Goal: Task Accomplishment & Management: Manage account settings

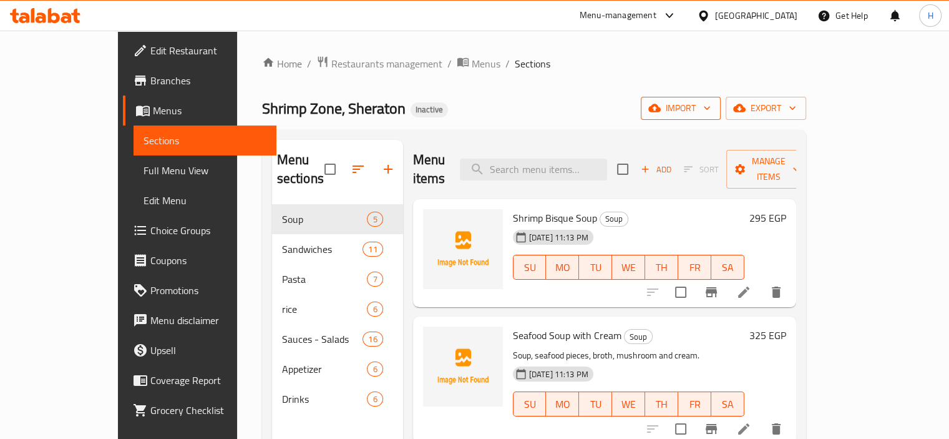
click at [711, 107] on span "import" at bounding box center [681, 108] width 60 height 16
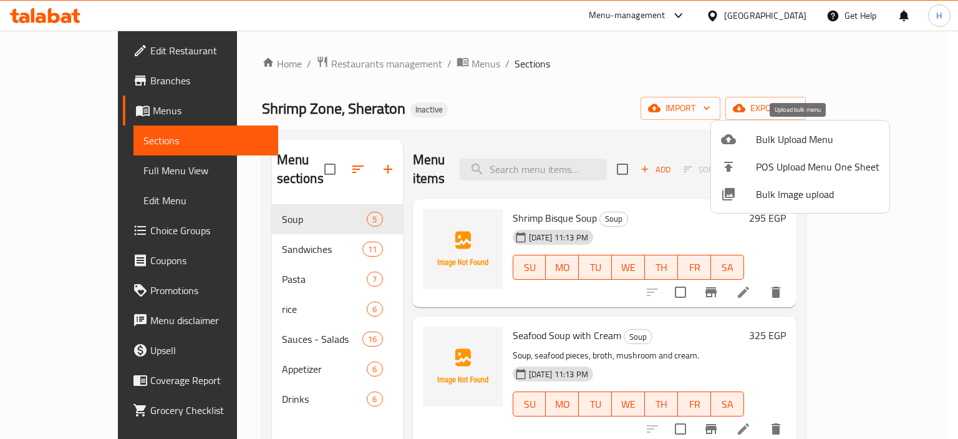
click at [791, 132] on span "Bulk Upload Menu" at bounding box center [818, 139] width 124 height 15
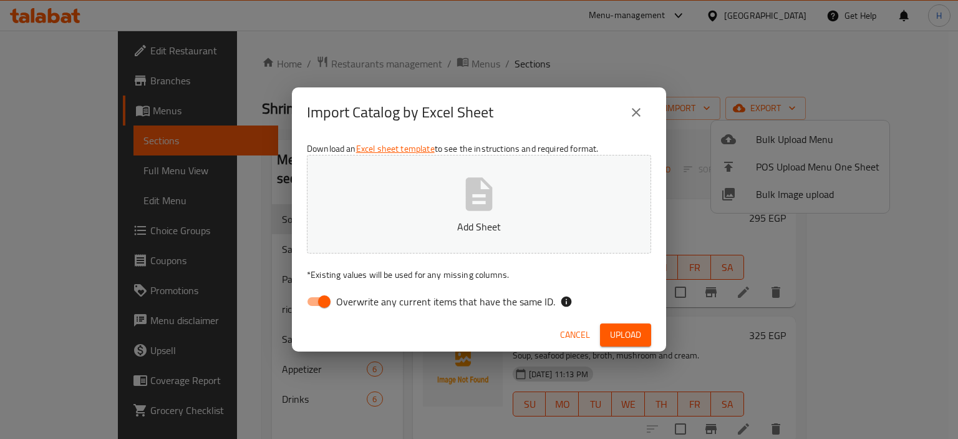
click at [324, 300] on input "Overwrite any current items that have the same ID." at bounding box center [324, 301] width 71 height 24
checkbox input "false"
click at [450, 215] on button "Add Sheet" at bounding box center [479, 204] width 344 height 99
click at [634, 341] on span "Upload" at bounding box center [625, 335] width 31 height 16
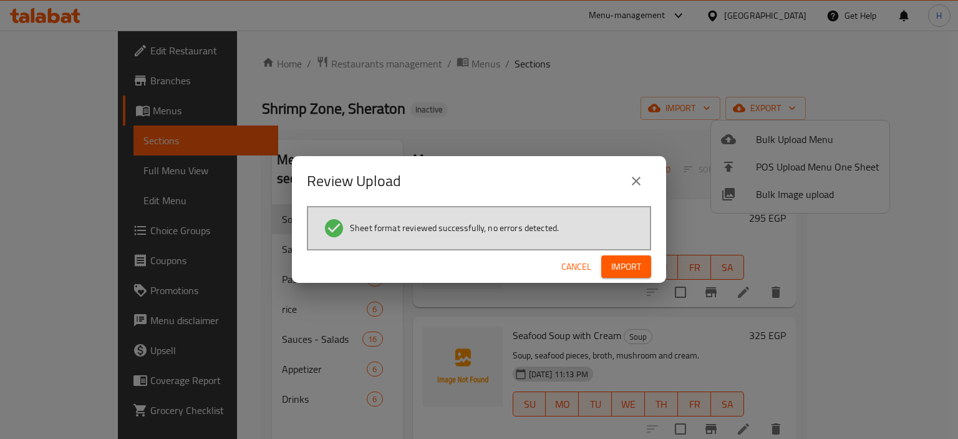
click at [629, 263] on span "Import" at bounding box center [626, 267] width 30 height 16
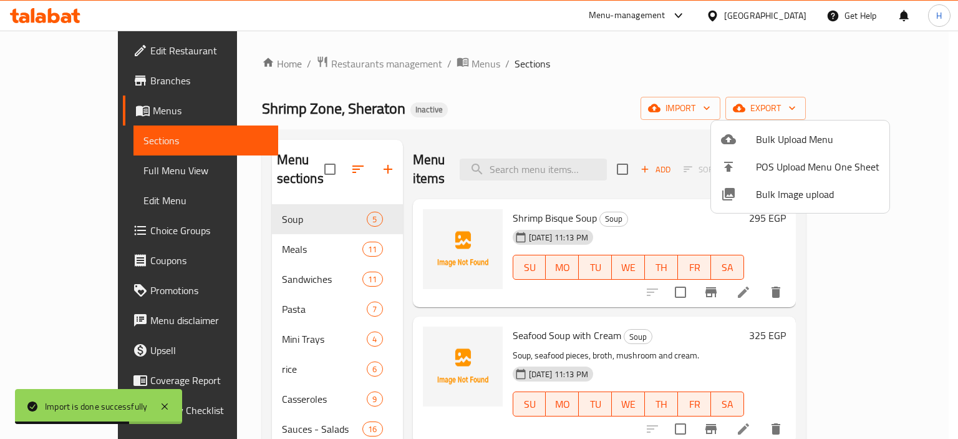
click at [327, 157] on div at bounding box center [479, 219] width 958 height 439
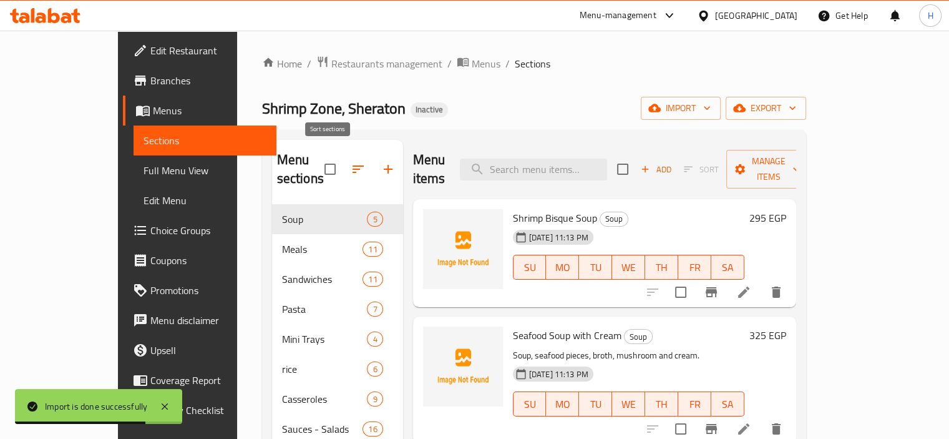
click at [352, 165] on icon "button" at bounding box center [357, 168] width 11 height 7
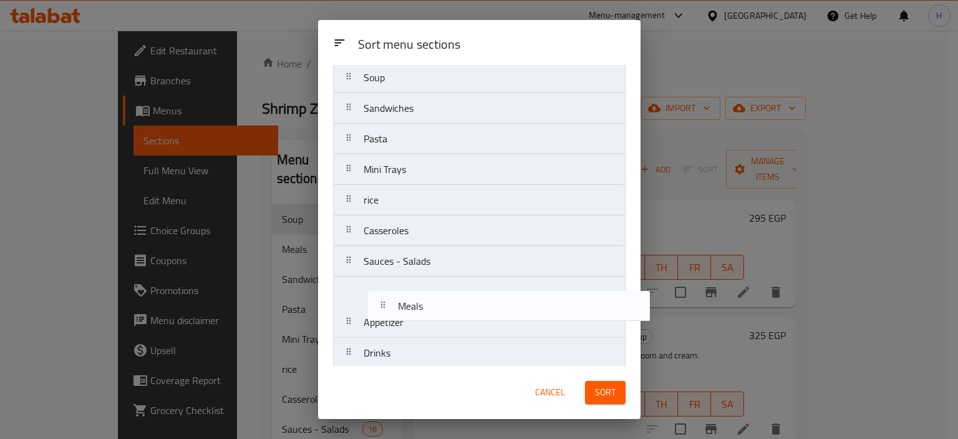
scroll to position [45, 0]
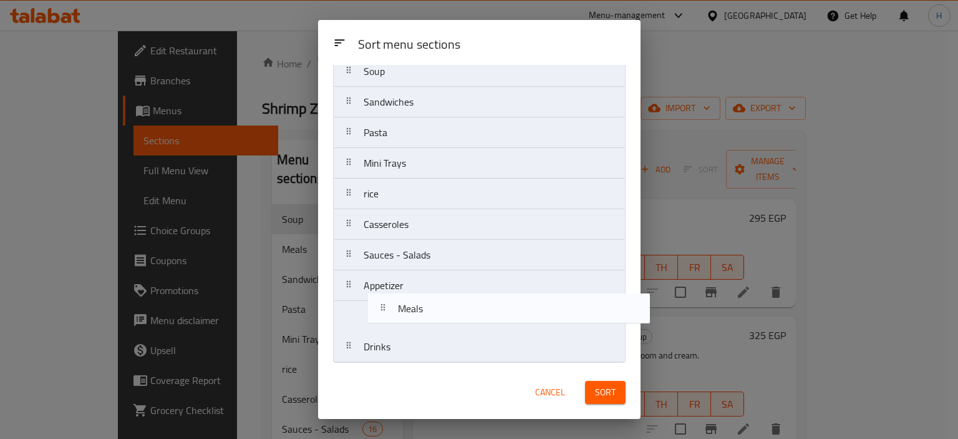
drag, startPoint x: 408, startPoint y: 156, endPoint x: 439, endPoint y: 319, distance: 165.8
click at [442, 321] on nav "Soup Meals Sandwiches Pasta Mini Trays rice Casseroles Sauces - Salads Appetize…" at bounding box center [479, 209] width 293 height 307
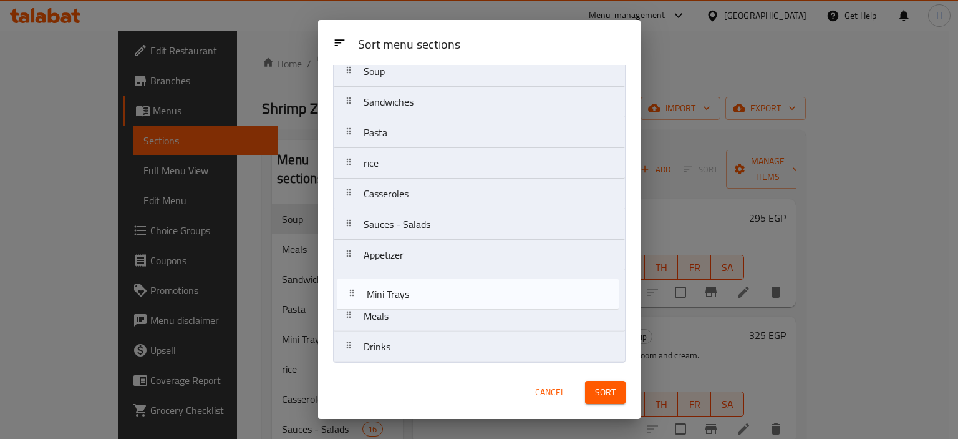
drag, startPoint x: 415, startPoint y: 164, endPoint x: 419, endPoint y: 304, distance: 140.4
click at [419, 304] on nav "Soup Sandwiches Pasta Mini Trays rice Casseroles Sauces - Salads Appetizer Meal…" at bounding box center [479, 209] width 293 height 307
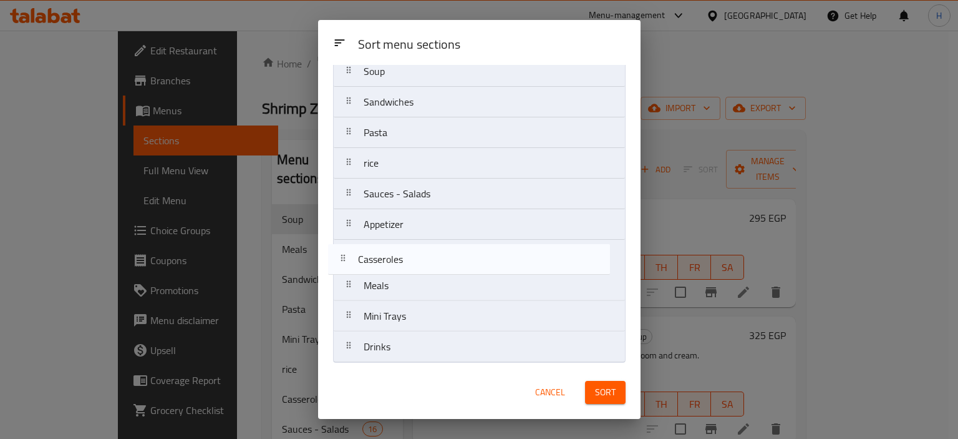
drag, startPoint x: 426, startPoint y: 191, endPoint x: 421, endPoint y: 261, distance: 70.7
click at [421, 261] on nav "Soup Sandwiches Pasta rice Casseroles Sauces - Salads Appetizer Meals Mini Tray…" at bounding box center [479, 209] width 293 height 307
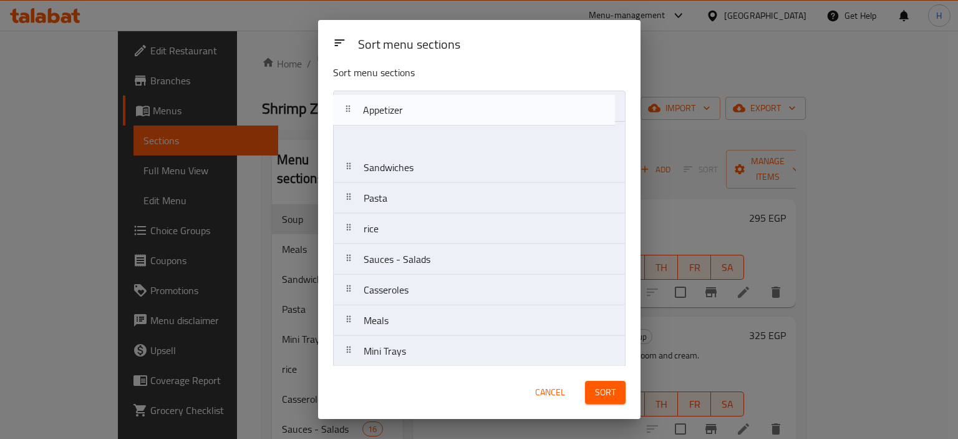
scroll to position [0, 0]
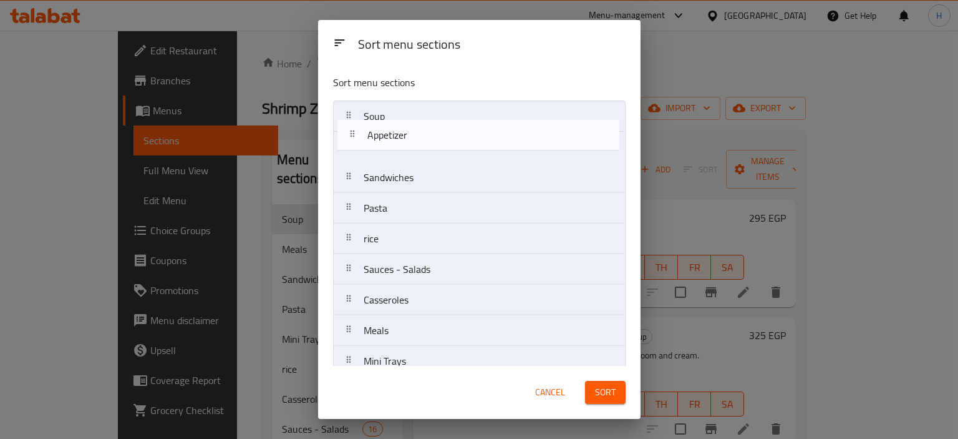
drag, startPoint x: 432, startPoint y: 230, endPoint x: 437, endPoint y: 137, distance: 93.7
click at [437, 137] on nav "Soup Sandwiches Pasta rice Sauces - Salads Appetizer Casseroles Meals Mini Tray…" at bounding box center [479, 253] width 293 height 307
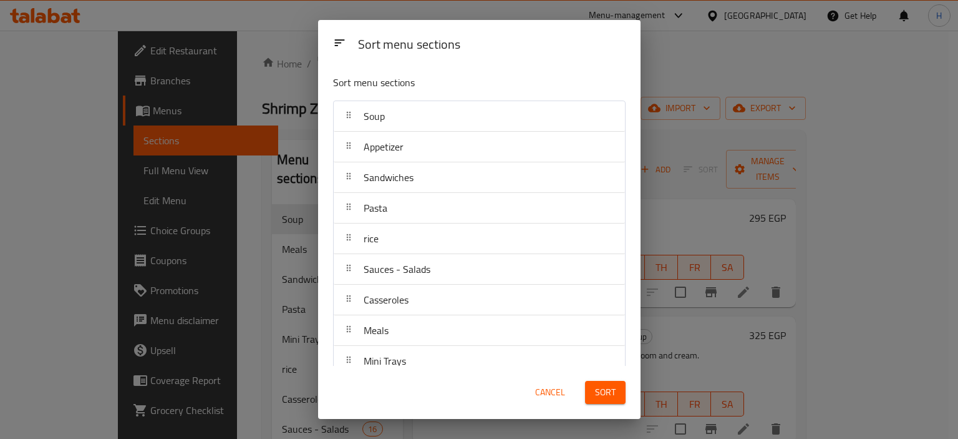
scroll to position [45, 0]
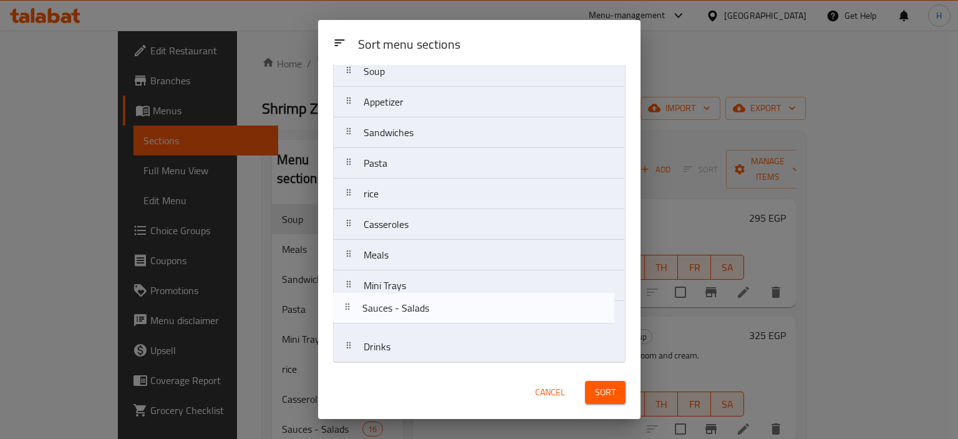
drag, startPoint x: 401, startPoint y: 228, endPoint x: 400, endPoint y: 320, distance: 92.3
click at [400, 320] on nav "Soup Appetizer Sandwiches Pasta rice Sauces - Salads Casseroles Meals Mini Tray…" at bounding box center [479, 209] width 293 height 307
drag, startPoint x: 425, startPoint y: 195, endPoint x: 430, endPoint y: 312, distance: 116.8
click at [430, 314] on nav "Soup Appetizer Sandwiches Pasta rice Casseroles Meals Mini Trays Sauces - Salad…" at bounding box center [479, 209] width 293 height 307
drag, startPoint x: 428, startPoint y: 286, endPoint x: 430, endPoint y: 304, distance: 18.9
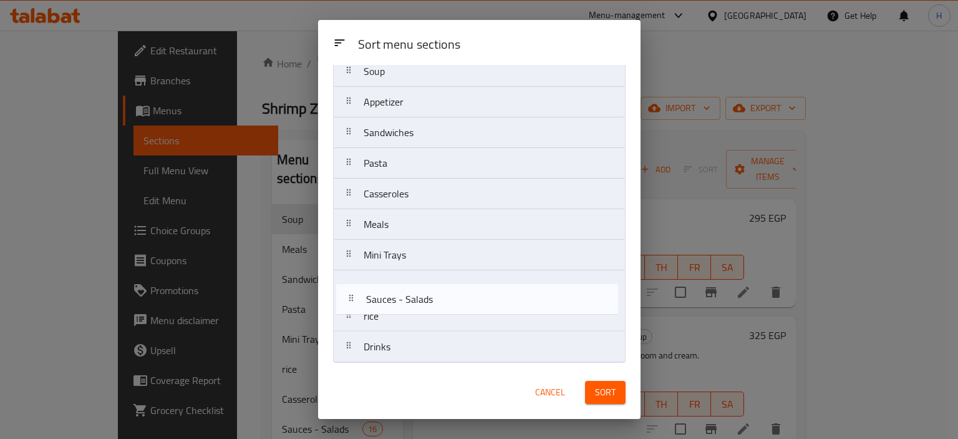
click at [431, 304] on nav "Soup Appetizer Sandwiches Pasta Casseroles Meals Mini Trays Sauces - Salads ric…" at bounding box center [479, 209] width 293 height 307
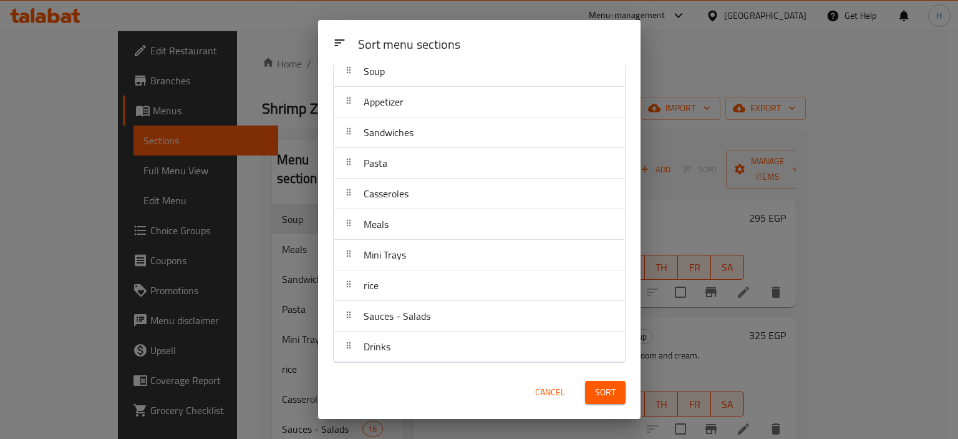
scroll to position [0, 0]
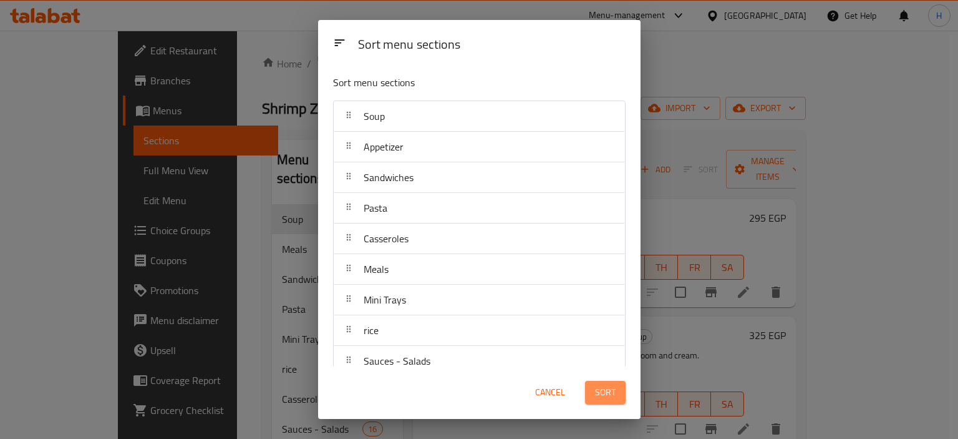
click at [599, 391] on span "Sort" at bounding box center [605, 392] width 21 height 16
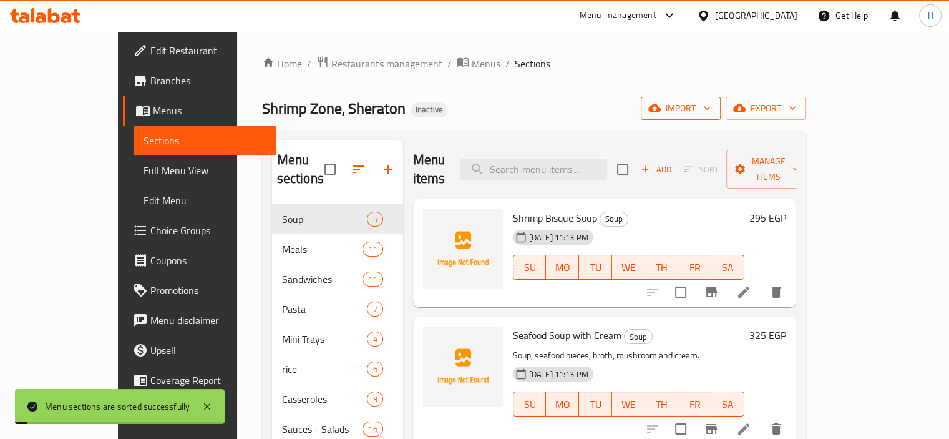
click at [711, 105] on span "import" at bounding box center [681, 108] width 60 height 16
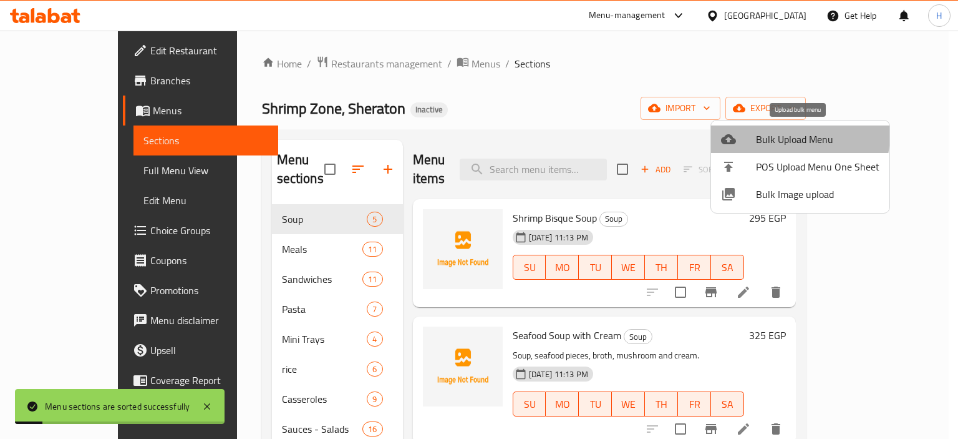
click at [767, 133] on span "Bulk Upload Menu" at bounding box center [818, 139] width 124 height 15
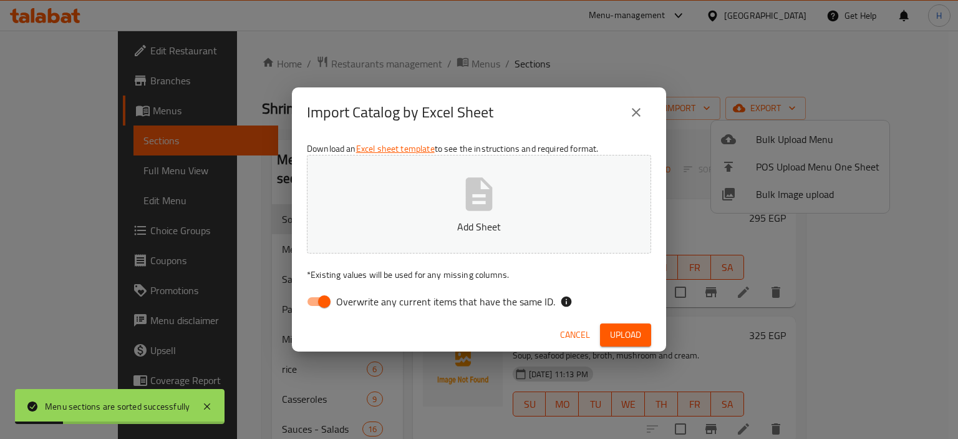
click at [563, 331] on span "Cancel" at bounding box center [575, 335] width 30 height 16
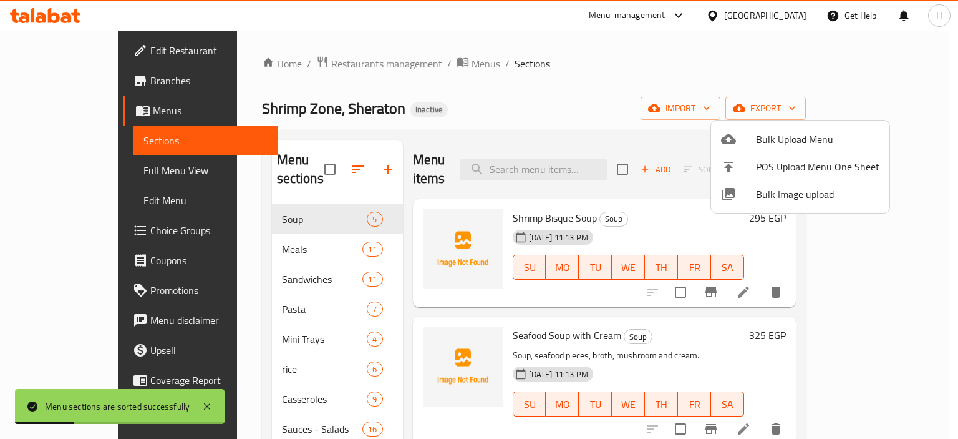
click at [759, 200] on span "Bulk Image upload" at bounding box center [818, 194] width 124 height 15
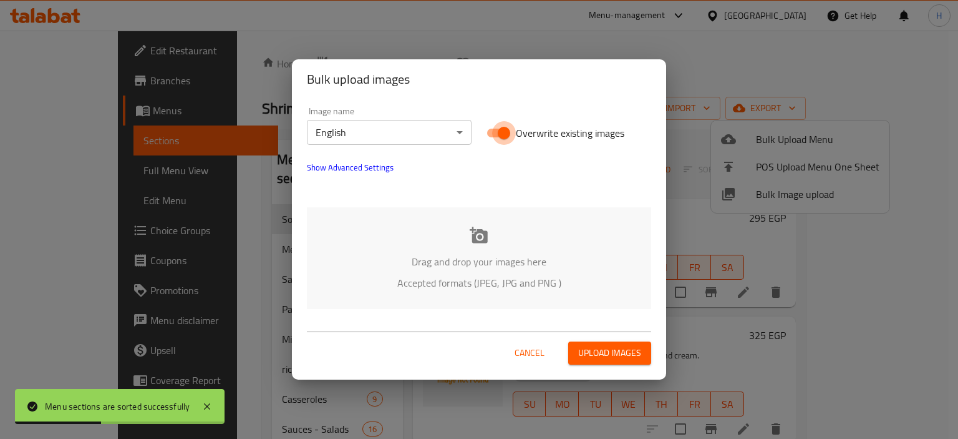
click at [505, 127] on input "Overwrite existing images" at bounding box center [504, 133] width 71 height 24
click at [487, 258] on p "Drag and drop your images here" at bounding box center [479, 261] width 307 height 15
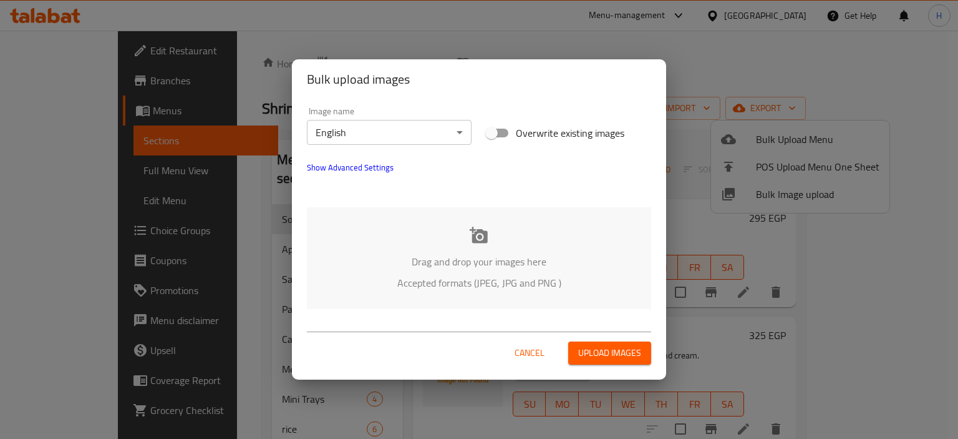
click at [424, 140] on body "​ Menu-management [GEOGRAPHIC_DATA] Get Help H Edit Restaurant Branches Menus S…" at bounding box center [479, 235] width 958 height 408
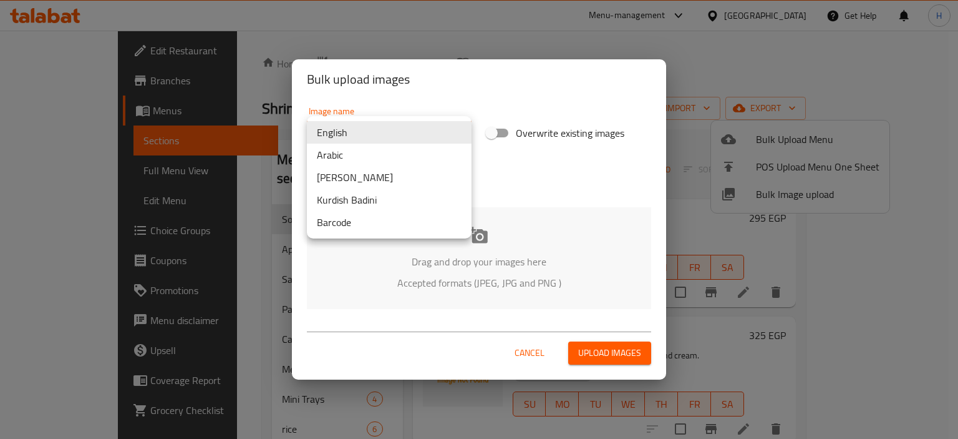
click at [398, 166] on li "[PERSON_NAME]" at bounding box center [389, 177] width 165 height 22
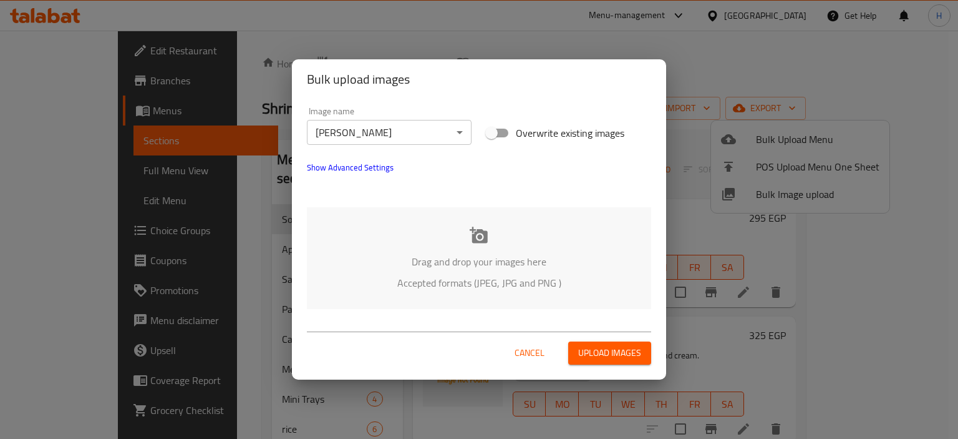
click at [400, 157] on ul "English Arabic Kurdish Sorani Kurdish Badini Barcode" at bounding box center [369, 157] width 124 height 69
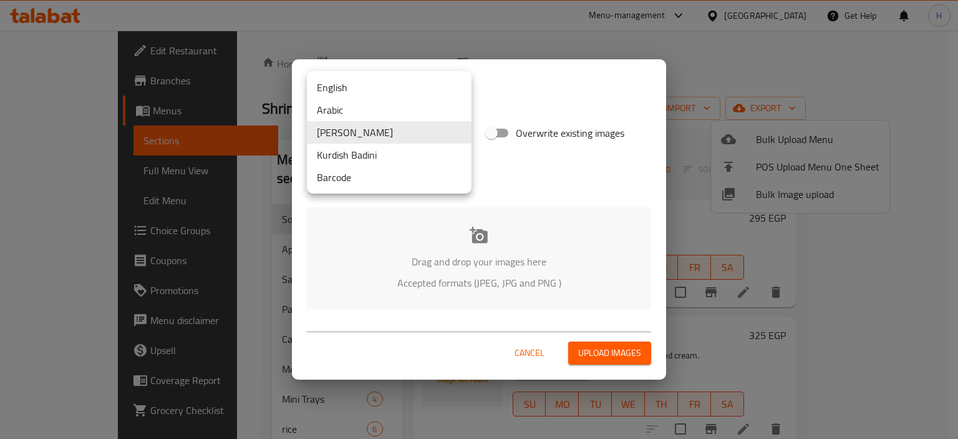
click at [434, 125] on body "​ Menu-management [GEOGRAPHIC_DATA] Get Help H Edit Restaurant Branches Menus S…" at bounding box center [479, 235] width 958 height 408
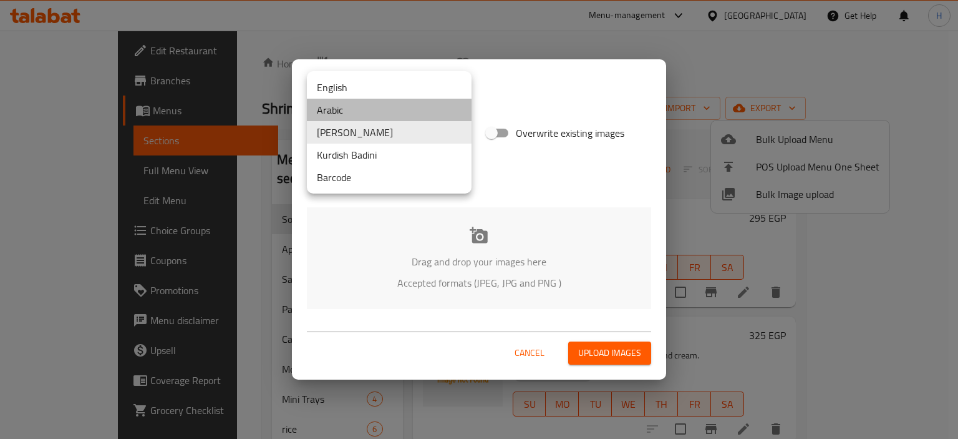
click at [391, 117] on li "Arabic" at bounding box center [389, 110] width 165 height 22
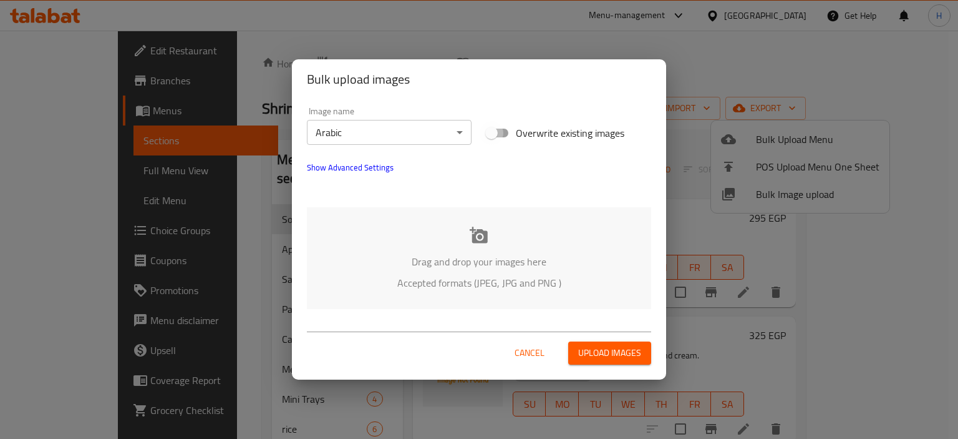
click at [506, 132] on input "Overwrite existing images" at bounding box center [491, 133] width 71 height 24
checkbox input "true"
click at [512, 228] on div "Drag and drop your images here Accepted formats (JPEG, JPG and PNG )" at bounding box center [479, 258] width 344 height 102
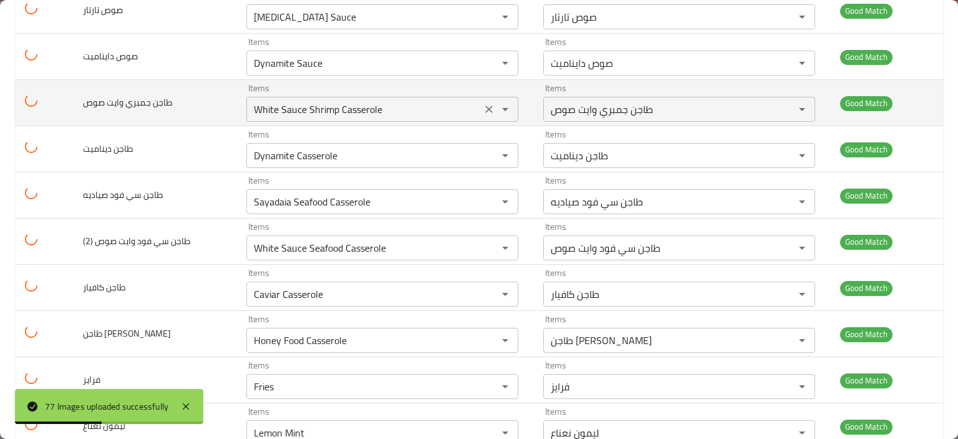
scroll to position [686, 0]
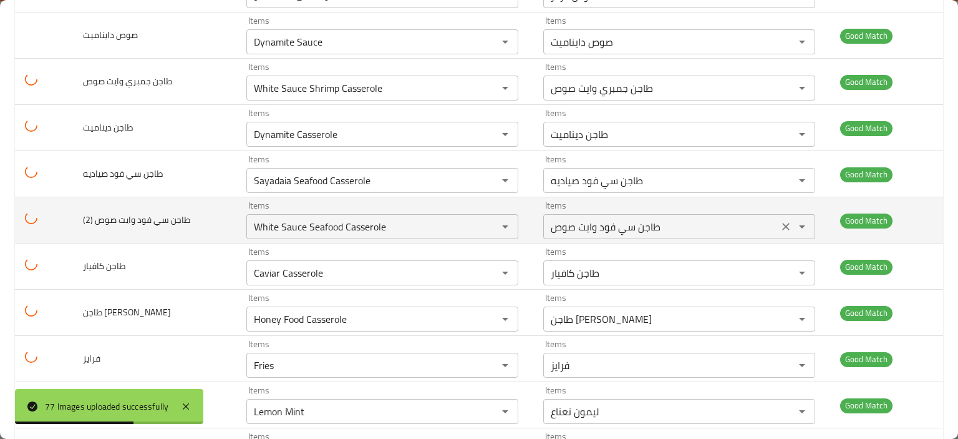
click at [647, 219] on \(2\)-ar "طاجن سي فود وايت صوص" at bounding box center [661, 226] width 228 height 17
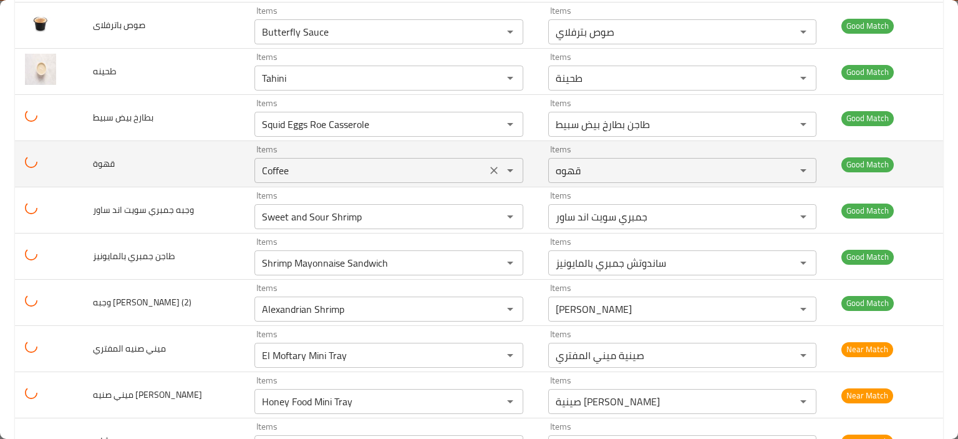
scroll to position [1622, 0]
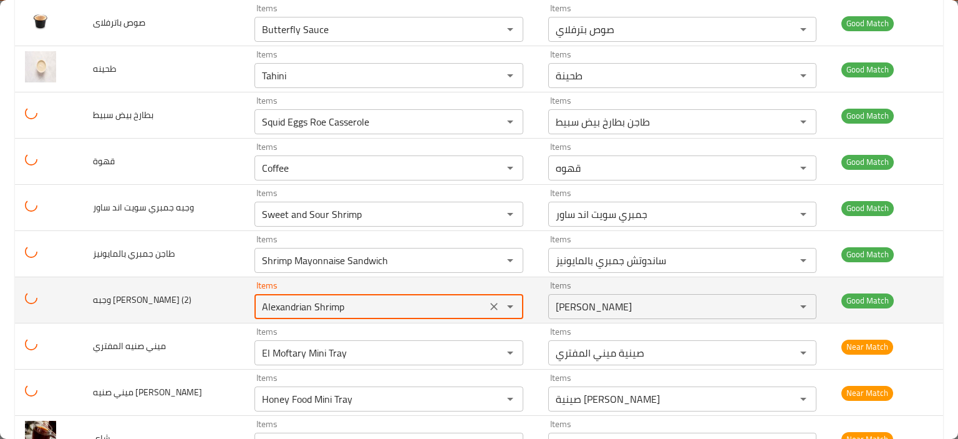
click at [345, 303] on \(2\) "Alexandrian Shrimp" at bounding box center [370, 306] width 225 height 17
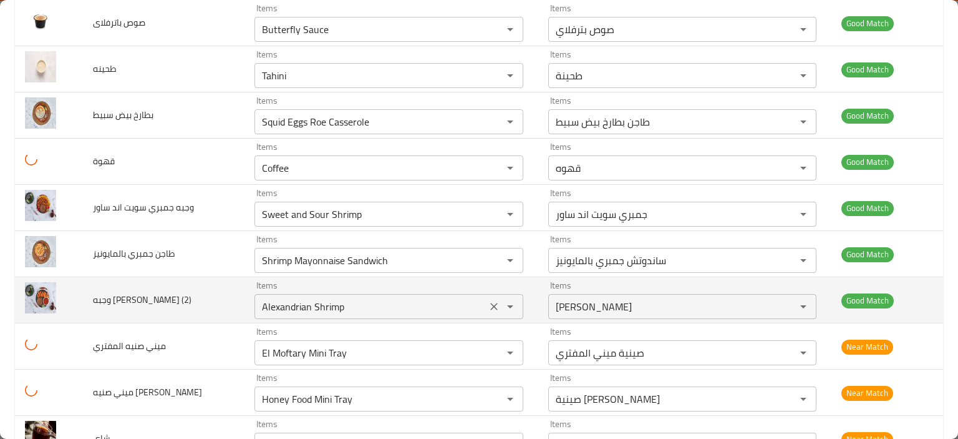
click at [388, 344] on المفتري "El Moftary Mini Tray" at bounding box center [370, 352] width 225 height 17
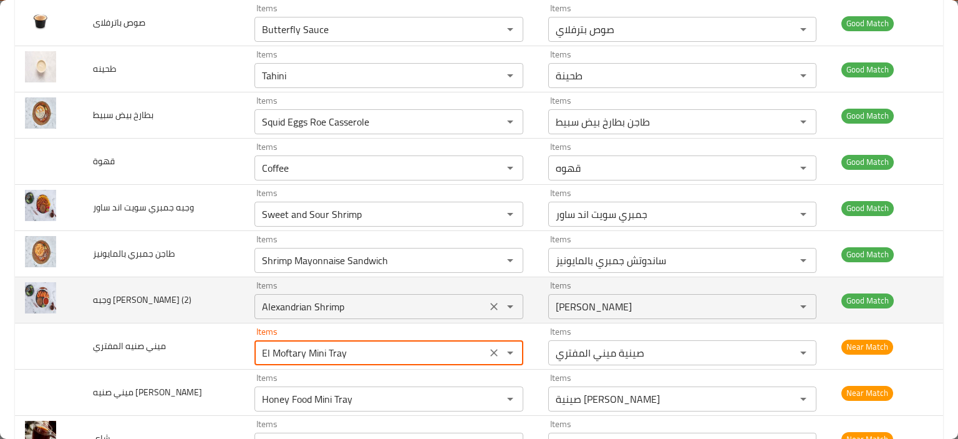
scroll to position [1747, 0]
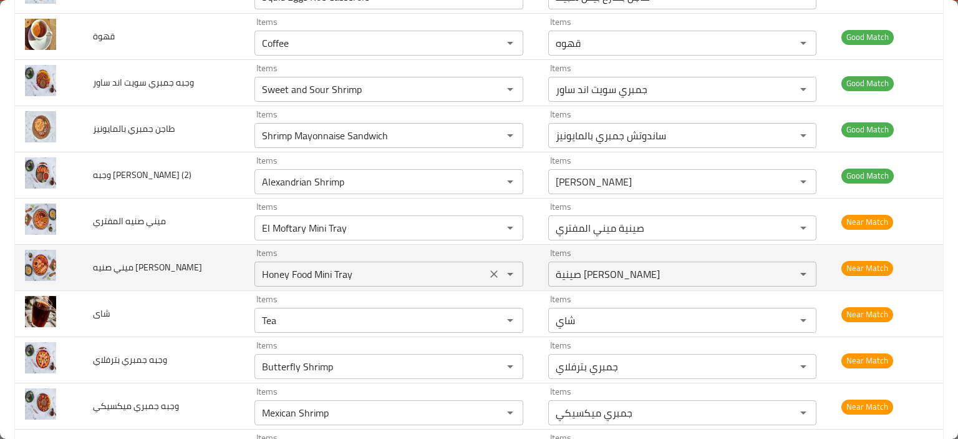
click at [324, 279] on div "Honey Food Mini Tray Items" at bounding box center [389, 273] width 269 height 25
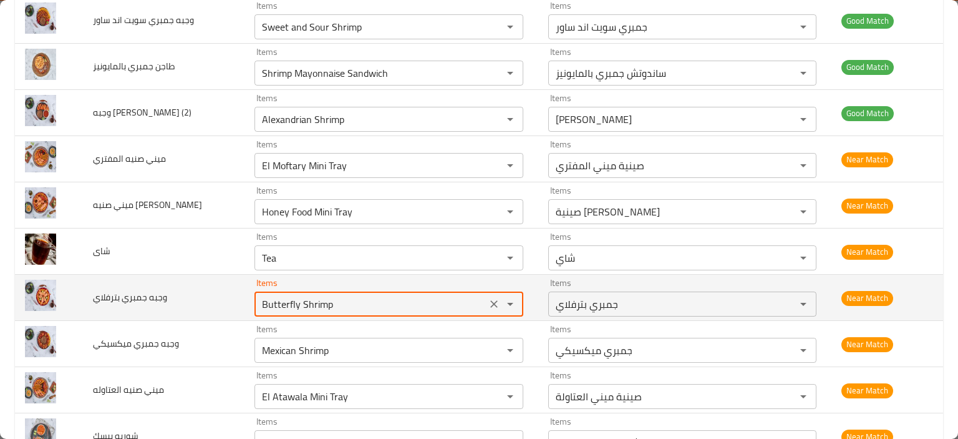
click at [311, 296] on بترفلاي "Butterfly Shrimp" at bounding box center [370, 303] width 225 height 17
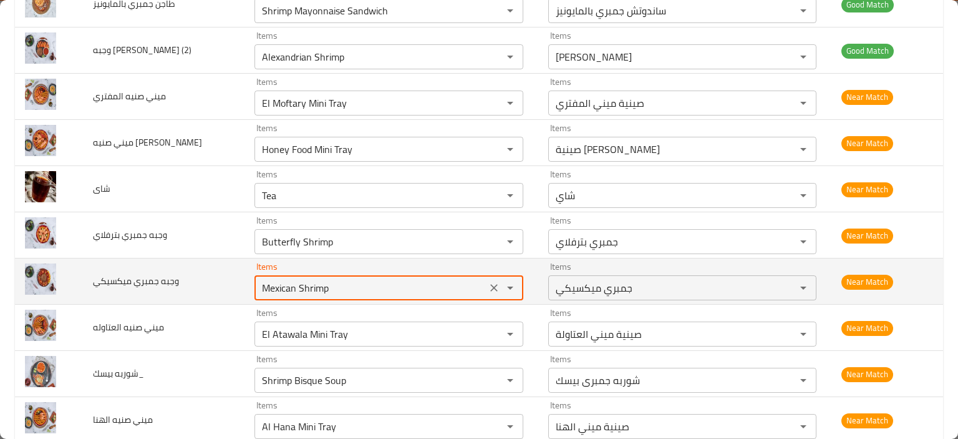
click at [311, 284] on ميكسيكي "Mexican Shrimp" at bounding box center [370, 287] width 225 height 17
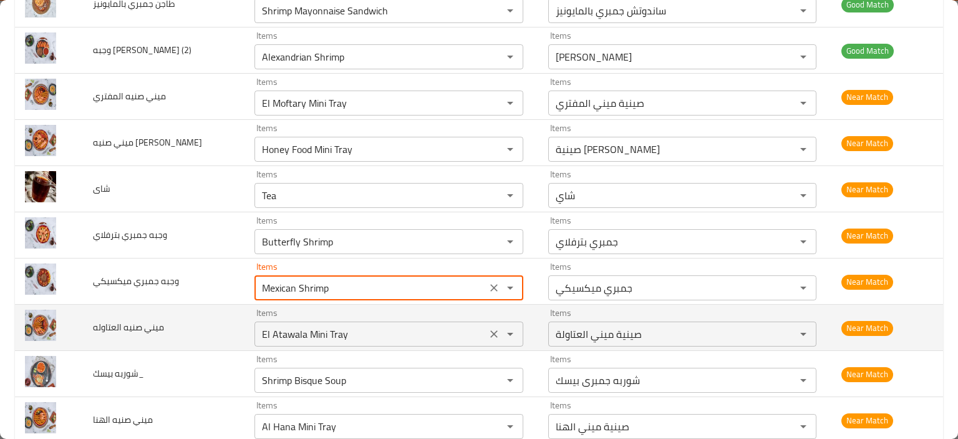
click at [312, 335] on العتاوله "El Atawala Mini Tray" at bounding box center [370, 333] width 225 height 17
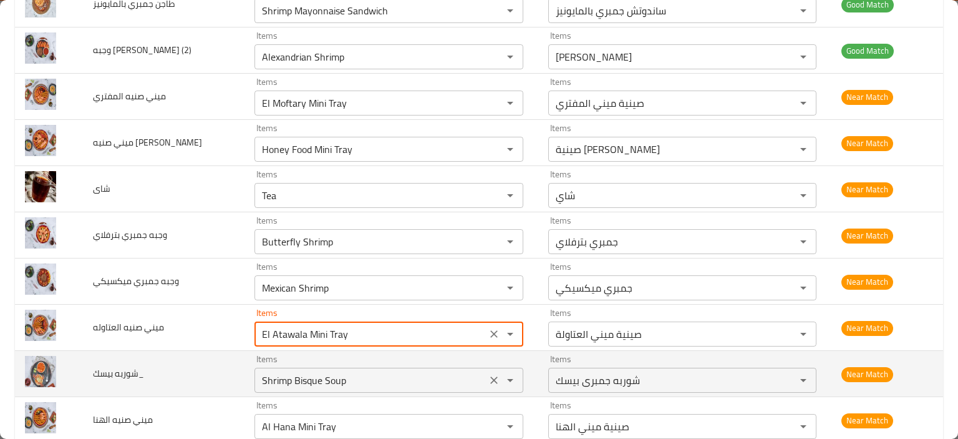
click at [333, 374] on بيسك_ "Shrimp Bisque Soup" at bounding box center [370, 379] width 225 height 17
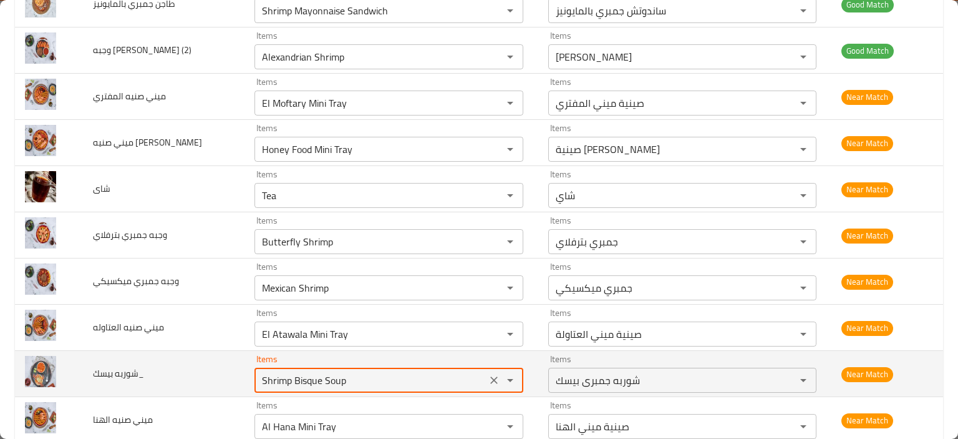
scroll to position [1934, 0]
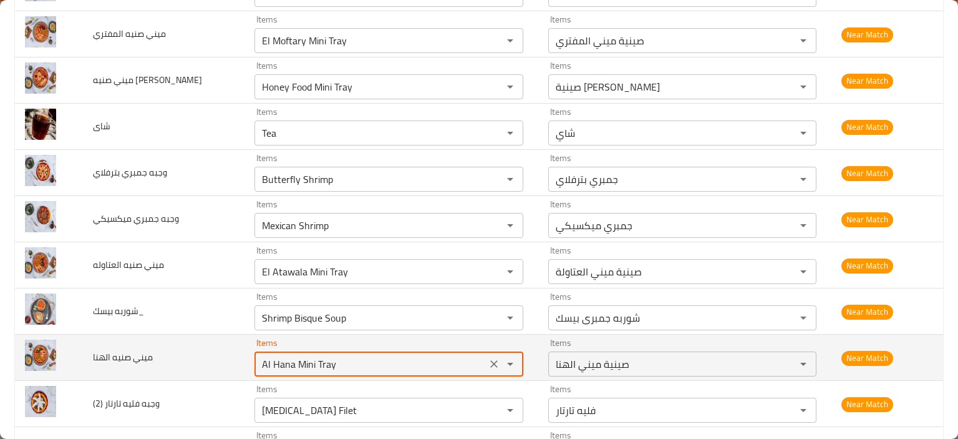
click at [317, 366] on الهنا "Al Hana Mini Tray" at bounding box center [370, 363] width 225 height 17
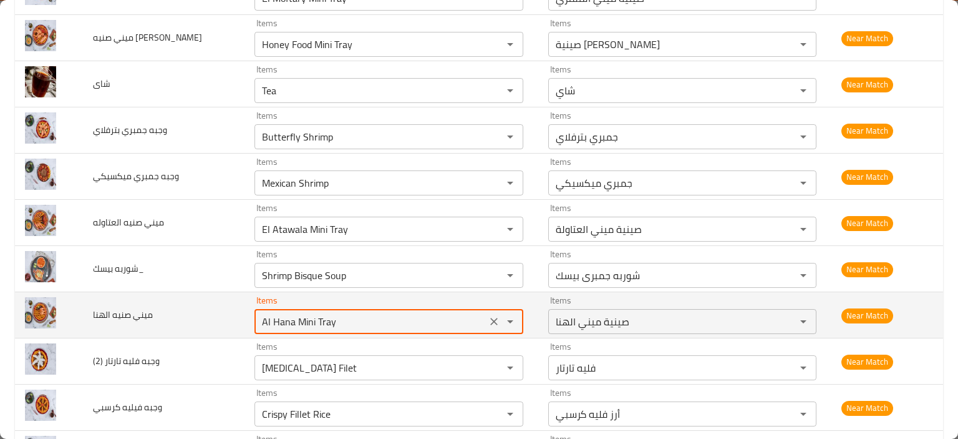
scroll to position [1996, 0]
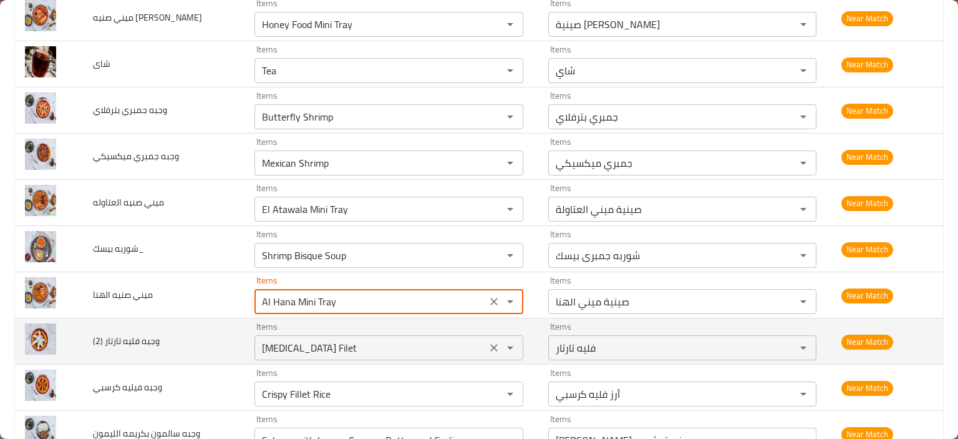
click at [298, 341] on \(2\) "[MEDICAL_DATA] Filet" at bounding box center [370, 347] width 225 height 17
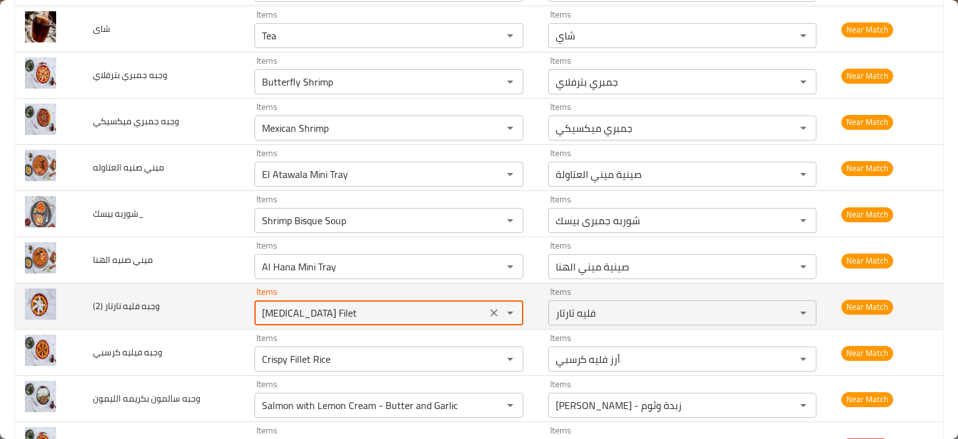
scroll to position [2059, 0]
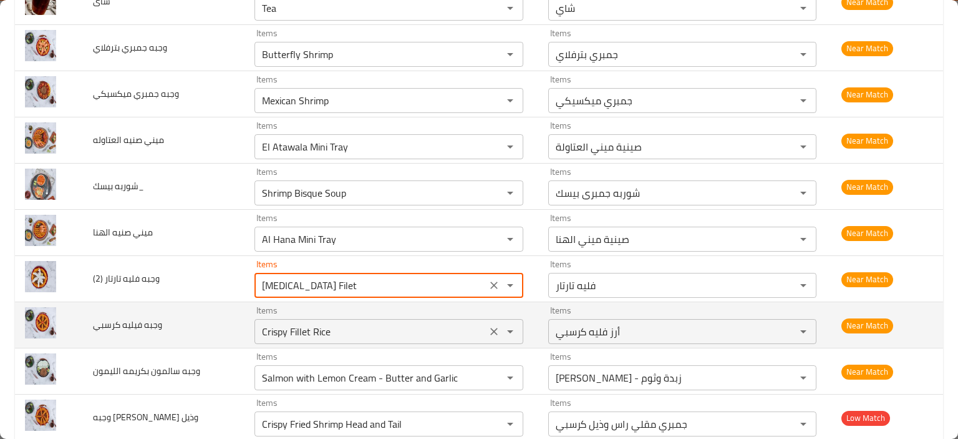
click at [297, 337] on div "Crispy Fillet Rice Items" at bounding box center [389, 331] width 269 height 25
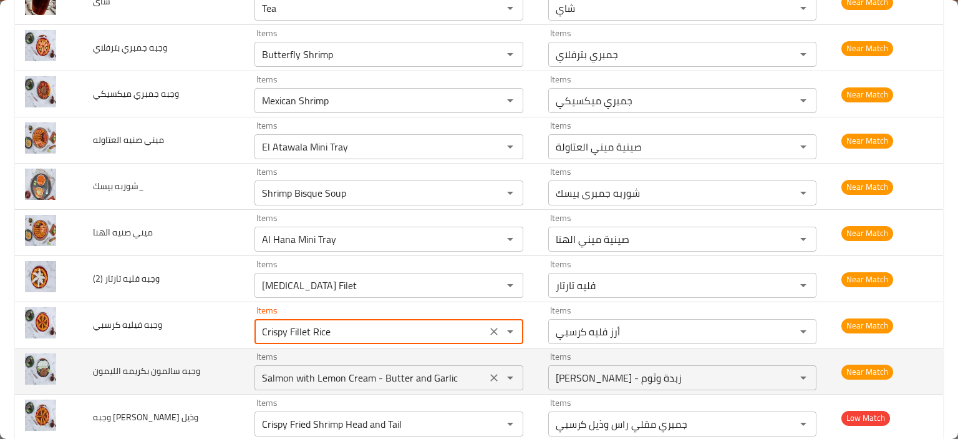
click at [300, 369] on الليمون "Salmon with Lemon Cream - Butter and Garlic" at bounding box center [370, 377] width 225 height 17
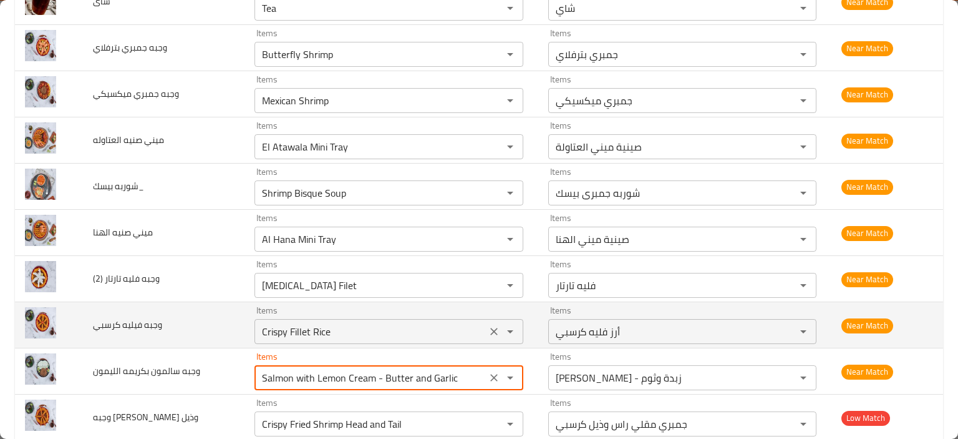
click at [297, 329] on كرسبي "Crispy Fillet Rice" at bounding box center [370, 331] width 225 height 17
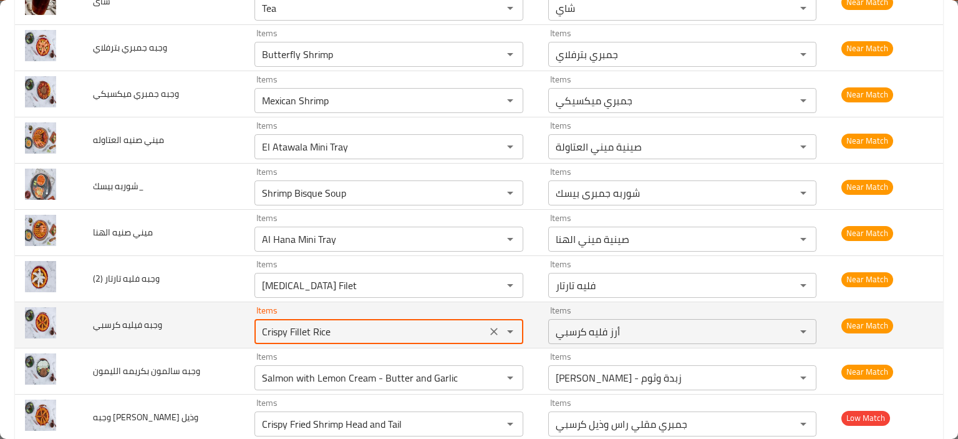
click at [314, 326] on كرسبي "Crispy Fillet Rice" at bounding box center [370, 331] width 225 height 17
click at [291, 324] on كرسبي "Crispy Fillet" at bounding box center [370, 331] width 225 height 17
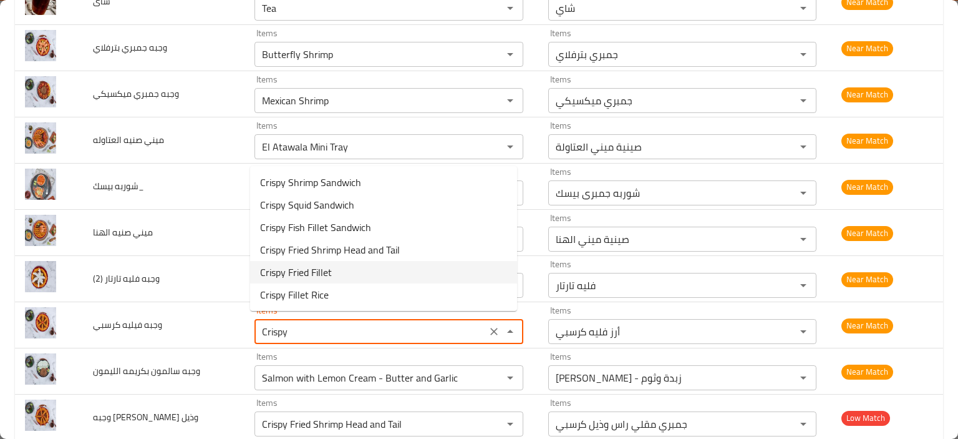
click at [304, 276] on span "Crispy Fried Fillet" at bounding box center [296, 272] width 72 height 15
type كرسبي "Crispy Fried Fillet"
type كرسبي-ar "فيليه مقلي كرسبي"
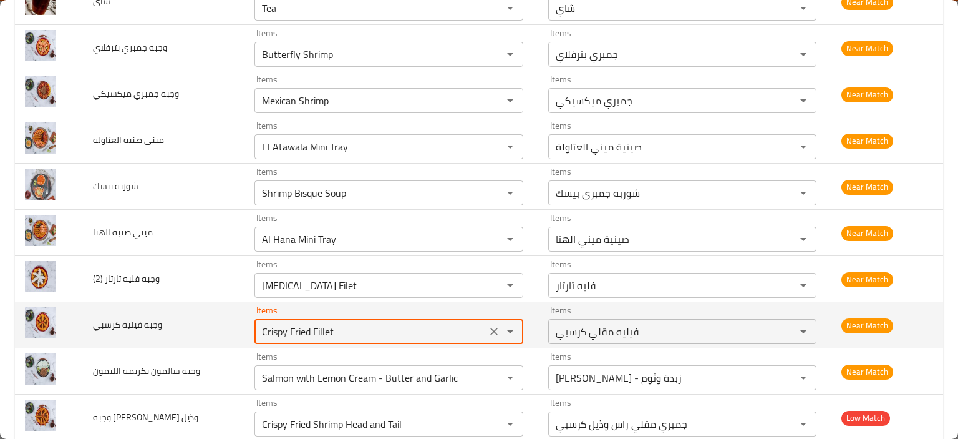
type كرسبي "Crispy Fried Fillet"
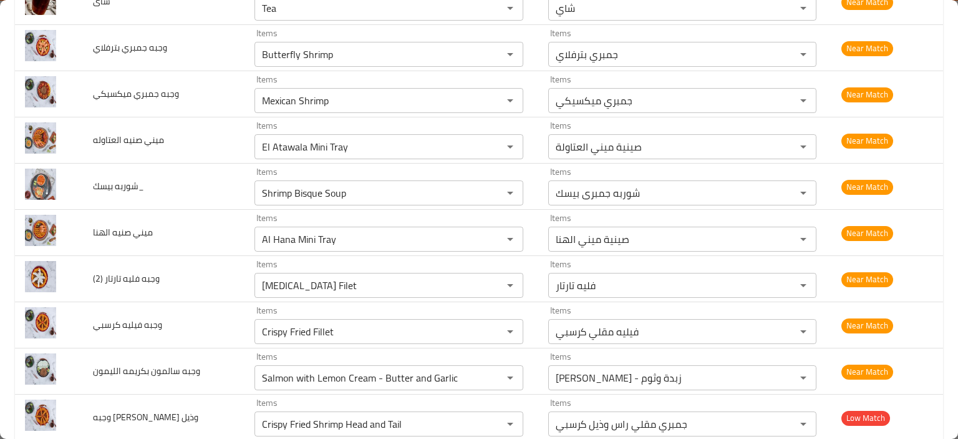
scroll to position [2809, 0]
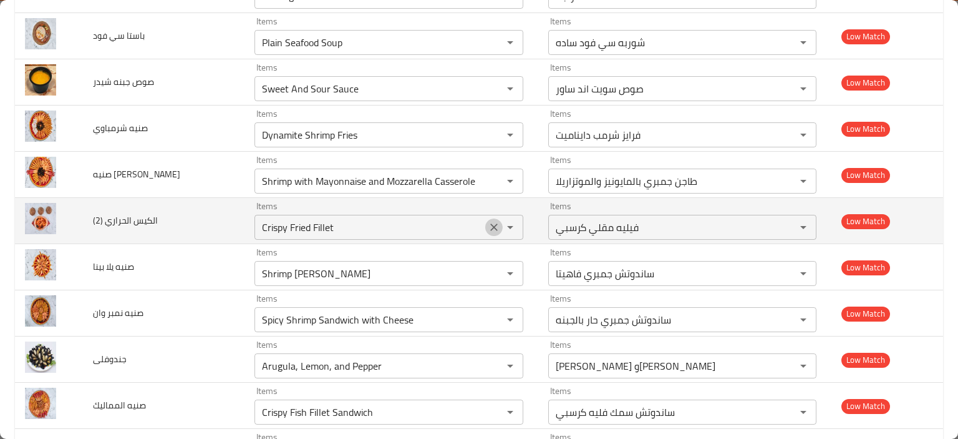
click at [488, 221] on icon "Clear" at bounding box center [494, 227] width 12 height 12
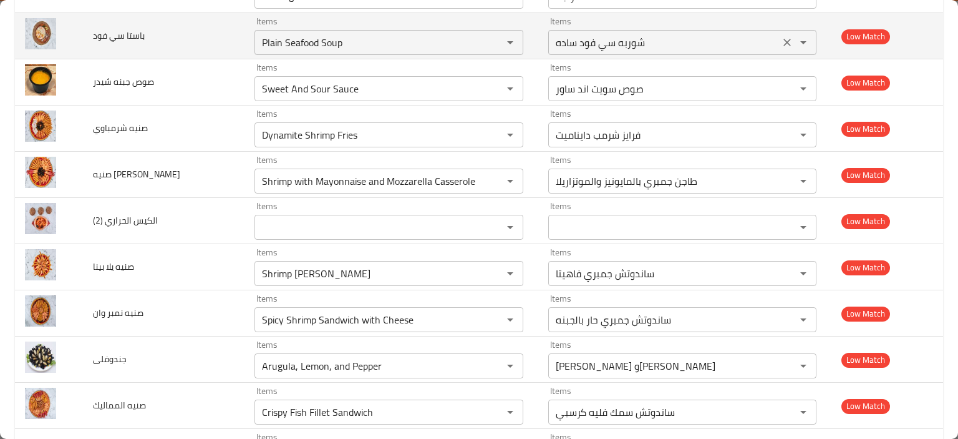
scroll to position [2165, 0]
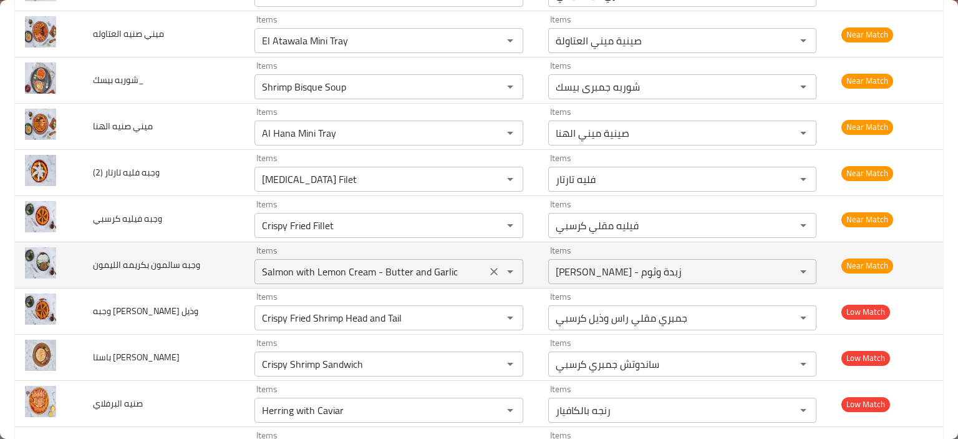
click at [336, 264] on الليمون "Salmon with Lemon Cream - Butter and Garlic" at bounding box center [370, 271] width 225 height 17
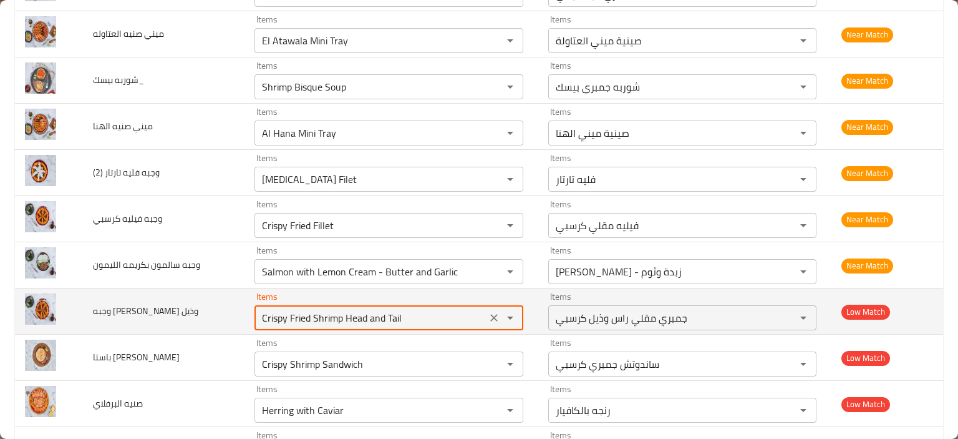
click at [348, 314] on وذيل "Crispy Fried Shrimp Head and Tail" at bounding box center [370, 317] width 225 height 17
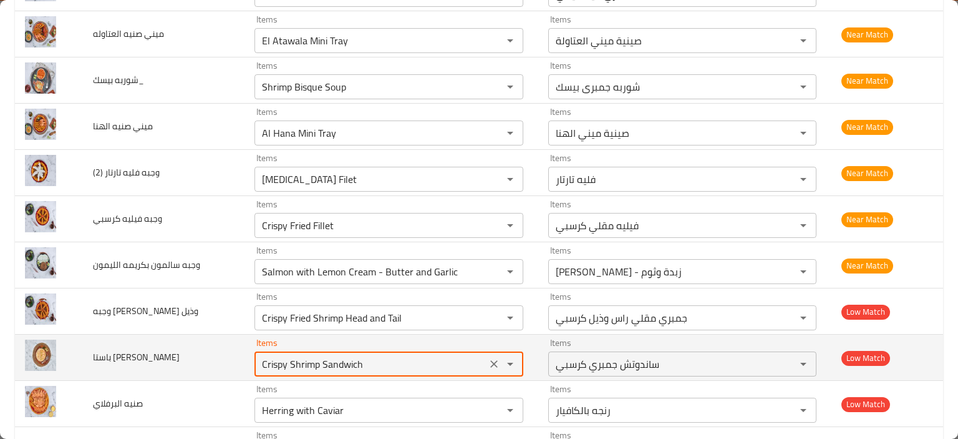
click at [306, 361] on فرن "Crispy Shrimp Sandwich" at bounding box center [370, 363] width 225 height 17
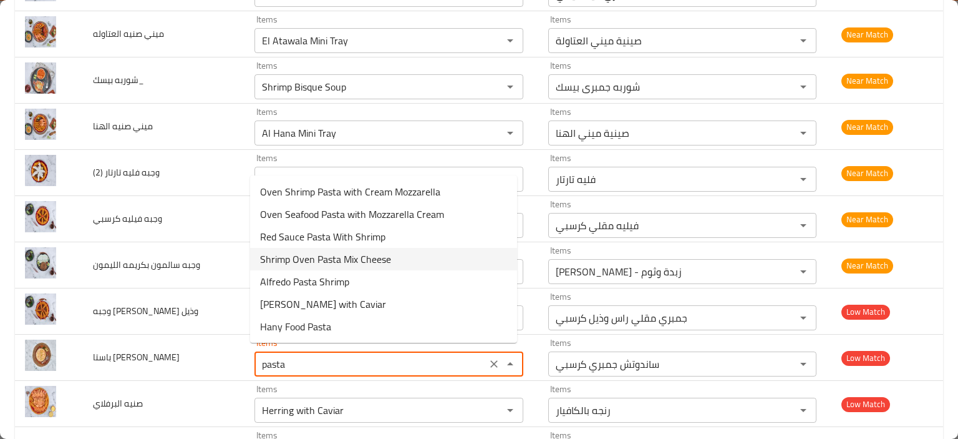
click at [346, 256] on span "Shrimp Oven Pasta Mix Cheese" at bounding box center [325, 258] width 131 height 15
type فرن "Shrimp Oven Pasta Mix Cheese"
type فرن-ar "باستا فرن جمبري ميكس تشيز"
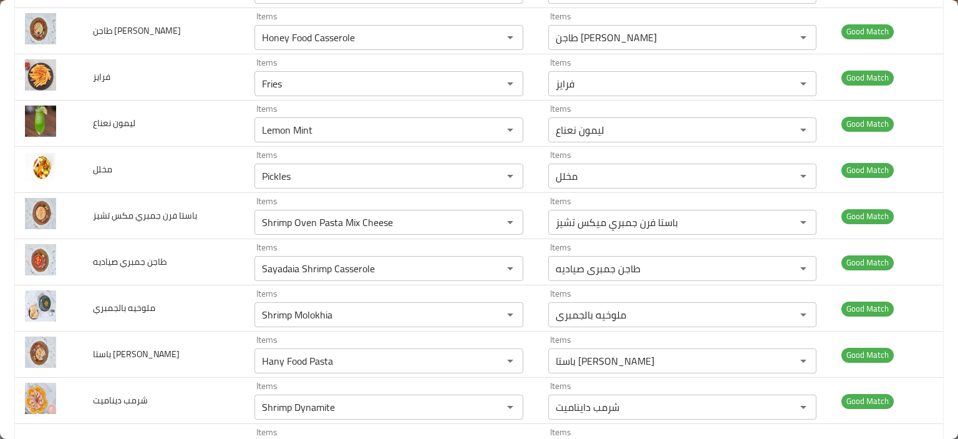
scroll to position [2303, 0]
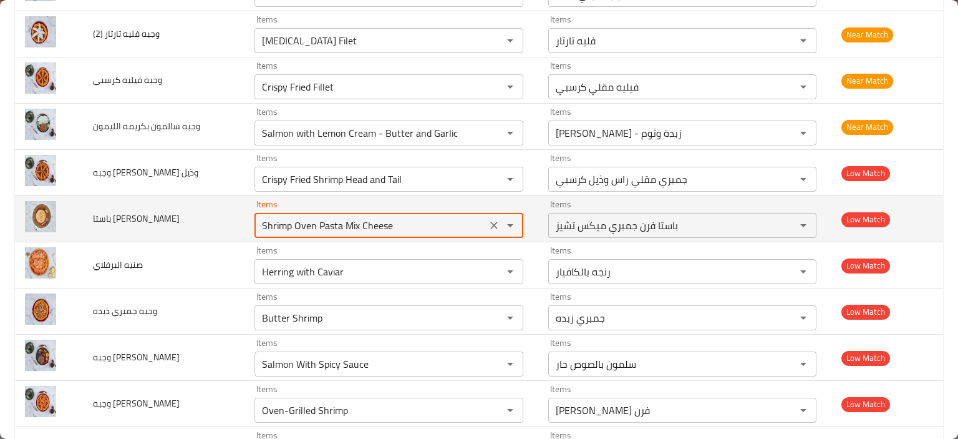
click at [338, 225] on فرن "Shrimp Oven Pasta Mix Cheese" at bounding box center [370, 224] width 225 height 17
click at [311, 219] on فرن "Shrimp Oven Pasta Mix Cheese" at bounding box center [370, 224] width 225 height 17
drag, startPoint x: 314, startPoint y: 223, endPoint x: 412, endPoint y: 207, distance: 98.7
click at [412, 213] on div "Shrimp Oven Pasta Mix Cheese Items" at bounding box center [389, 225] width 269 height 25
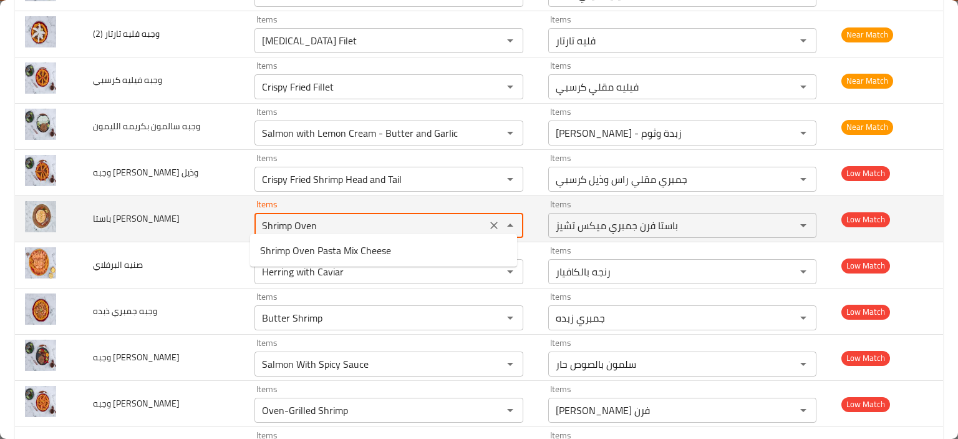
click at [301, 223] on فرن "Shrimp Oven" at bounding box center [370, 224] width 225 height 17
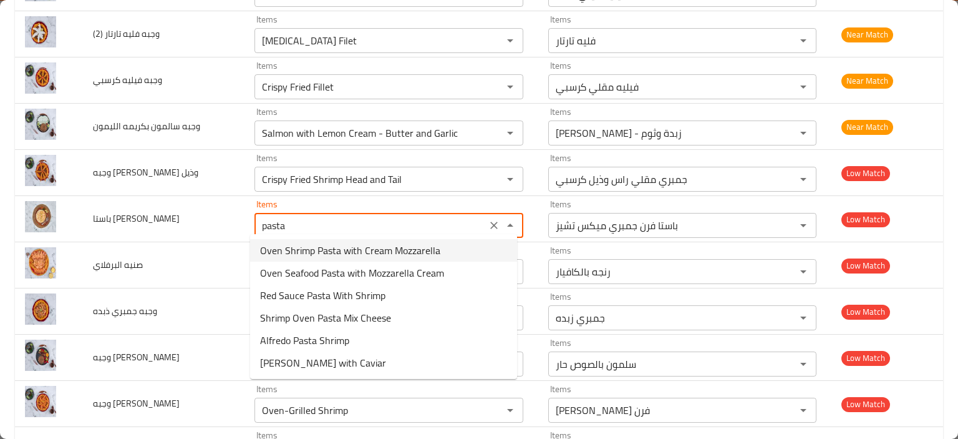
click at [343, 253] on span "Oven Shrimp Pasta with Cream Mozzarella" at bounding box center [350, 250] width 180 height 15
type فرن "Oven Shrimp Pasta with Cream Mozzarella"
type فرن-ar "باستا [PERSON_NAME] كريمه موتزاريلا"
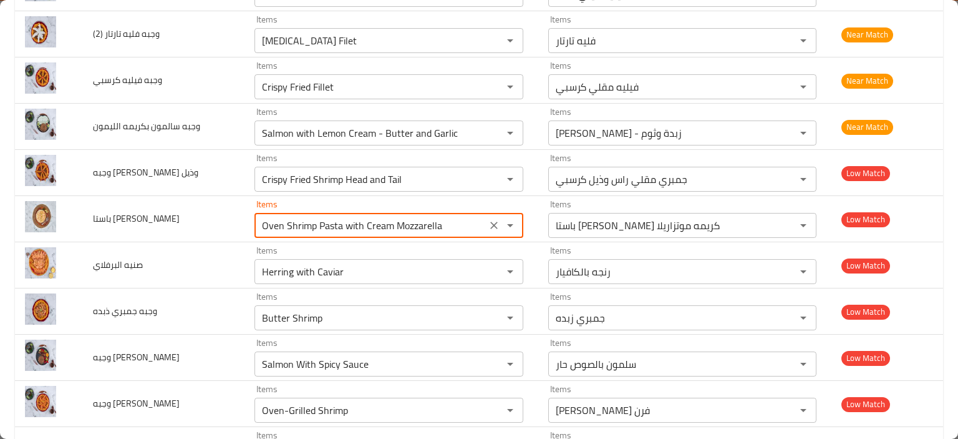
type فرن "Oven Shrimp Pasta with Cream Mozzarella"
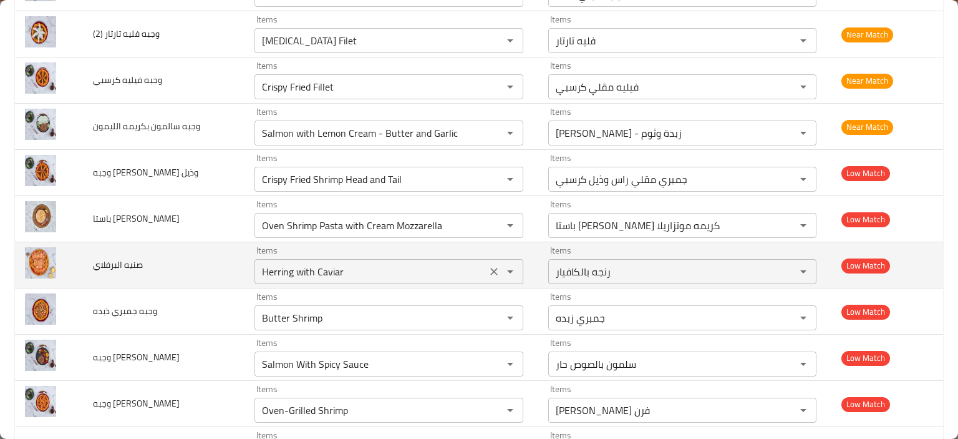
click at [298, 266] on البرفلاي "Herring with Caviar" at bounding box center [370, 271] width 225 height 17
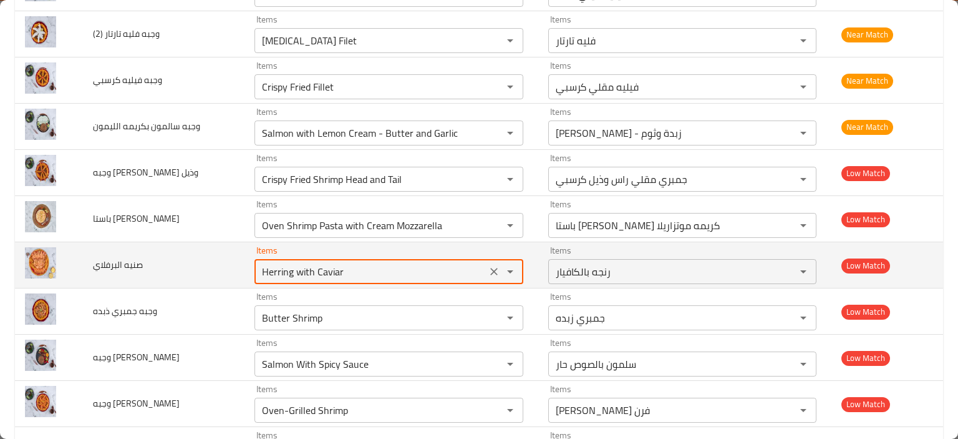
type البرفلاي "n"
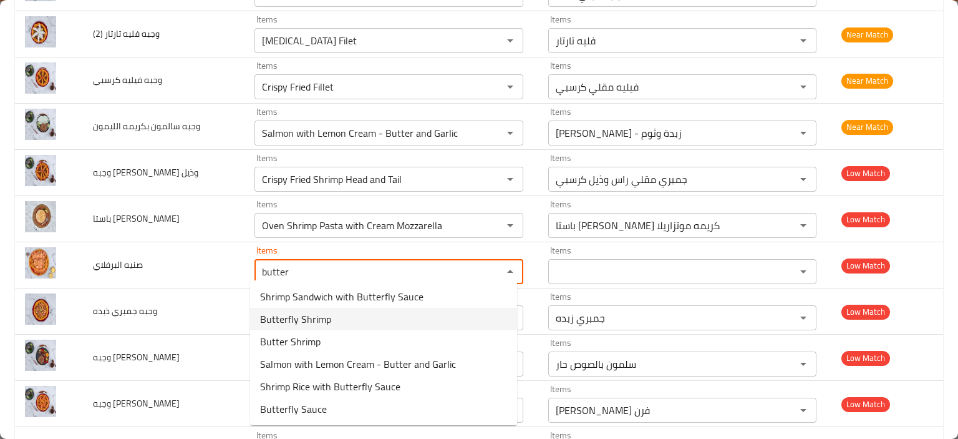
click at [339, 316] on البرفلاي-option-1 "Butterfly Shrimp" at bounding box center [383, 319] width 267 height 22
type البرفلاي "Butterfly Shrimp"
type البرفلاي-ar "جمبري بترفلاي"
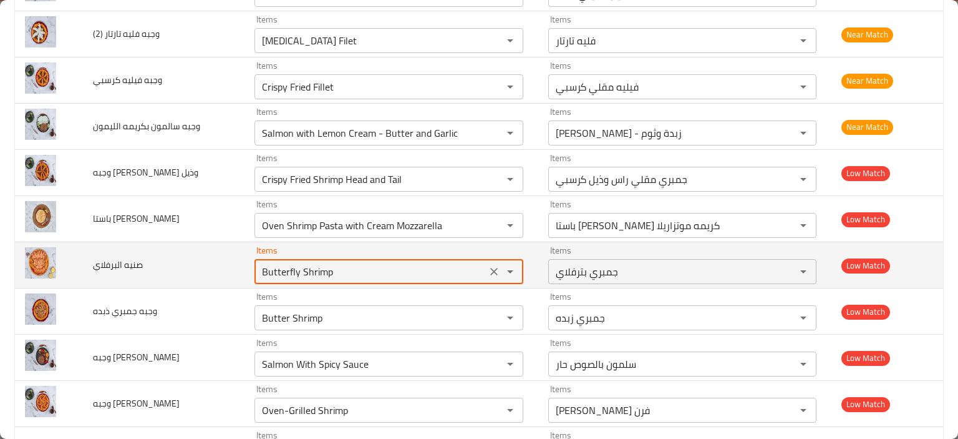
click at [309, 266] on البرفلاي "Butterfly Shrimp" at bounding box center [370, 271] width 225 height 17
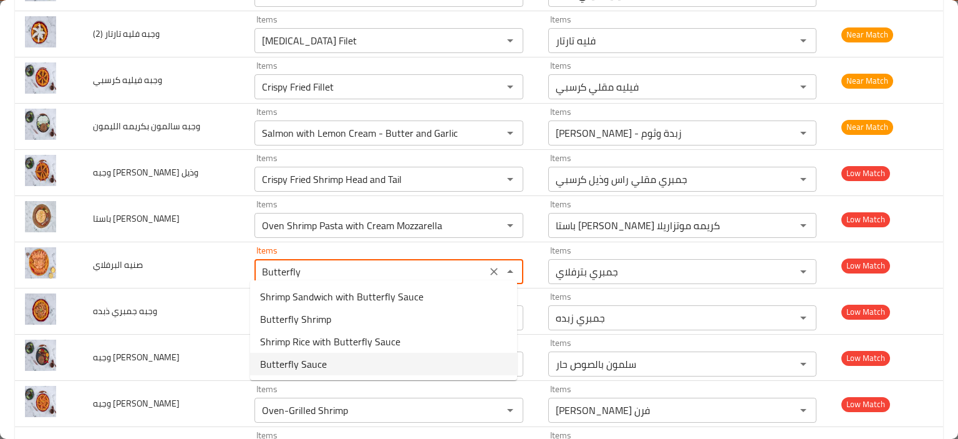
click at [323, 357] on span "Butterfly Sauce" at bounding box center [293, 363] width 67 height 15
type البرفلاي "Butterfly Sauce"
type البرفلاي-ar "صوص بترفلاي"
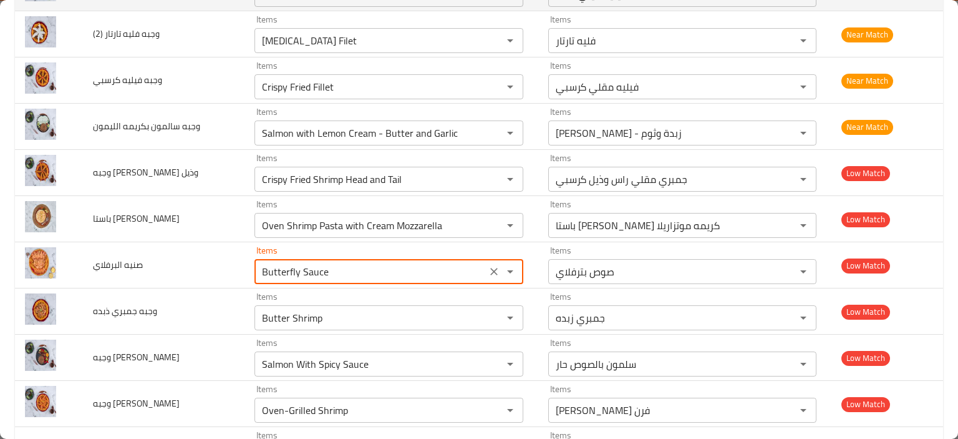
type البرفلاي "Butterfly Sauce"
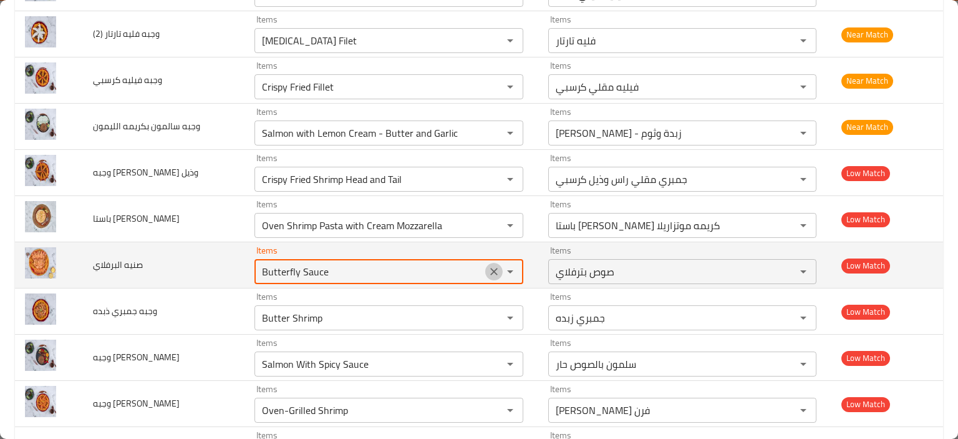
click at [490, 268] on icon "Clear" at bounding box center [493, 271] width 7 height 7
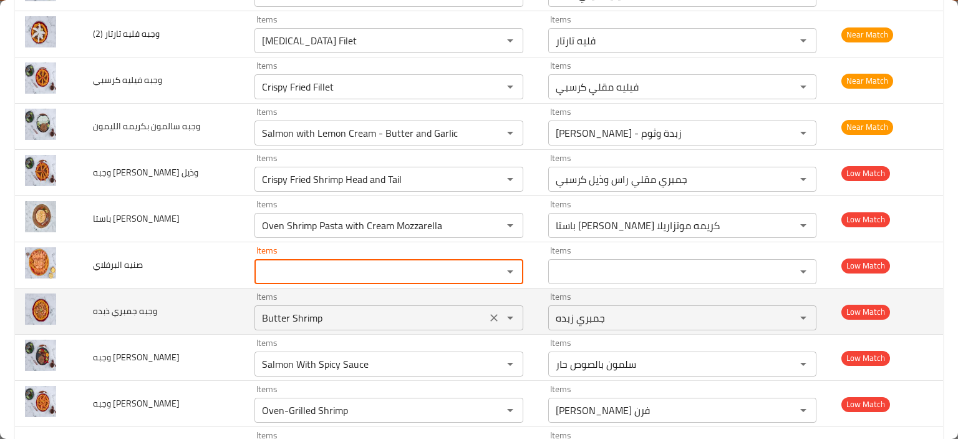
click at [335, 316] on ذبده "Butter Shrimp" at bounding box center [370, 317] width 225 height 17
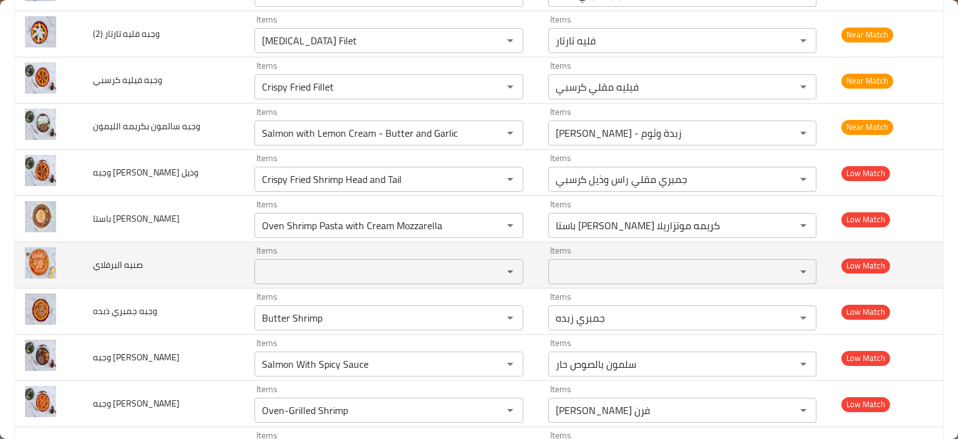
scroll to position [2366, 0]
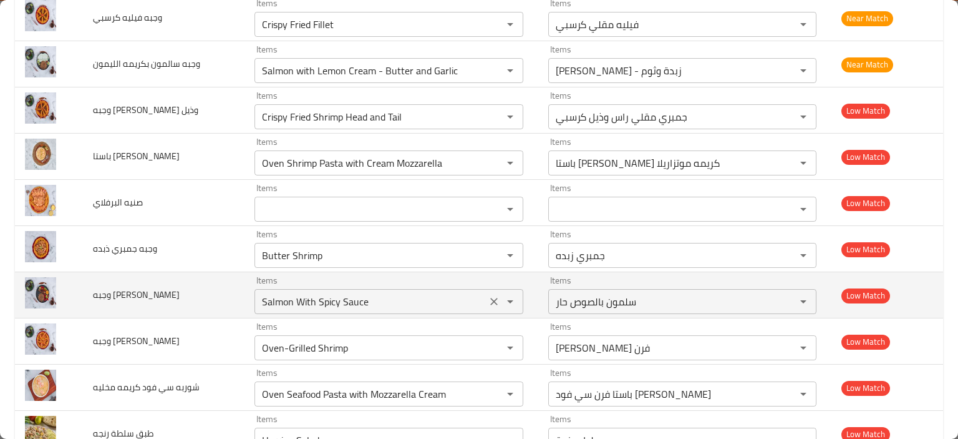
click at [321, 289] on div "Salmon With Spicy Sauce Items" at bounding box center [389, 301] width 269 height 25
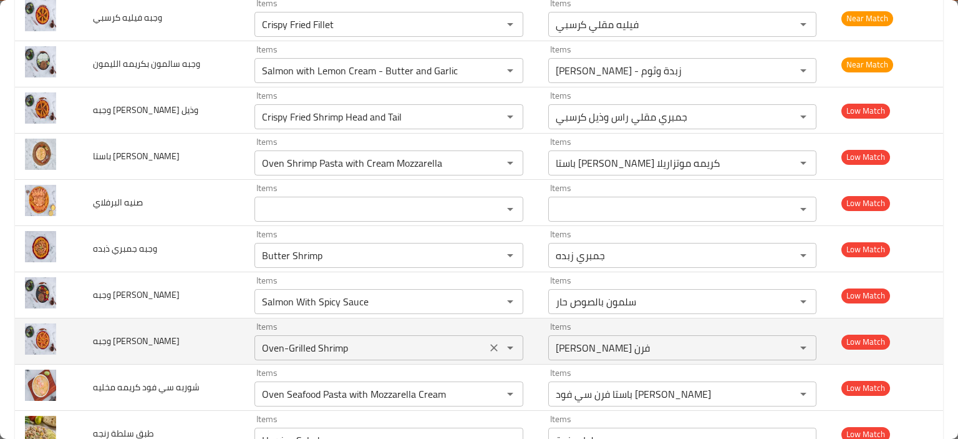
click at [324, 341] on مشوي "Oven-Grilled Shrimp" at bounding box center [370, 347] width 225 height 17
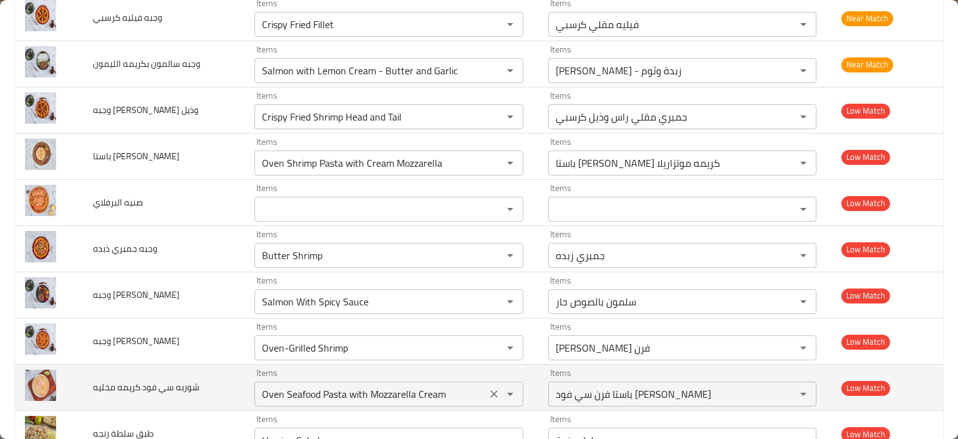
click at [319, 385] on مخليه "Oven Seafood Pasta with Mozzarella Cream" at bounding box center [370, 393] width 225 height 17
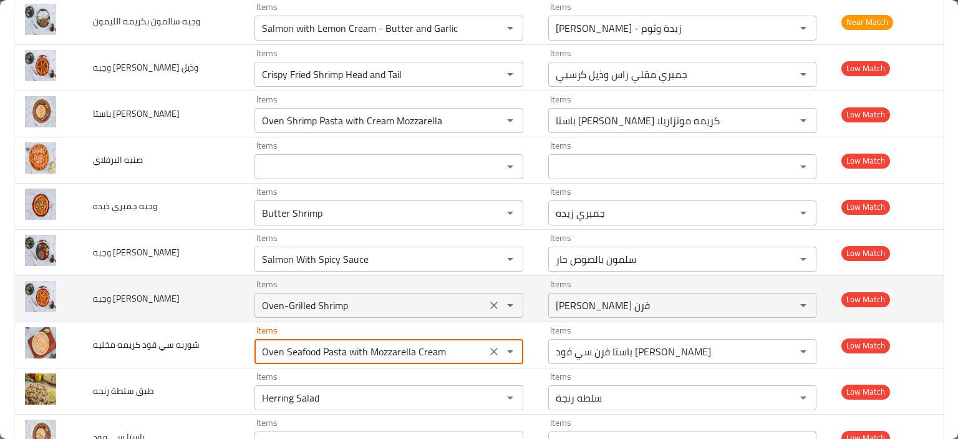
scroll to position [2428, 0]
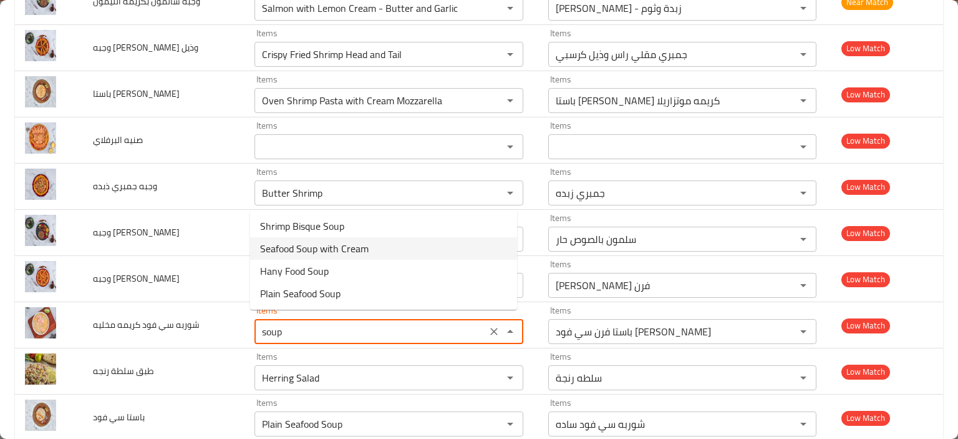
click at [347, 250] on span "Seafood Soup with Cream" at bounding box center [314, 248] width 109 height 15
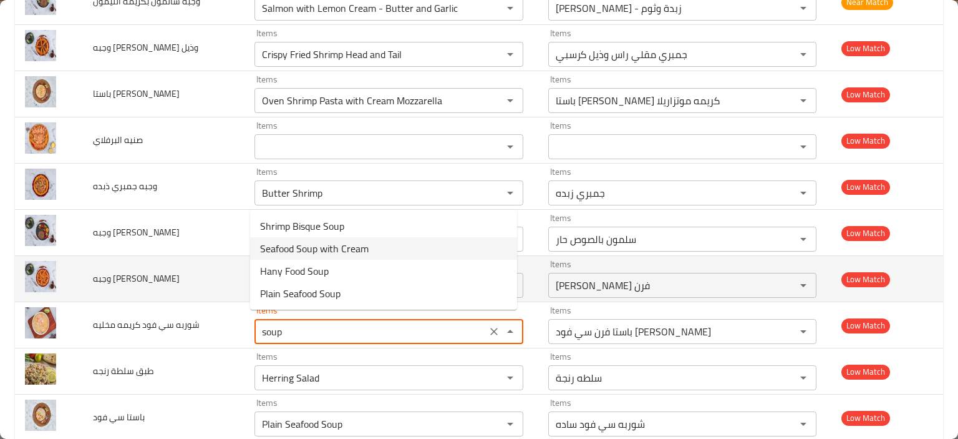
type مخليه "Seafood Soup with Cream"
type مخليه-ar "شوربه سي فود بالكريمه"
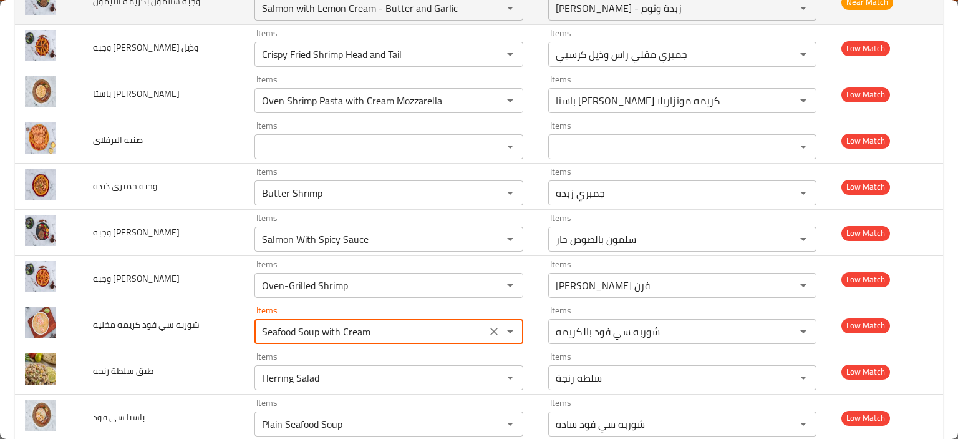
type مخليه "Seafood Soup with Cream"
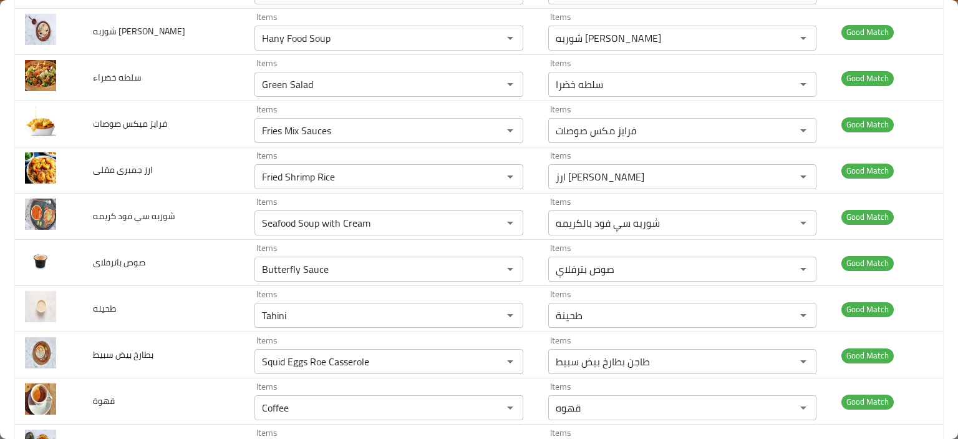
scroll to position [2625, 0]
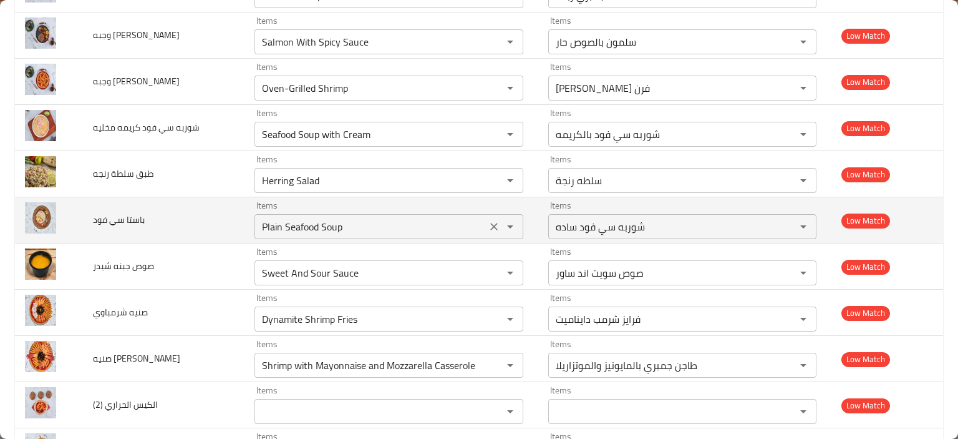
click at [273, 214] on div "Plain Seafood Soup Items" at bounding box center [389, 226] width 269 height 25
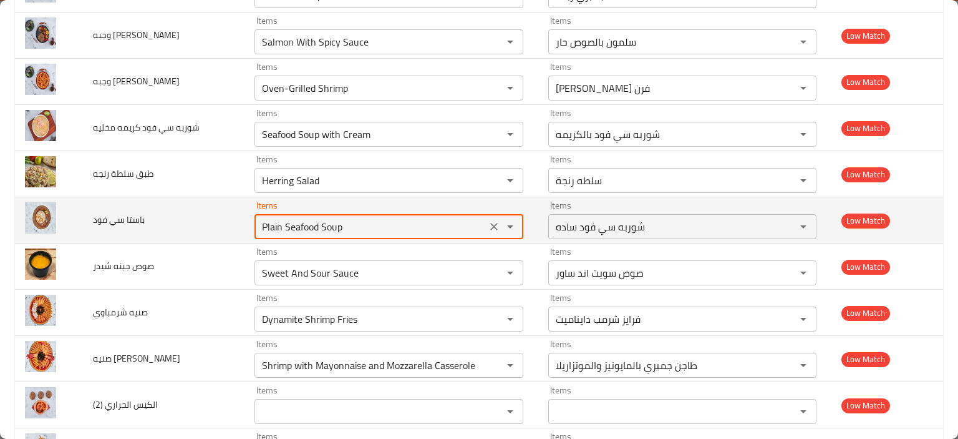
click at [273, 214] on div "Plain Seafood Soup Items" at bounding box center [389, 226] width 269 height 25
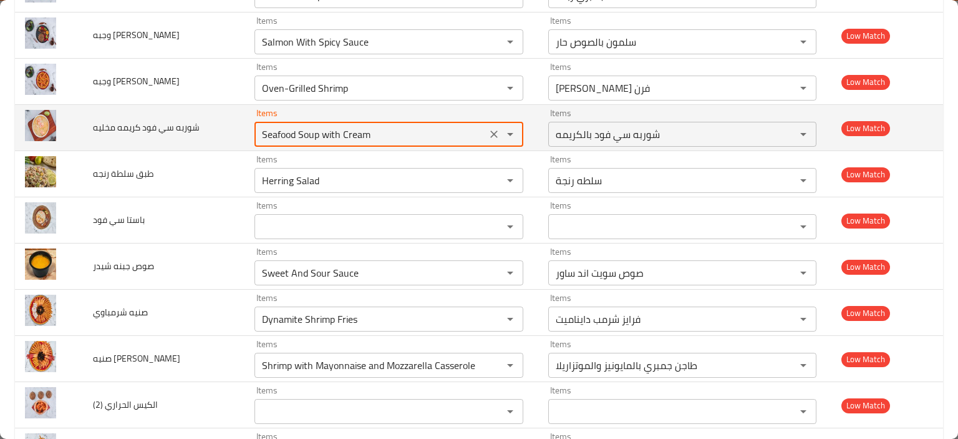
click at [321, 127] on مخليه "Seafood Soup with Cream" at bounding box center [370, 133] width 225 height 17
paste مخليه "Plain Seafood Soup"
type مخليه "Plain Seafood Soup"
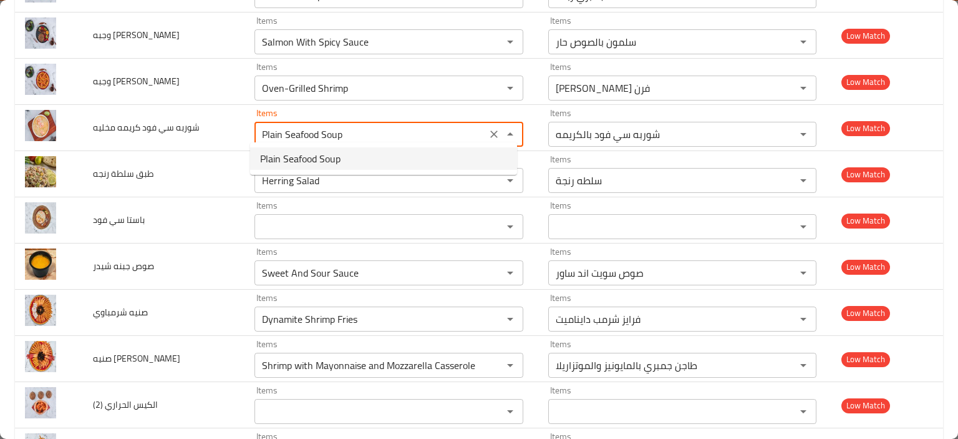
click at [325, 159] on span "Plain Seafood Soup" at bounding box center [300, 158] width 80 height 15
type مخليه-ar "شوربه سي فود ساده"
type مخليه "Plain Seafood Soup"
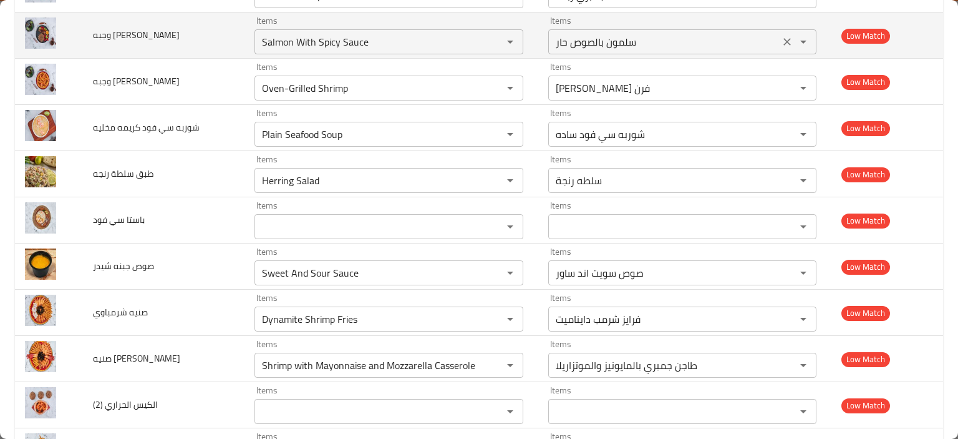
scroll to position [236, 0]
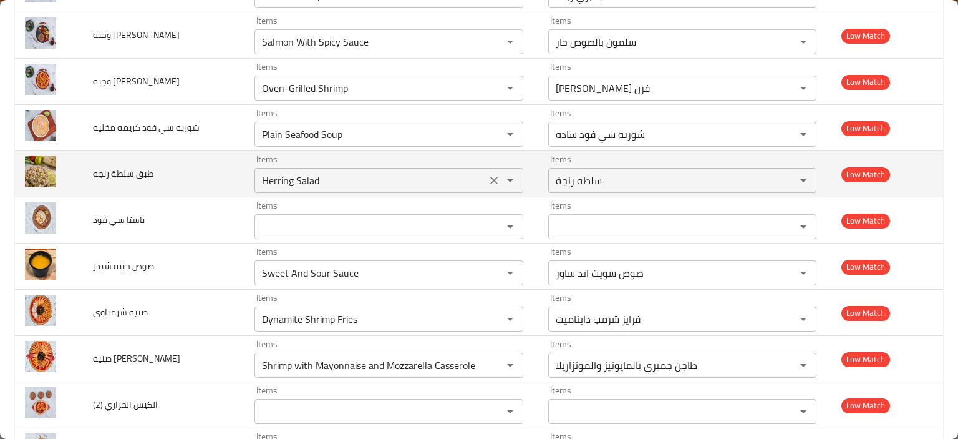
click at [283, 181] on رنجه "Herring Salad" at bounding box center [370, 180] width 225 height 17
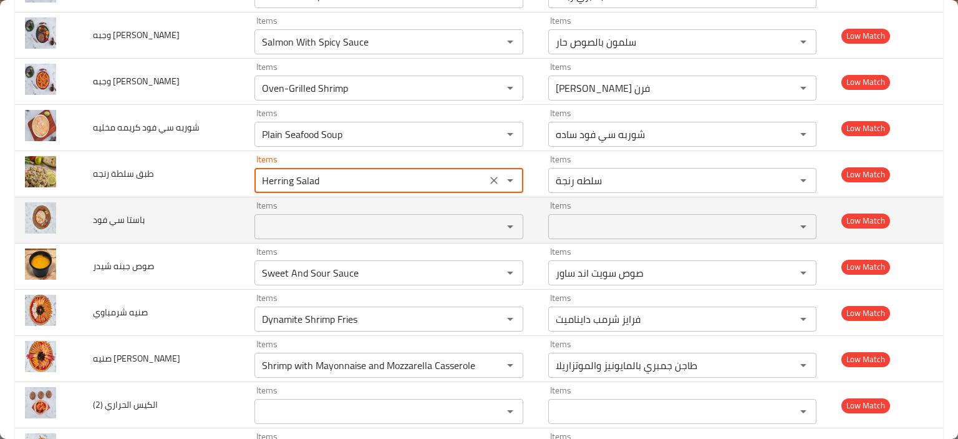
click at [299, 218] on فود "Items" at bounding box center [370, 226] width 225 height 17
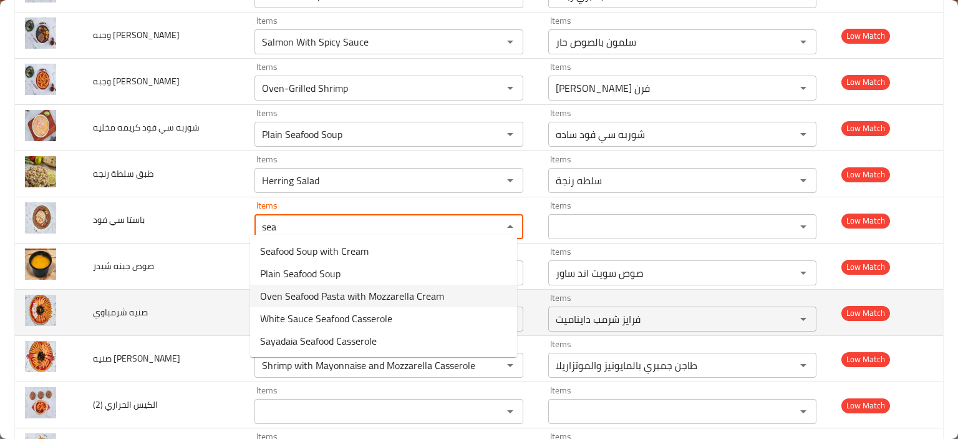
click at [314, 296] on span "Oven Seafood Pasta with Mozzarella Cream" at bounding box center [352, 295] width 184 height 15
type فود "Oven Seafood Pasta with Mozzarella Cream"
type فود-ar "باستا فرن سي فود [PERSON_NAME]"
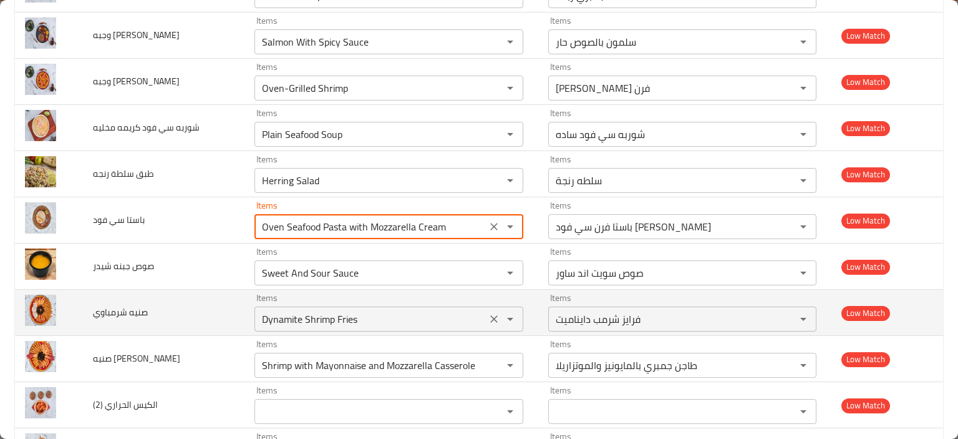
type فود "Oven Seafood Pasta with Mozzarella Cream"
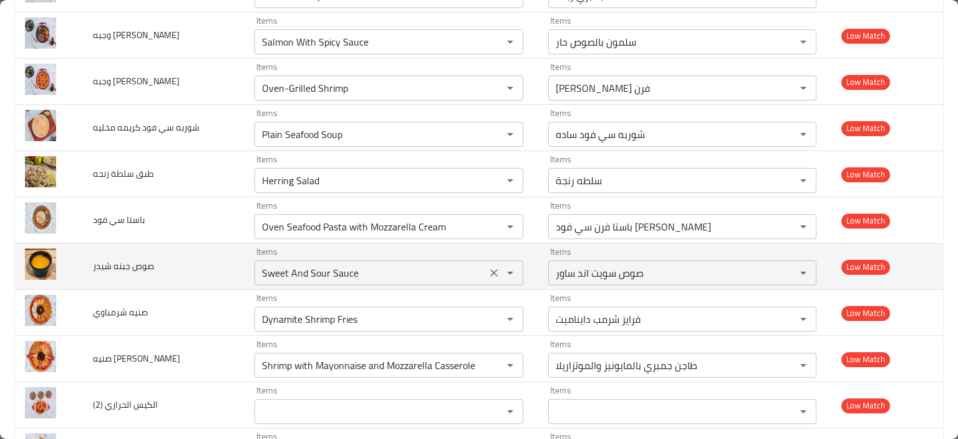
click at [303, 266] on شيدر "Sweet And Sour Sauce" at bounding box center [370, 272] width 225 height 17
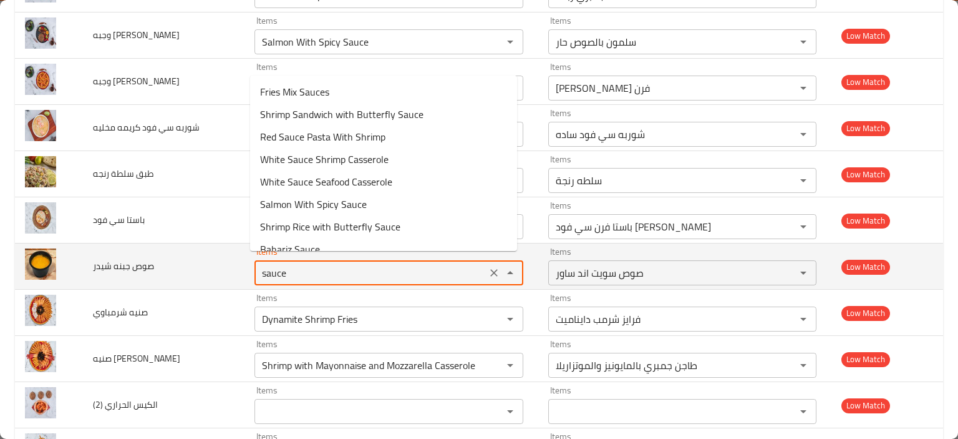
type شيدر "Sweet And Sour Sauce"
click at [105, 259] on span "صوص جبنه شيدر" at bounding box center [123, 266] width 61 height 16
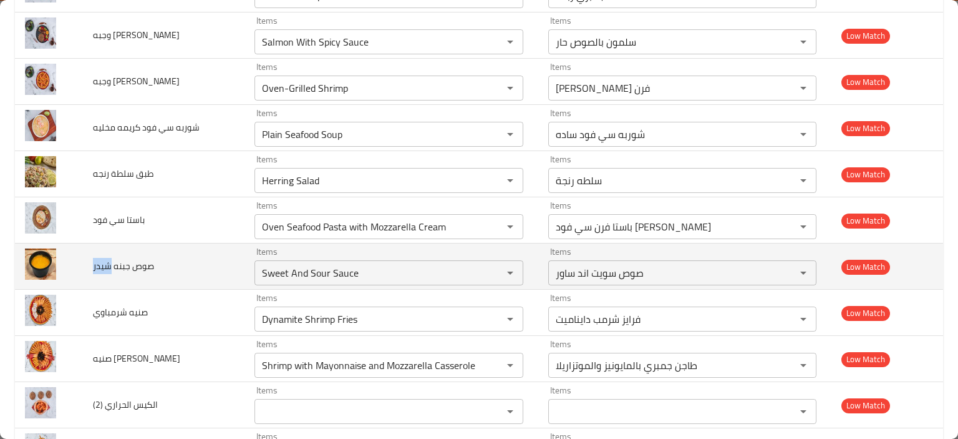
click at [105, 259] on span "صوص جبنه شيدر" at bounding box center [123, 266] width 61 height 16
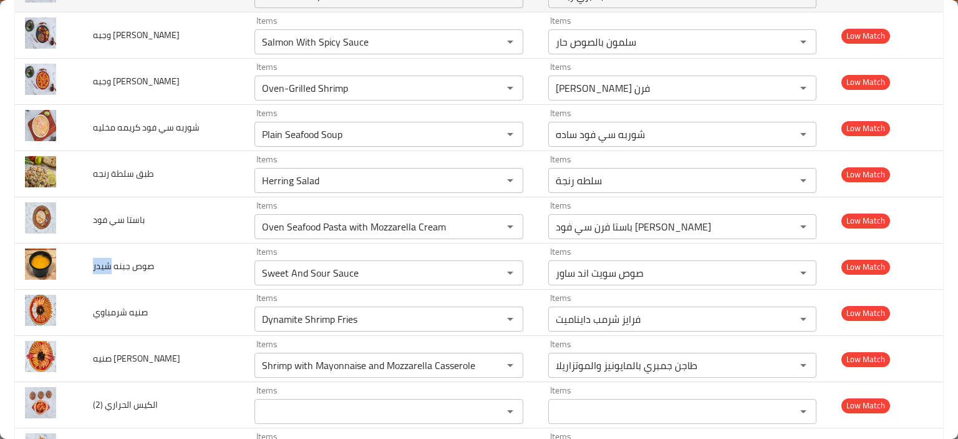
copy span "شيدر"
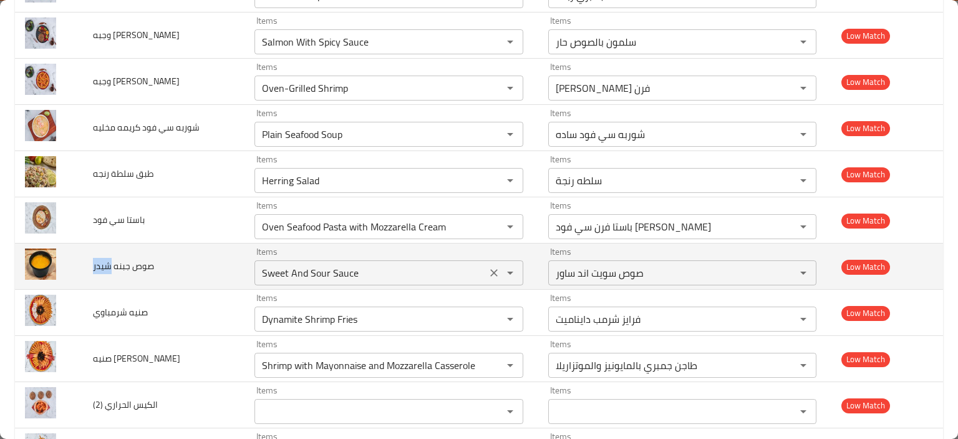
click at [490, 269] on icon "Clear" at bounding box center [493, 272] width 7 height 7
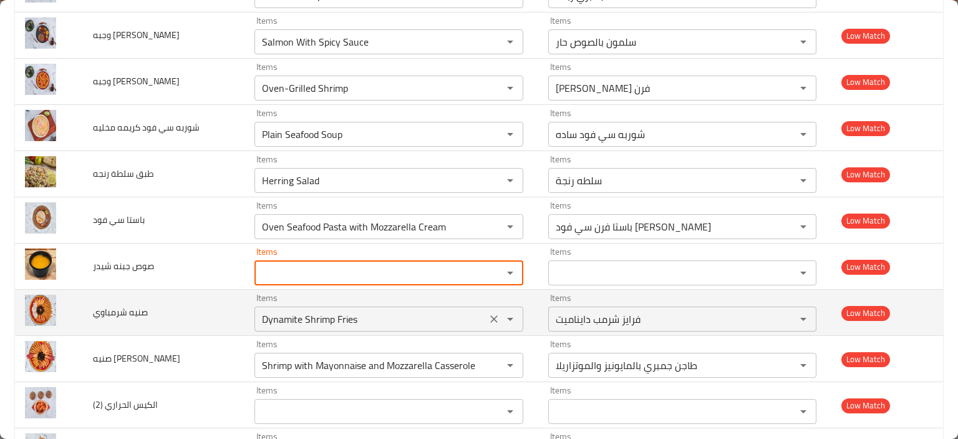
click at [419, 319] on شرمباوي "Dynamite Shrimp Fries" at bounding box center [370, 318] width 225 height 17
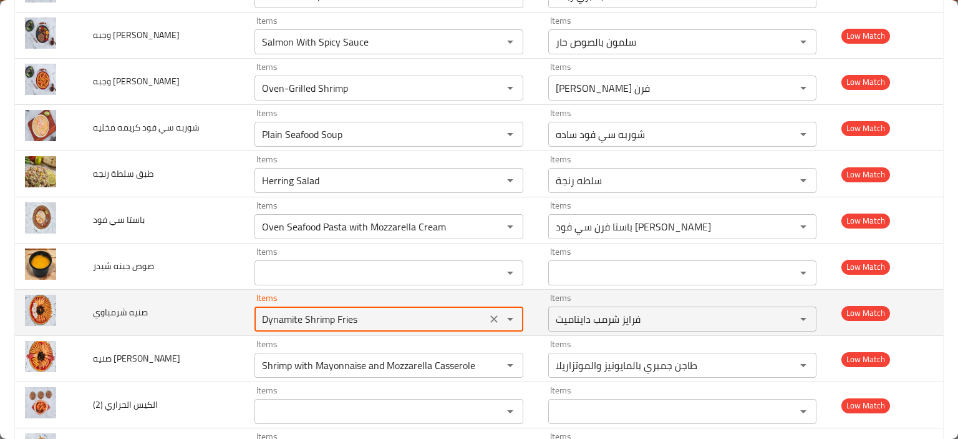
click at [488, 314] on icon "Clear" at bounding box center [494, 319] width 12 height 12
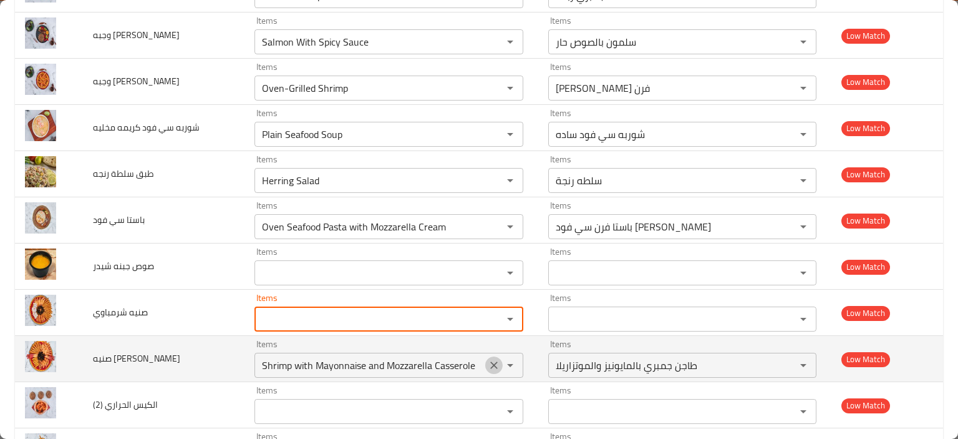
click at [489, 361] on icon "Clear" at bounding box center [494, 365] width 12 height 12
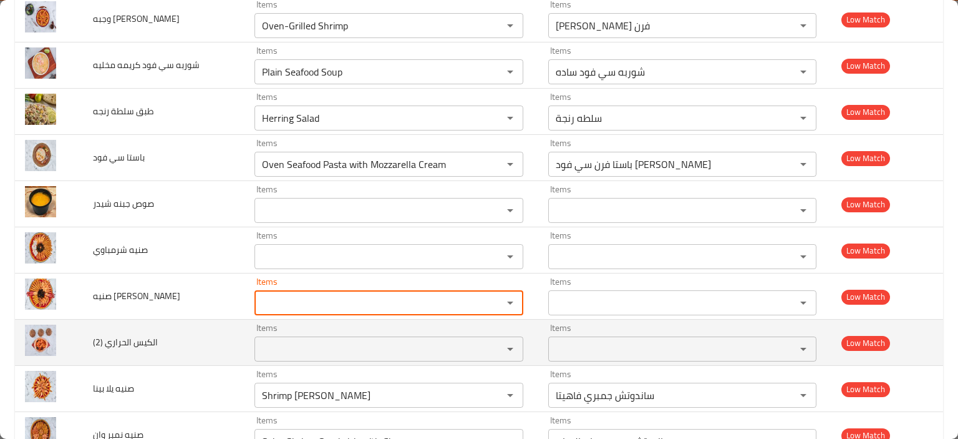
scroll to position [2812, 0]
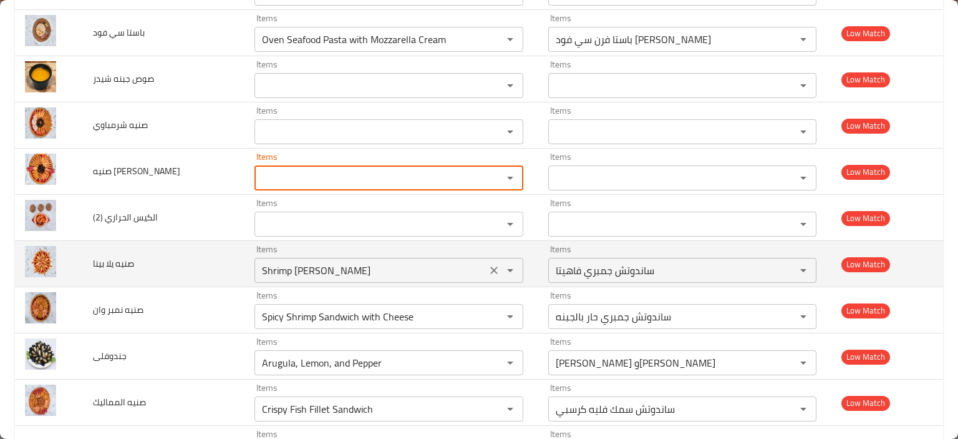
click at [490, 266] on icon "Clear" at bounding box center [493, 269] width 7 height 7
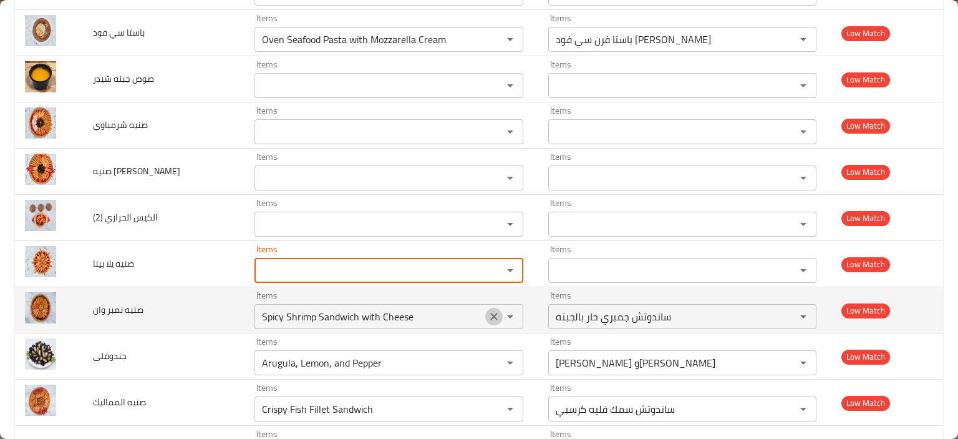
click at [490, 313] on icon "Clear" at bounding box center [493, 316] width 7 height 7
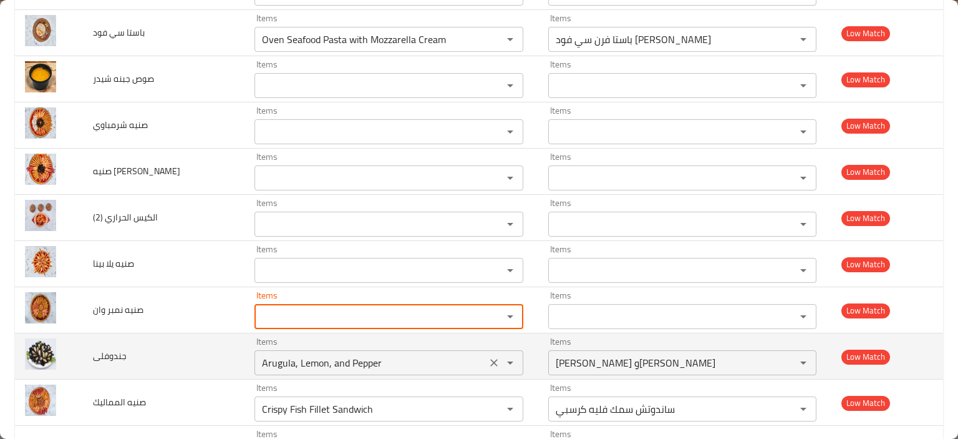
click at [488, 356] on icon "Clear" at bounding box center [494, 362] width 12 height 12
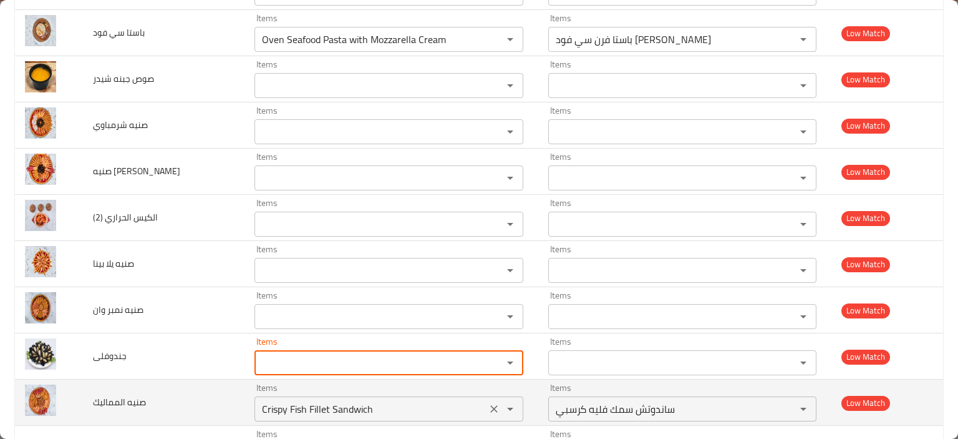
click at [488, 404] on icon "Clear" at bounding box center [494, 408] width 12 height 12
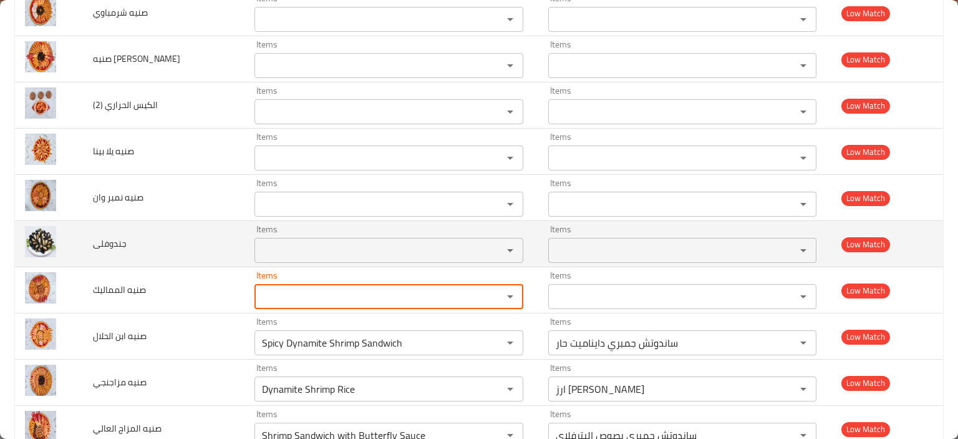
scroll to position [2937, 0]
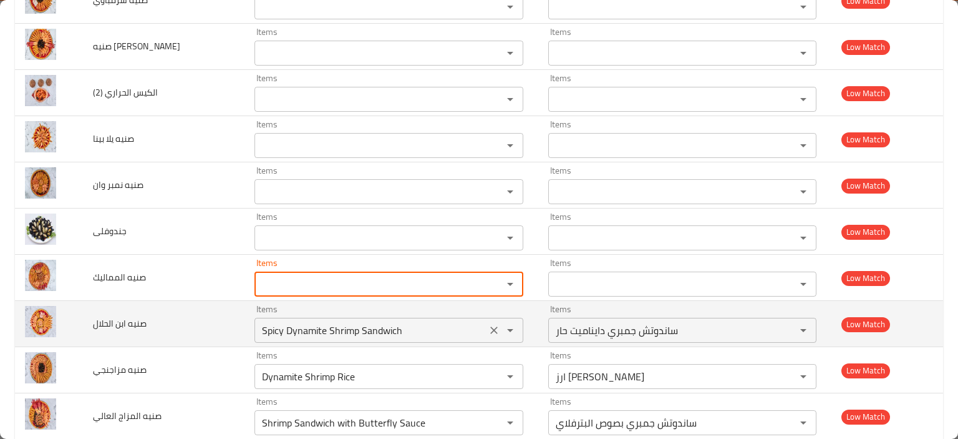
click at [488, 326] on icon "Clear" at bounding box center [494, 330] width 12 height 12
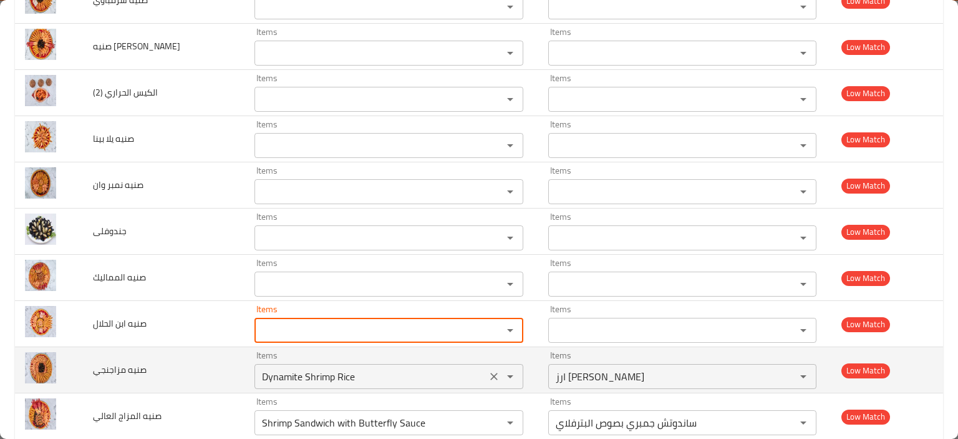
click at [488, 370] on icon "Clear" at bounding box center [494, 376] width 12 height 12
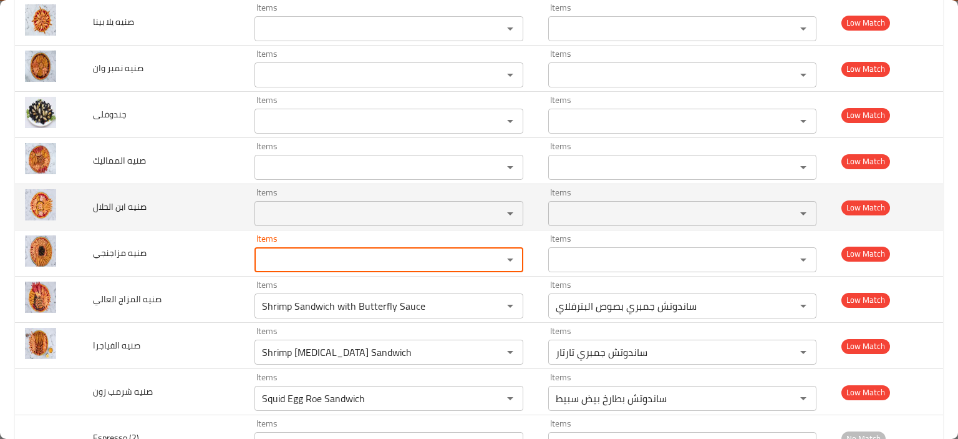
scroll to position [3062, 0]
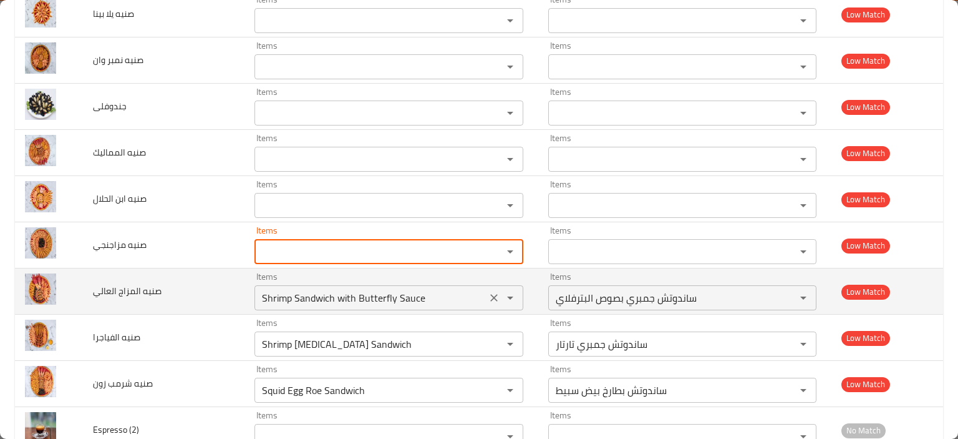
click at [493, 291] on icon "Clear" at bounding box center [494, 297] width 12 height 12
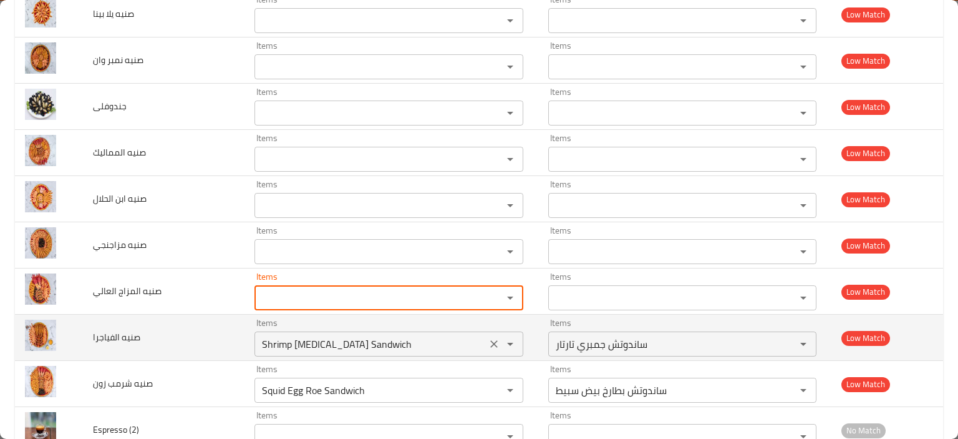
click at [488, 338] on icon "Clear" at bounding box center [494, 344] width 12 height 12
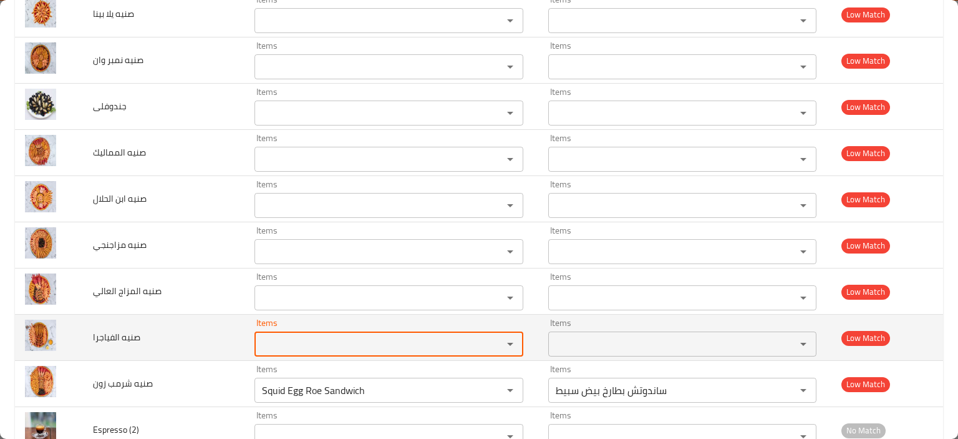
scroll to position [3124, 0]
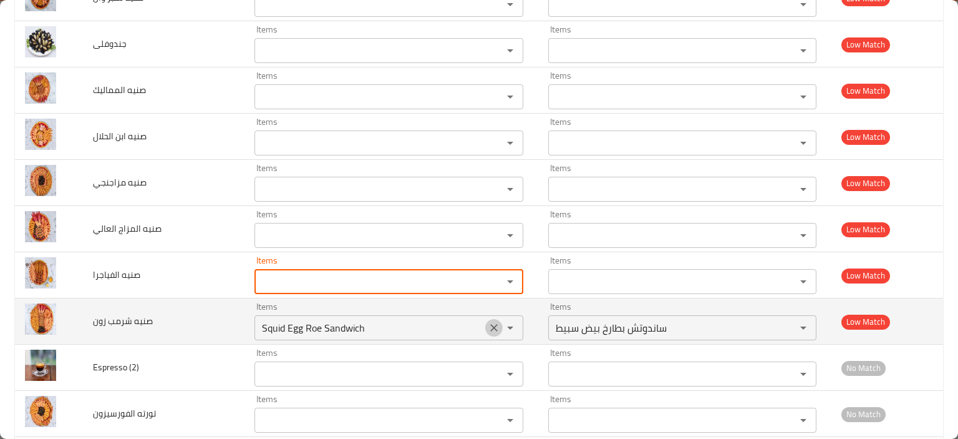
click at [488, 322] on icon "Clear" at bounding box center [494, 327] width 12 height 12
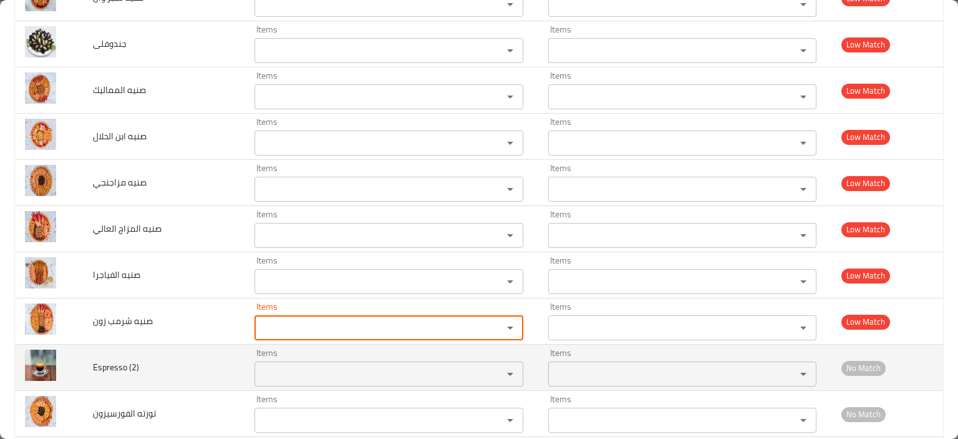
click at [319, 367] on \(2\) "Items" at bounding box center [370, 373] width 225 height 17
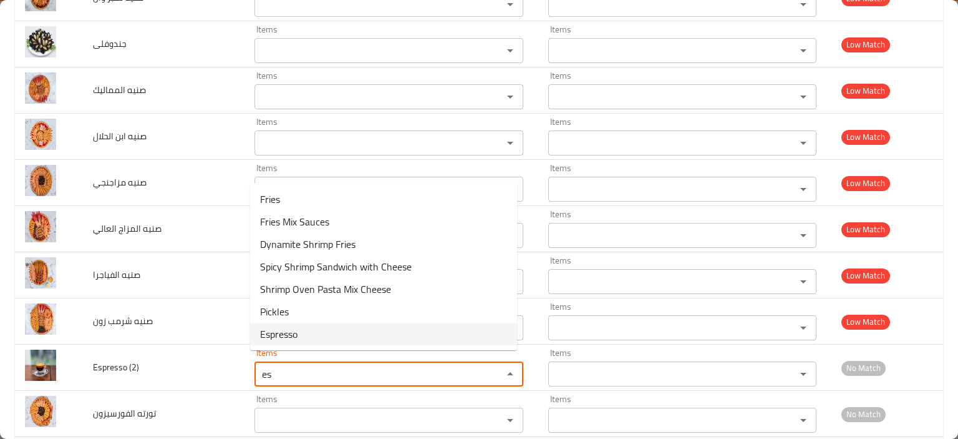
click at [306, 342] on \(2\)-option-6 "Espresso" at bounding box center [383, 334] width 267 height 22
type \(2\) "Espresso"
type \(2\)-ar "اسبريسو"
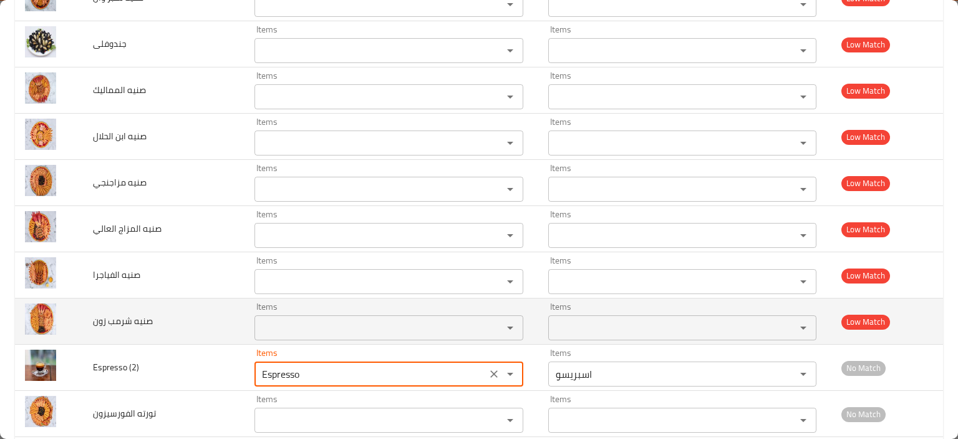
scroll to position [3187, 0]
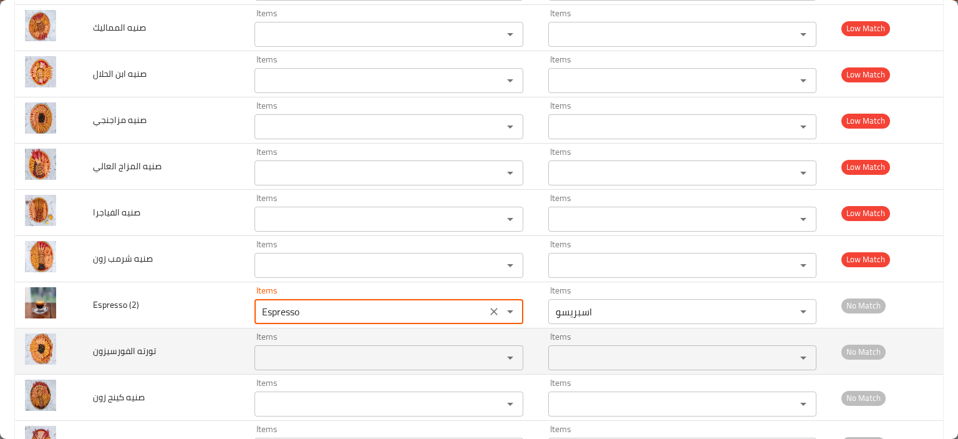
type \(2\) "Espresso"
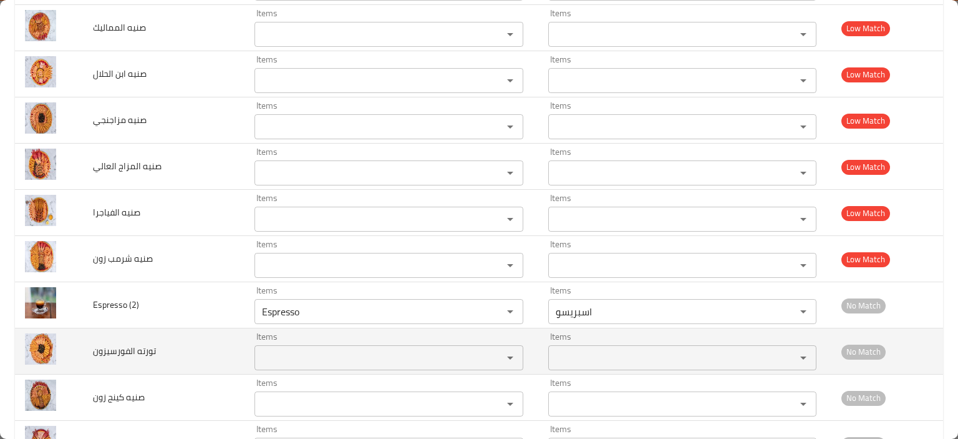
click at [279, 349] on الفورسيزون "Items" at bounding box center [370, 357] width 225 height 17
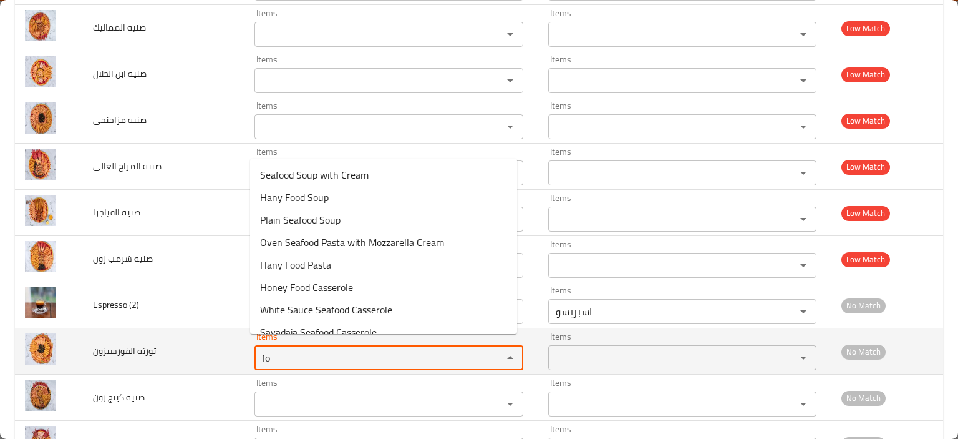
type الفورسيزون "fou"
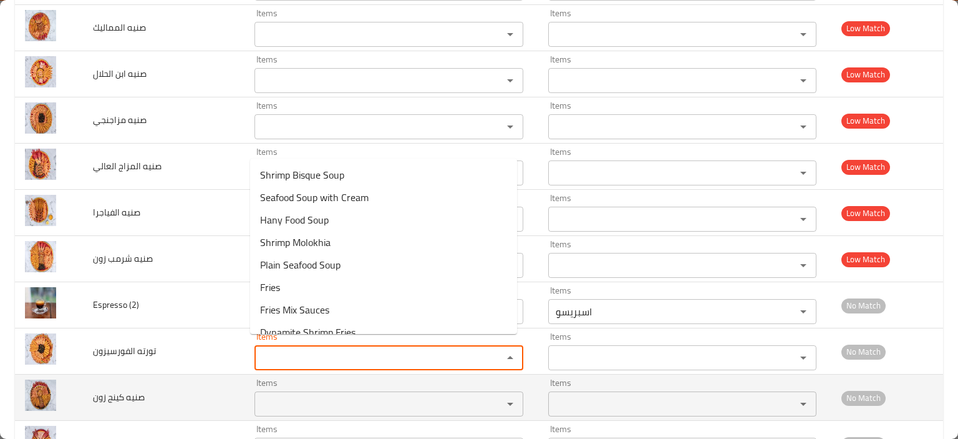
click at [202, 386] on td "صنيه كينج زون" at bounding box center [164, 397] width 162 height 46
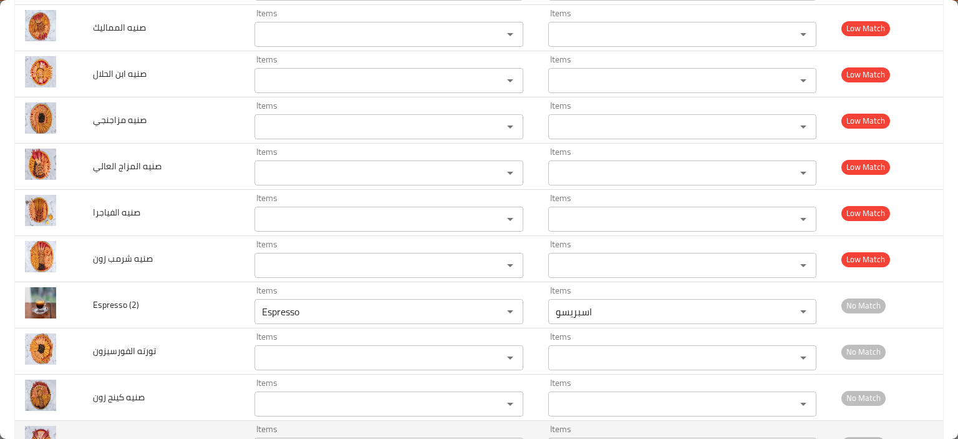
click at [211, 420] on td "صنيه [PERSON_NAME]" at bounding box center [164, 443] width 162 height 46
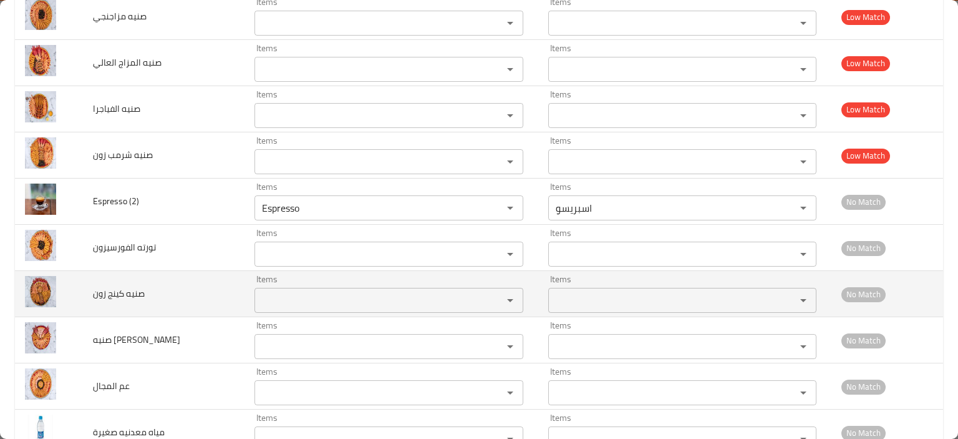
scroll to position [3312, 0]
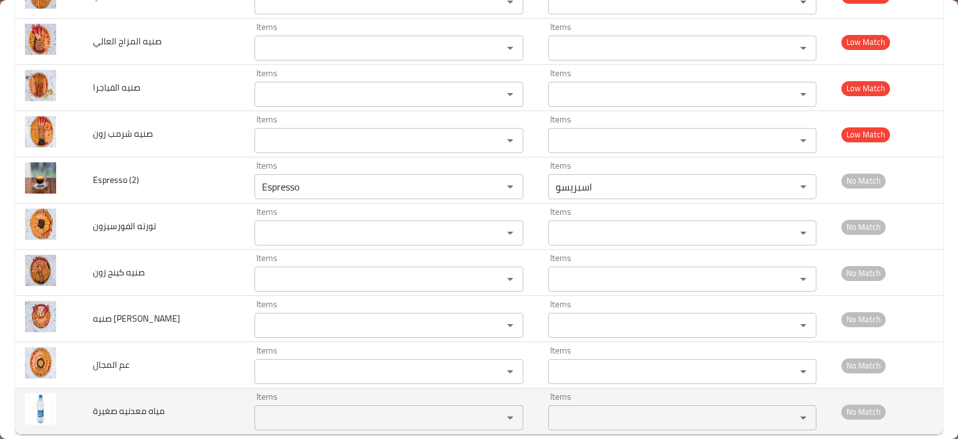
click at [299, 409] on صغيرة "Items" at bounding box center [370, 417] width 225 height 17
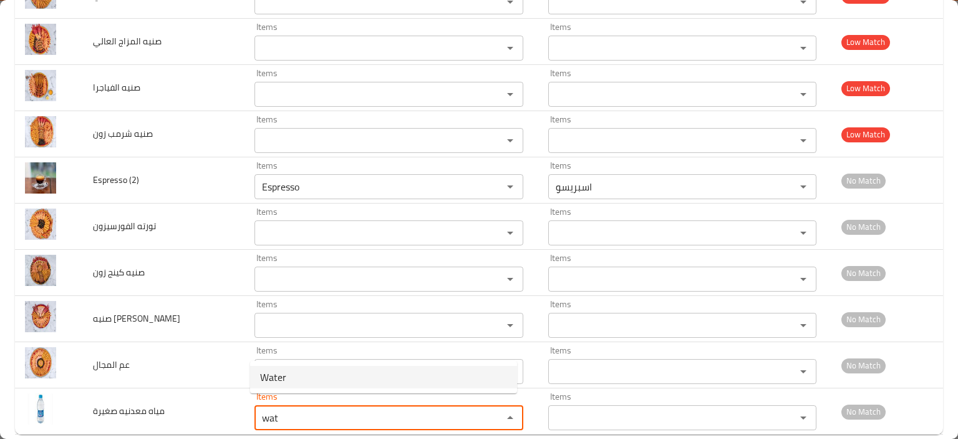
click at [349, 377] on صغيرة-option-0 "Water" at bounding box center [383, 377] width 267 height 22
type صغيرة "Water"
type صغيرة-ar "مياه"
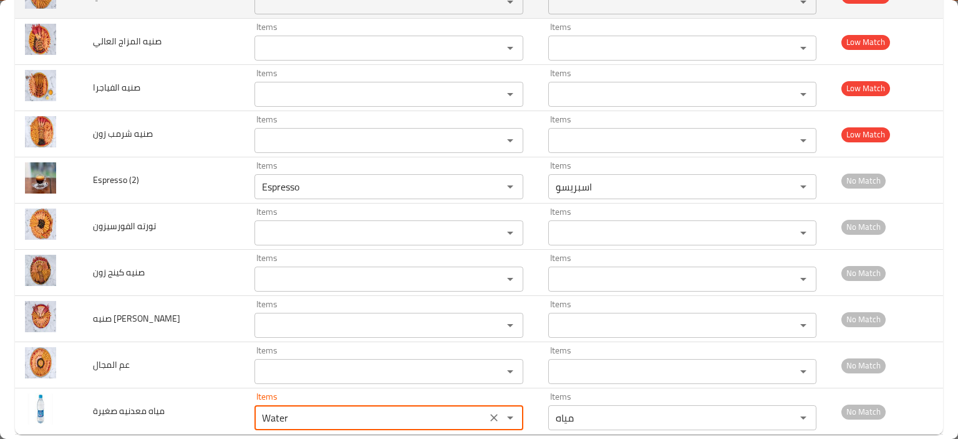
type صغيرة "Water"
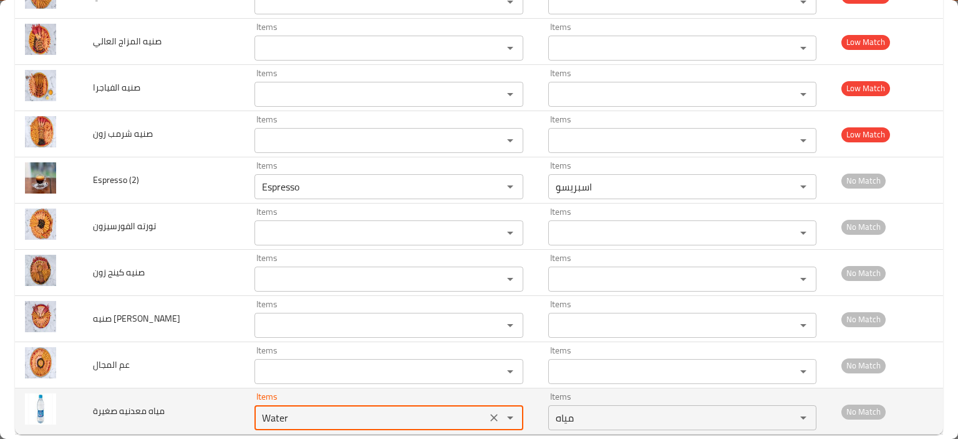
click at [492, 411] on icon "Clear" at bounding box center [494, 417] width 12 height 12
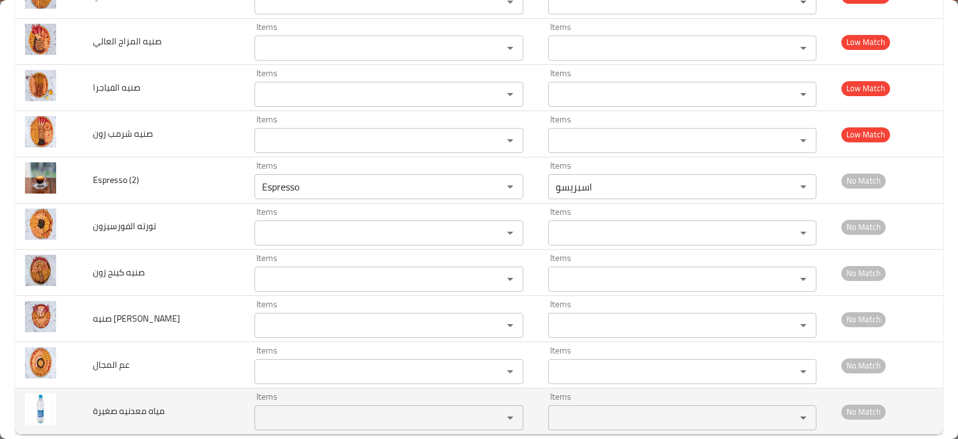
click at [152, 402] on span "مياه معدنيه صغيرة" at bounding box center [129, 410] width 72 height 16
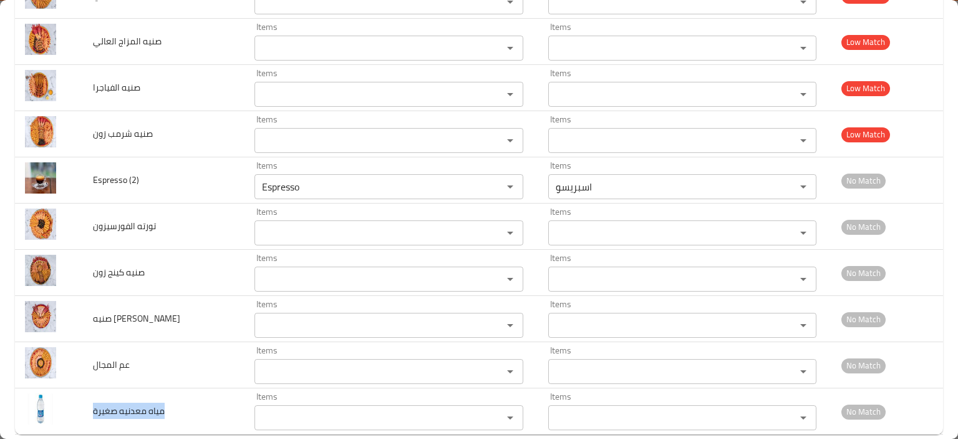
copy span "مياه معدنيه صغيرة"
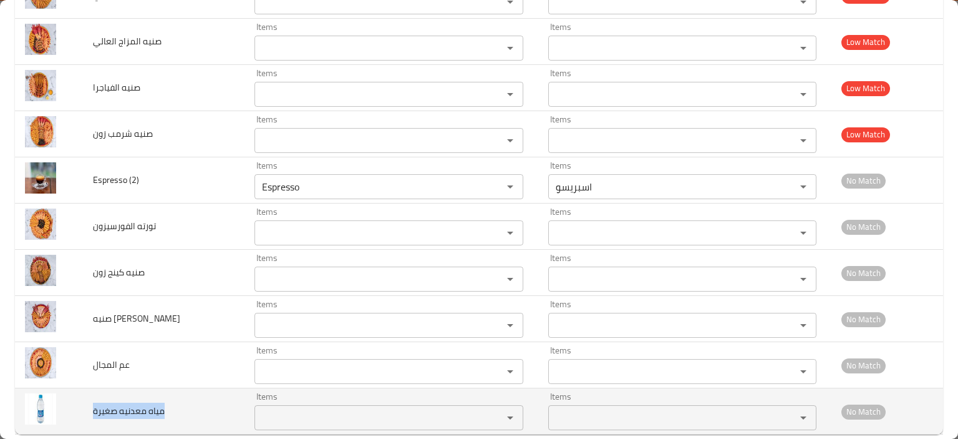
click at [188, 390] on td "مياه معدنيه صغيرة" at bounding box center [164, 411] width 162 height 46
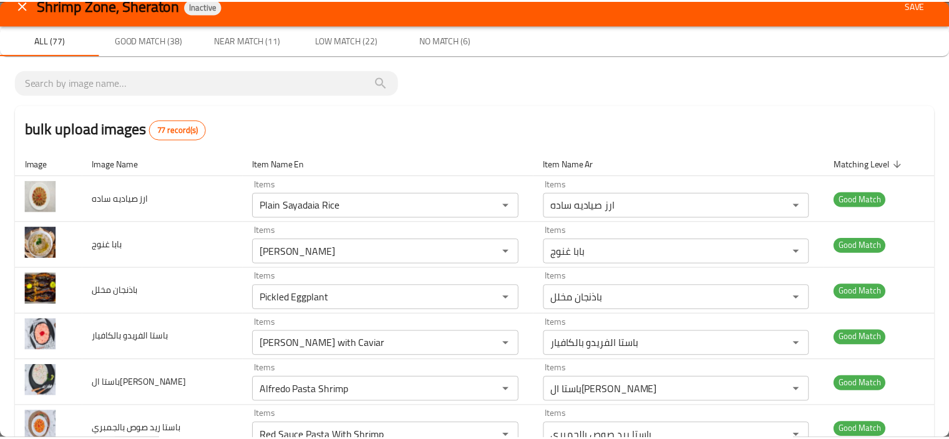
scroll to position [0, 0]
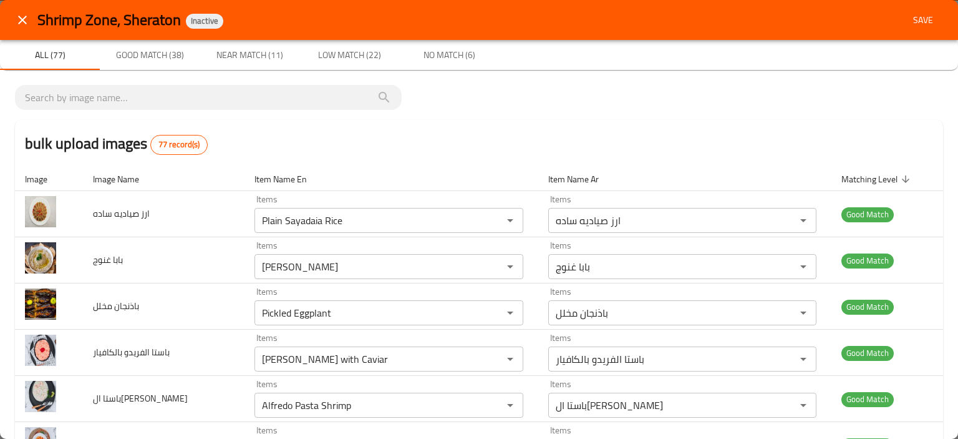
click at [915, 23] on span "Save" at bounding box center [923, 20] width 30 height 16
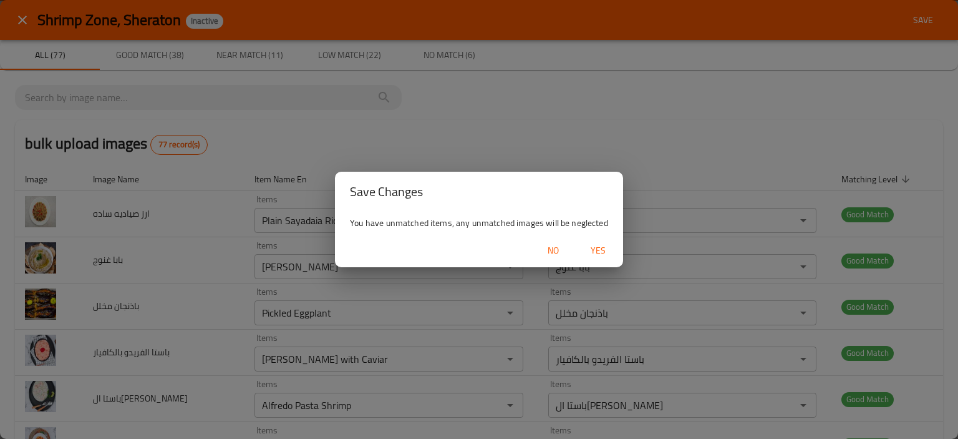
click at [603, 251] on span "Yes" at bounding box center [598, 251] width 30 height 16
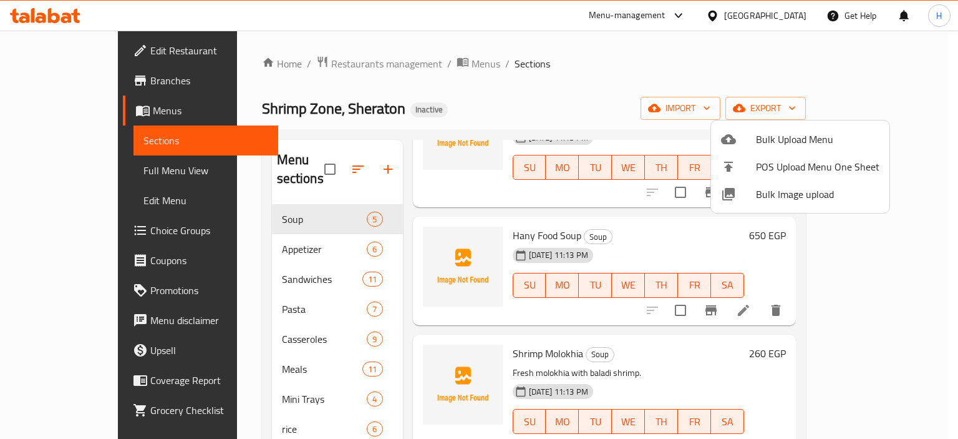
click at [86, 168] on div at bounding box center [479, 219] width 958 height 439
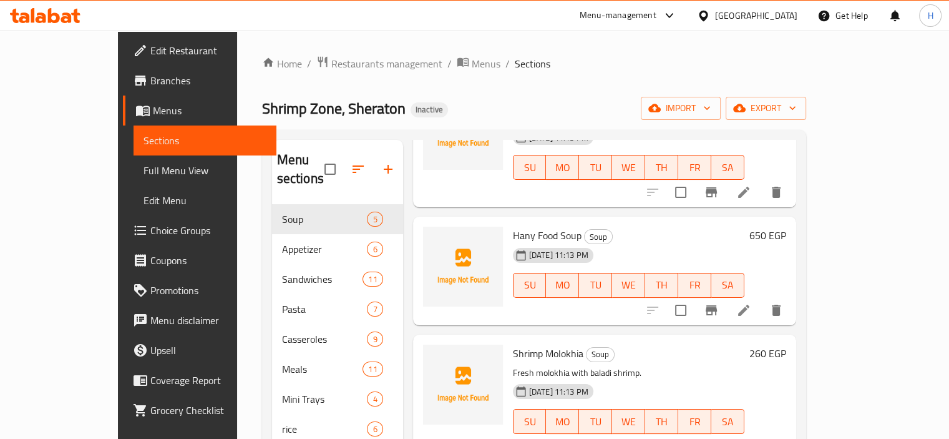
click at [143, 168] on span "Full Menu View" at bounding box center [204, 170] width 123 height 15
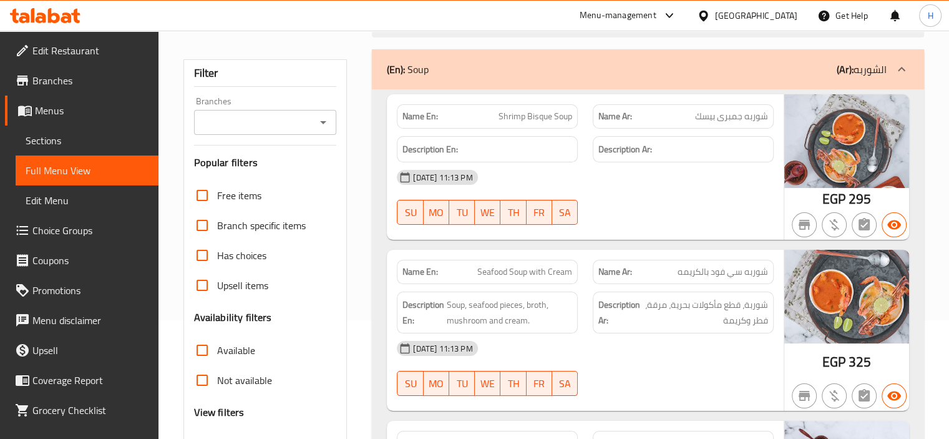
scroll to position [125, 0]
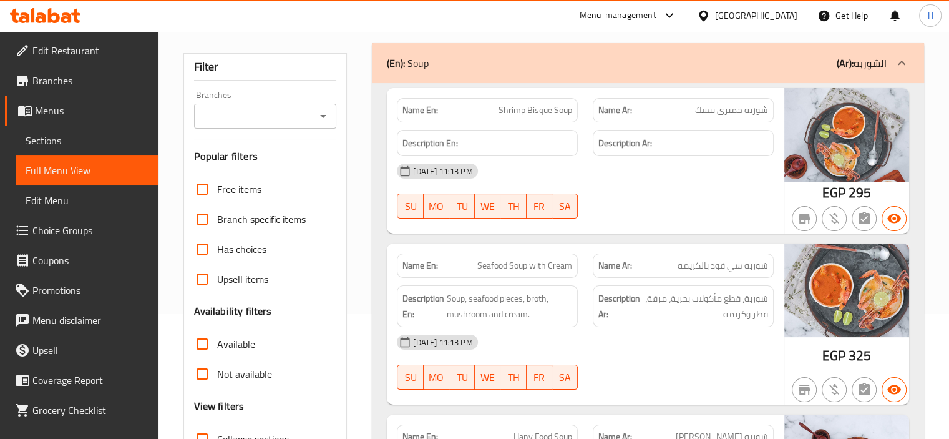
click at [539, 114] on span "Shrimp Bisque Soup" at bounding box center [535, 110] width 74 height 13
copy span "Shrimp Bisque Soup"
click at [492, 288] on div "Description En: Soup, seafood pieces, broth, mushroom and cream." at bounding box center [487, 306] width 181 height 42
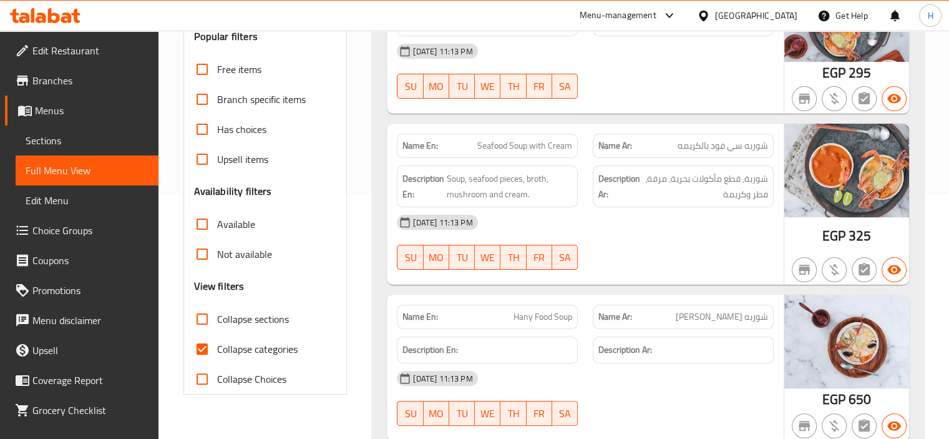
scroll to position [250, 0]
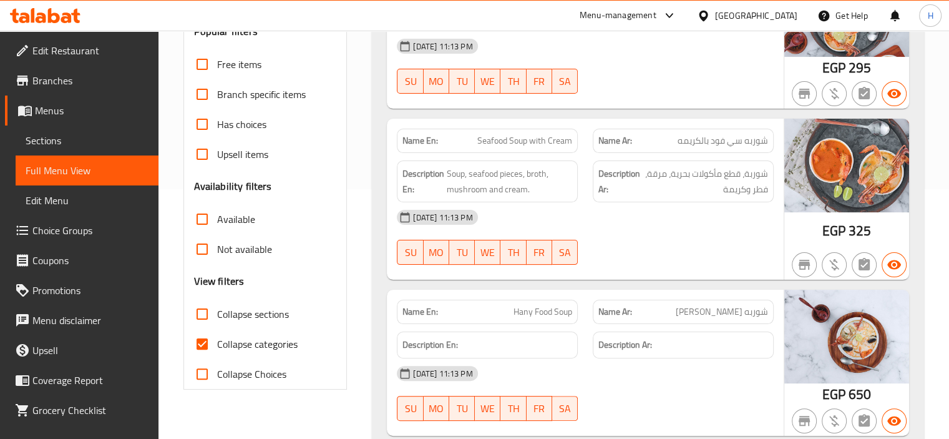
click at [501, 152] on div "Name En: Seafood Soup with Cream" at bounding box center [487, 141] width 181 height 24
click at [501, 150] on div "Name En: Seafood Soup with Cream" at bounding box center [487, 141] width 181 height 24
copy span "Seafood Soup with Cream"
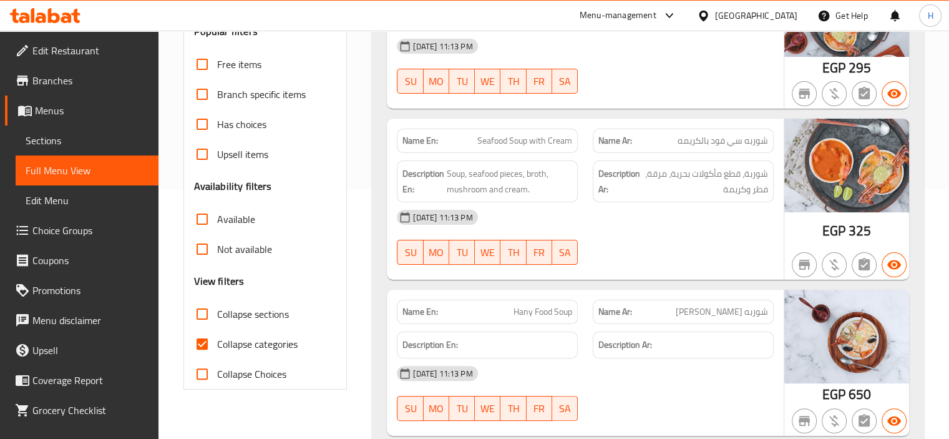
click at [469, 299] on div "Name En: Hany Food Soup" at bounding box center [487, 311] width 181 height 24
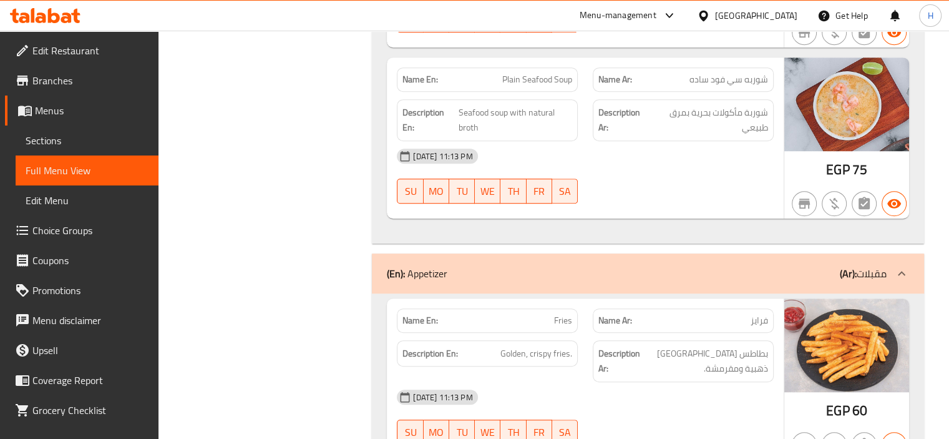
scroll to position [811, 0]
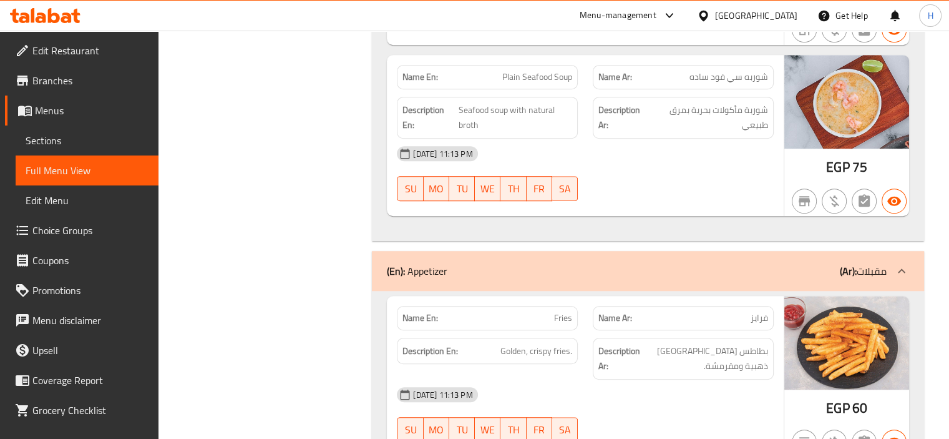
click at [543, 82] on span "Plain Seafood Soup" at bounding box center [537, 76] width 70 height 13
click at [542, 82] on span "Plain Seafood Soup" at bounding box center [537, 76] width 70 height 13
copy span "Plain Seafood Soup"
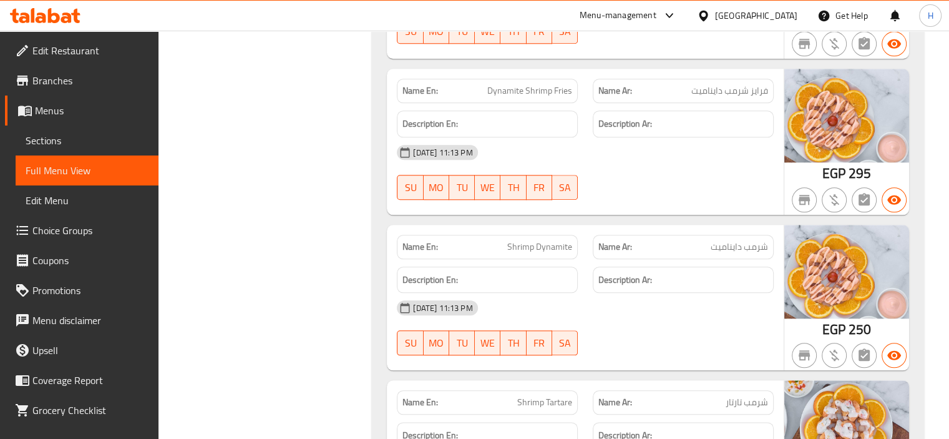
scroll to position [1373, 0]
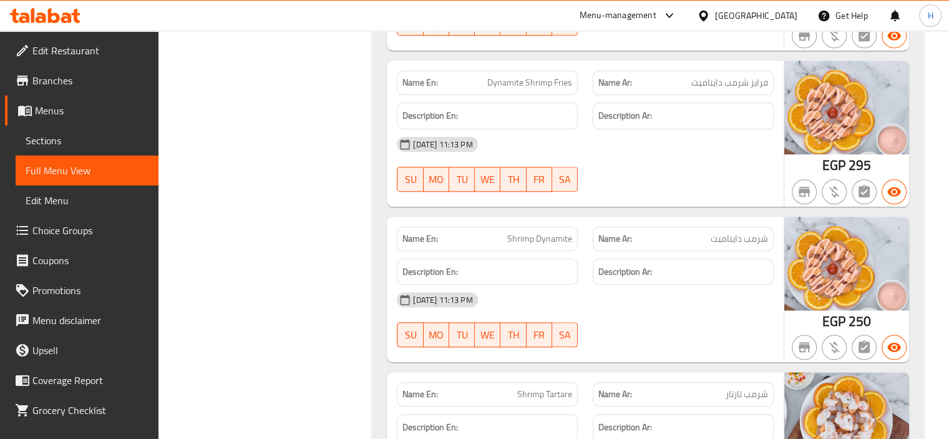
copy span "Dynamite Shrimp Fries"
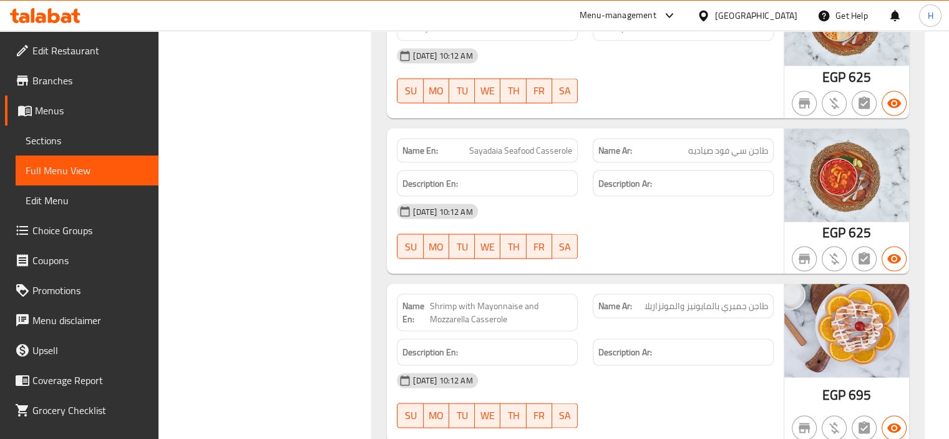
scroll to position [7299, 0]
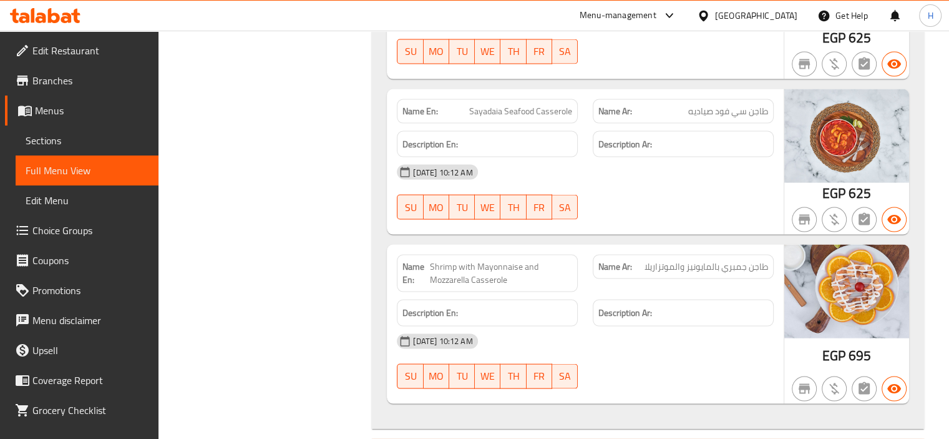
copy span "Shrimp with Mayonnaise and Mozzarella Casserole"
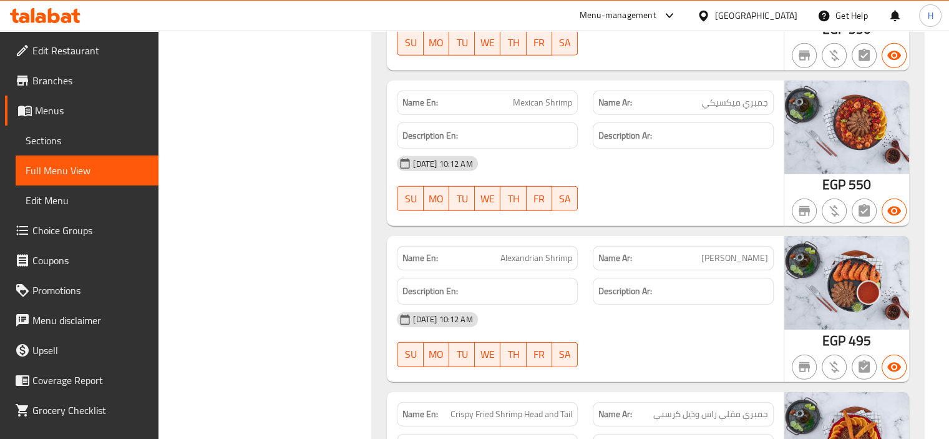
scroll to position [8360, 0]
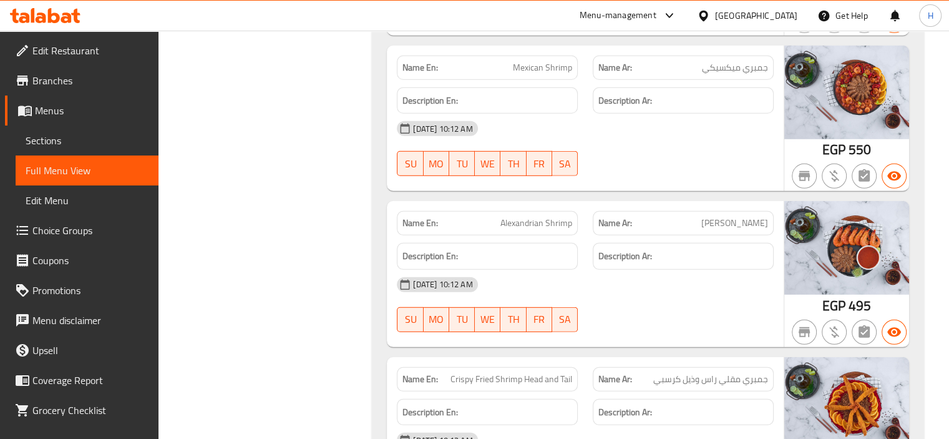
copy span "اسكندراني"
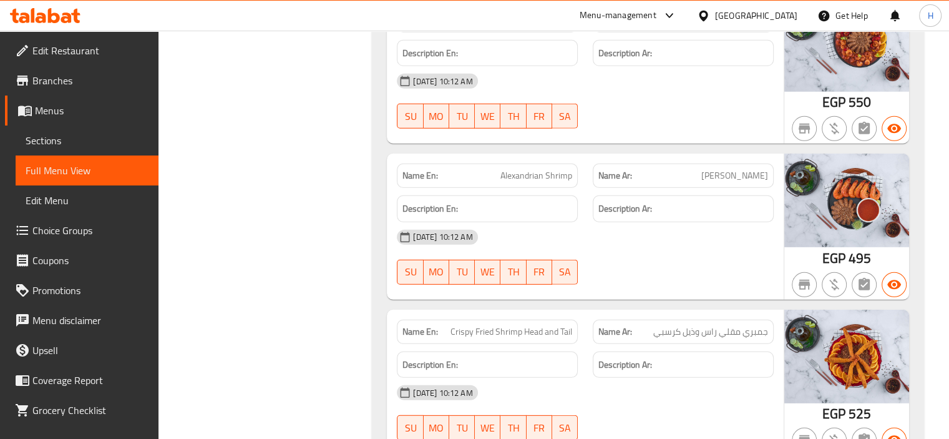
scroll to position [8485, 0]
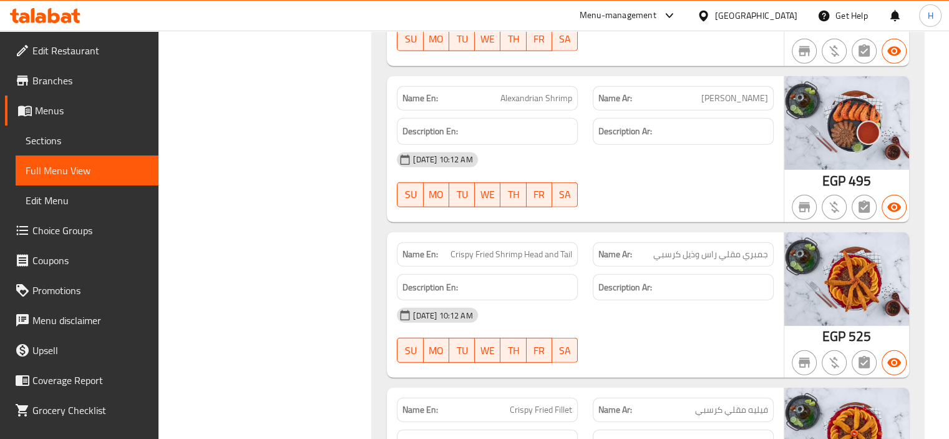
copy span "Alexandrian Shrimp"
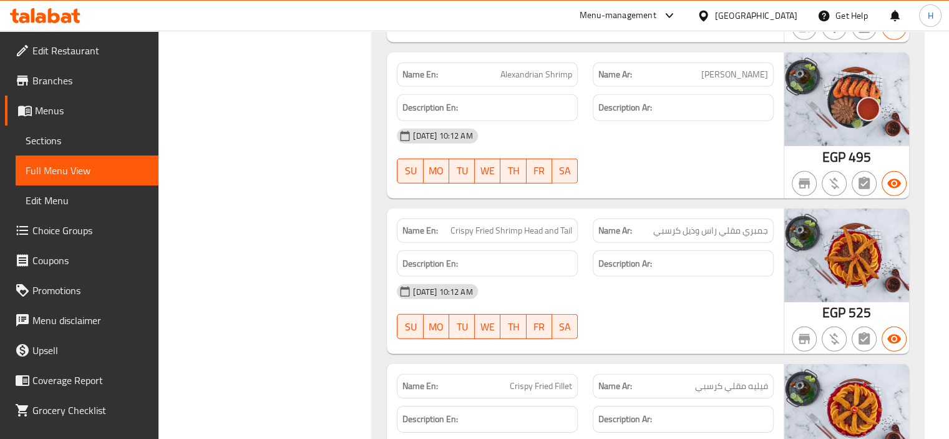
scroll to position [8360, 0]
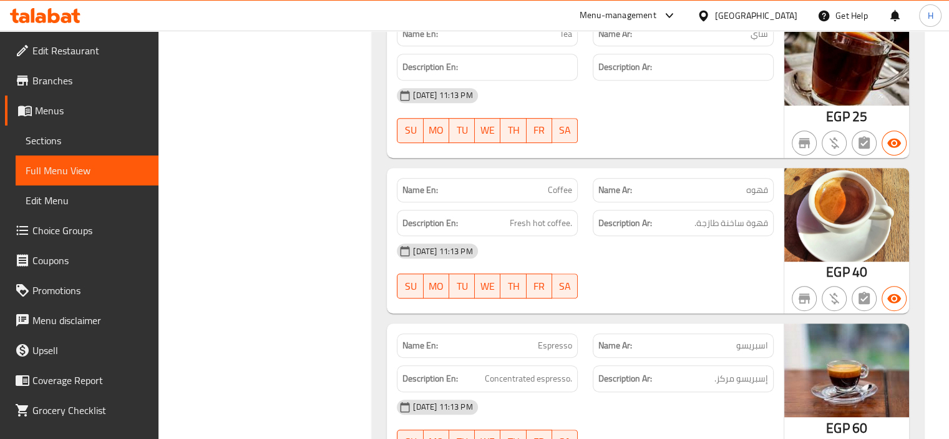
scroll to position [14853, 0]
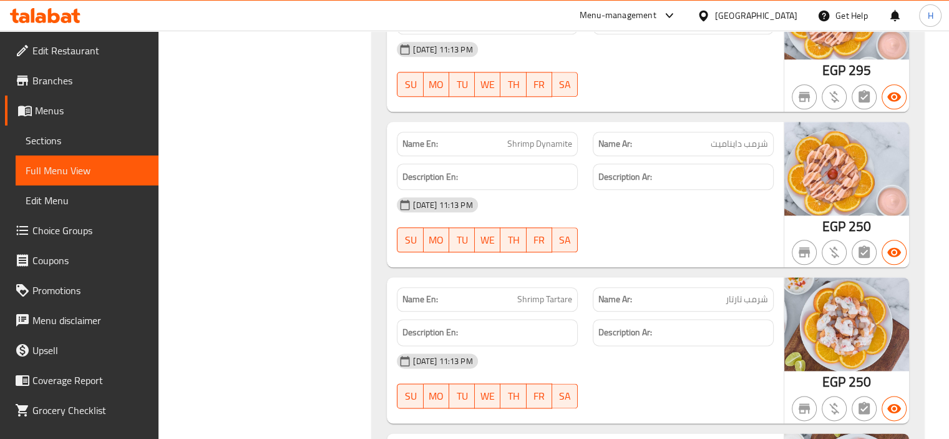
scroll to position [0, 0]
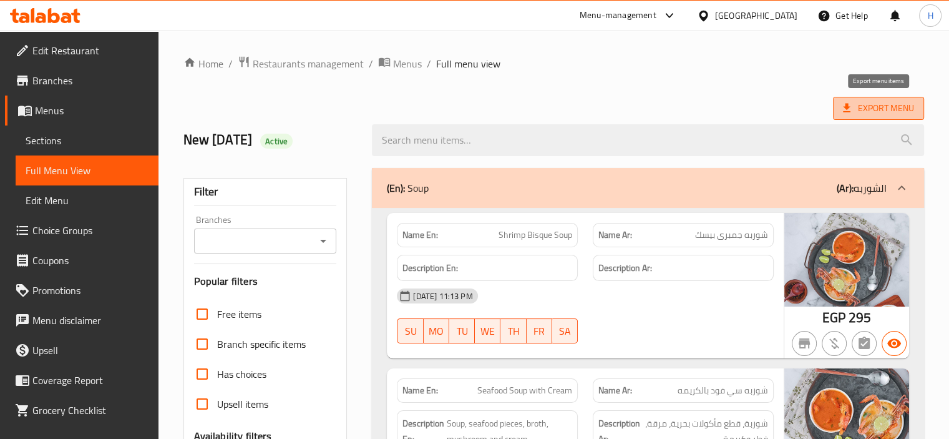
click at [853, 109] on span "Export Menu" at bounding box center [878, 108] width 71 height 16
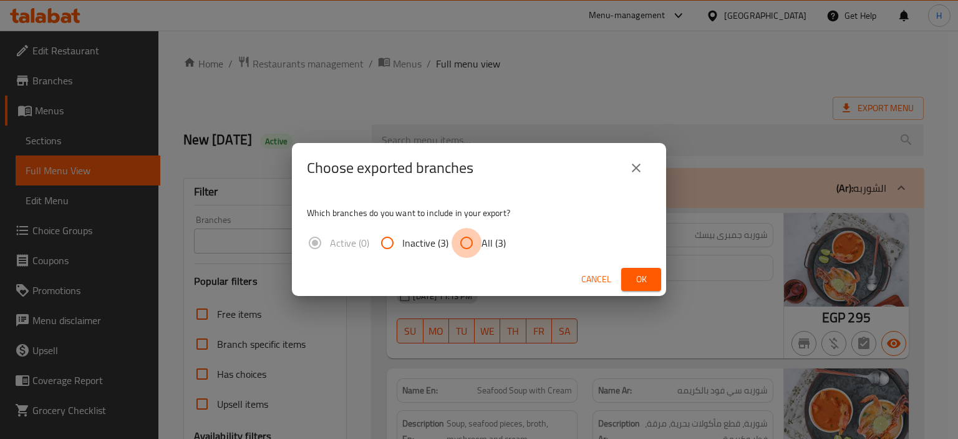
click at [466, 250] on input "All (3)" at bounding box center [467, 243] width 30 height 30
radio input "true"
click at [634, 279] on span "Ok" at bounding box center [641, 279] width 20 height 16
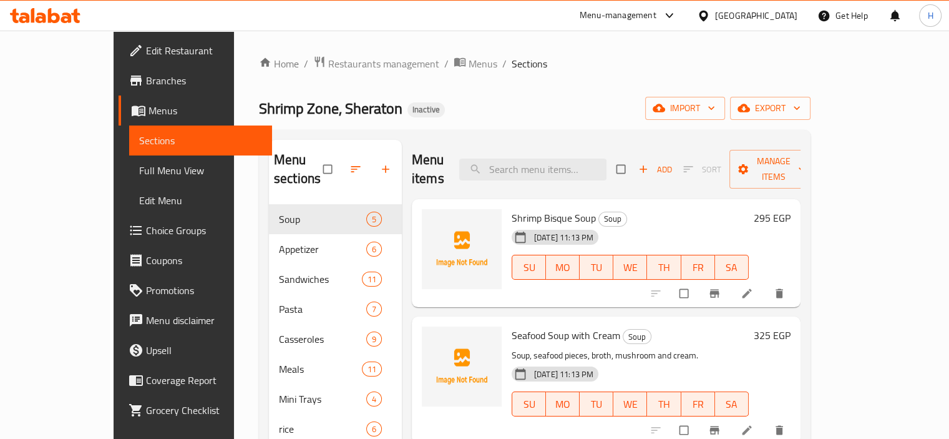
drag, startPoint x: 717, startPoint y: 67, endPoint x: 606, endPoint y: 127, distance: 125.6
click at [716, 68] on ol "Home / Restaurants management / Menus / Sections" at bounding box center [535, 64] width 552 height 16
click at [579, 161] on div "Menu items Add Sort Manage items" at bounding box center [606, 169] width 389 height 59
click at [577, 163] on input "search" at bounding box center [532, 169] width 147 height 22
paste input "Butterfly Shrimp"
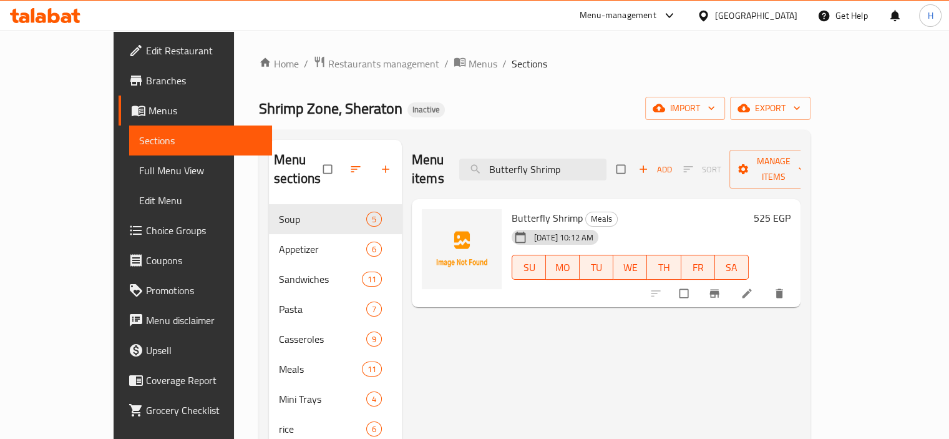
paste input "auce"
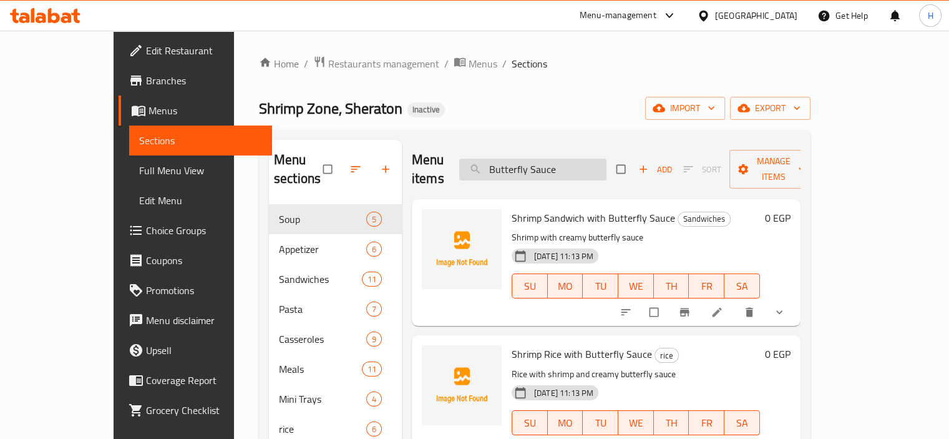
click at [543, 158] on input "Butterfly Sauce" at bounding box center [532, 169] width 147 height 22
paste input "Salmon With Spic"
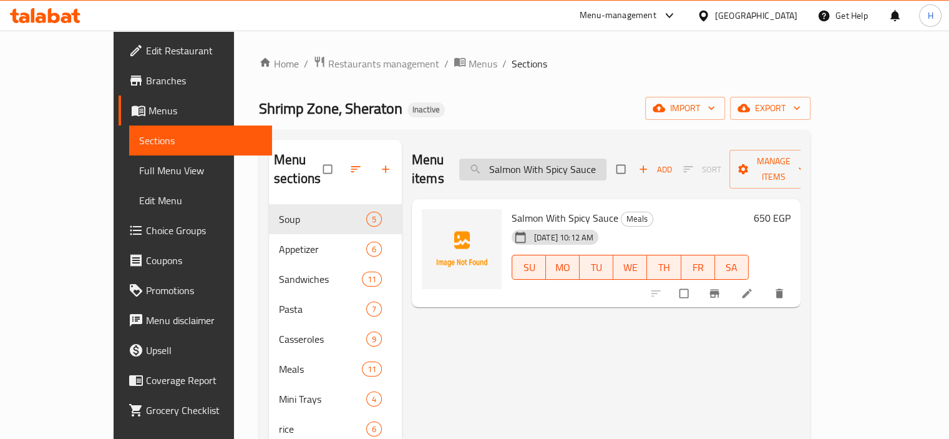
paste input "eafood Soup with Cream"
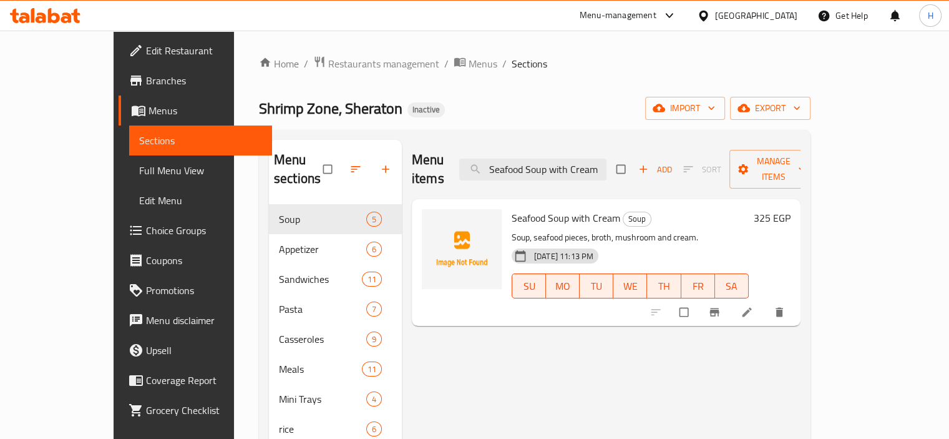
drag, startPoint x: 566, startPoint y: 158, endPoint x: 676, endPoint y: 158, distance: 109.8
click at [676, 158] on div "Menu items Seafood Soup with Cream Add Sort Manage items" at bounding box center [606, 169] width 389 height 59
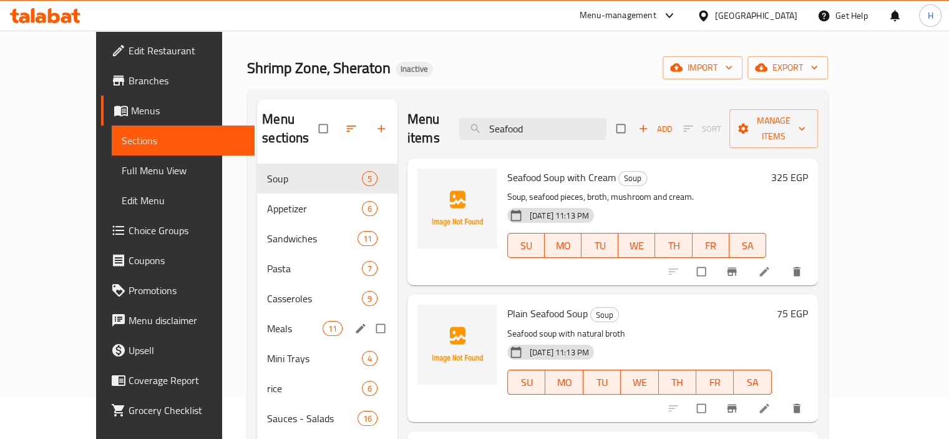
scroll to position [62, 0]
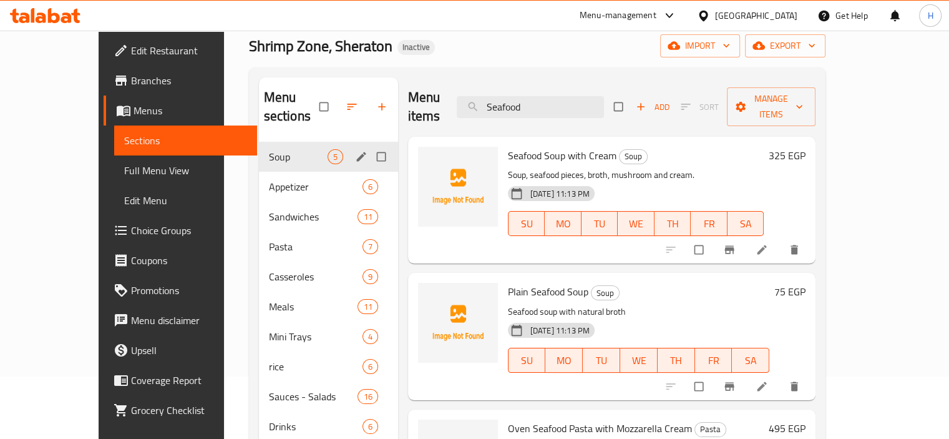
type input "Seafood"
click at [279, 149] on span "Soup" at bounding box center [298, 156] width 59 height 15
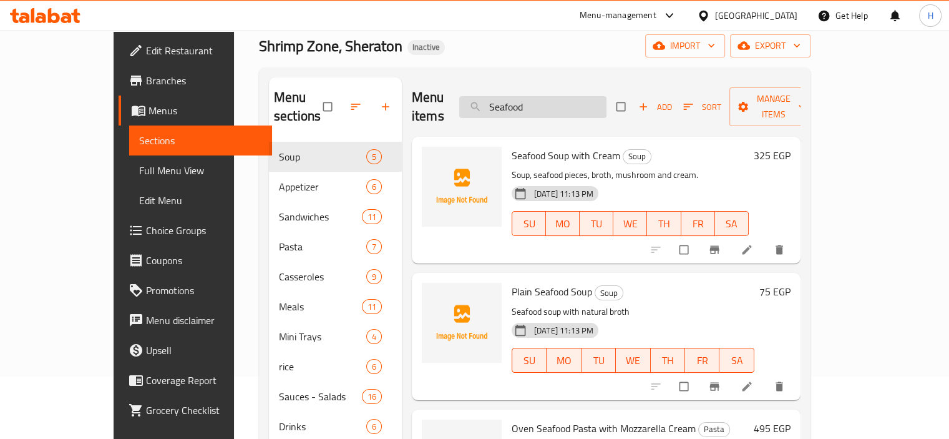
click at [552, 96] on input "Seafood" at bounding box center [532, 107] width 147 height 22
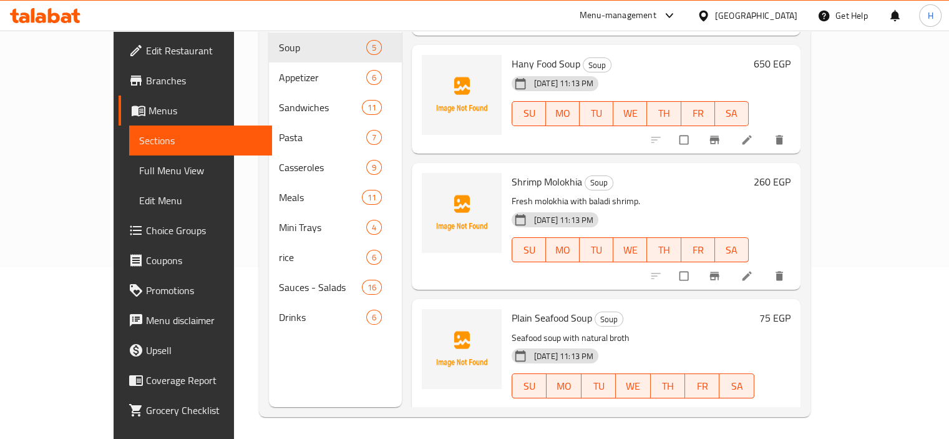
scroll to position [175, 0]
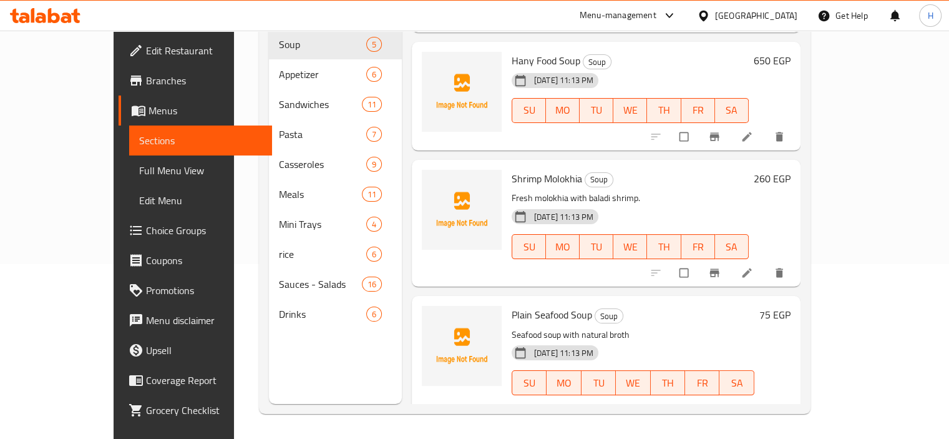
click at [517, 305] on span "Plain Seafood Soup" at bounding box center [552, 314] width 80 height 19
click at [530, 305] on span "Plain Seafood Soup" at bounding box center [552, 314] width 80 height 19
drag, startPoint x: 564, startPoint y: 296, endPoint x: 508, endPoint y: 299, distance: 56.2
click at [512, 306] on h6 "Plain Seafood Soup Soup" at bounding box center [633, 314] width 243 height 17
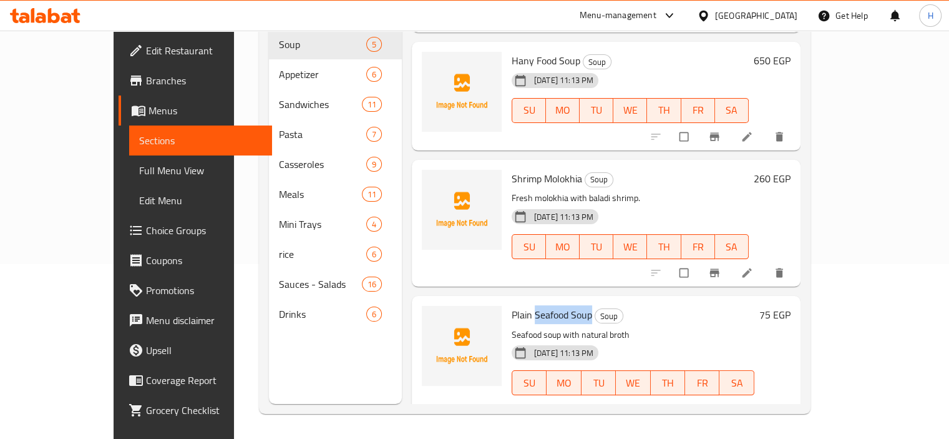
copy span "Seafood Soup"
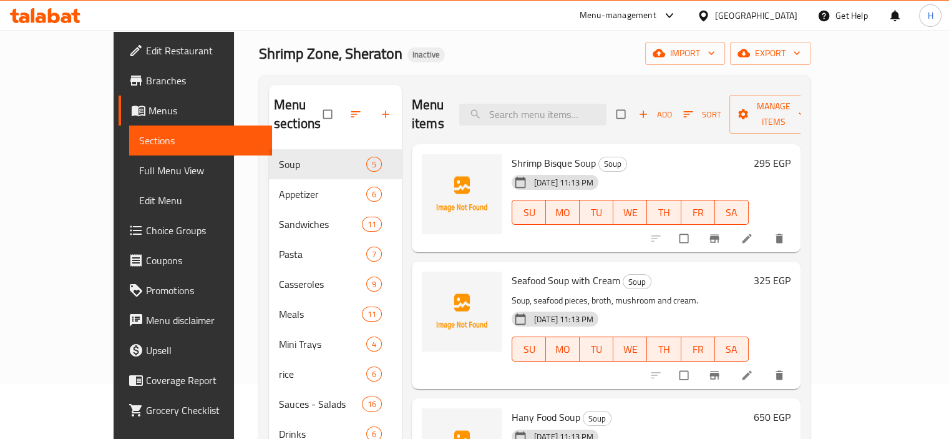
scroll to position [0, 0]
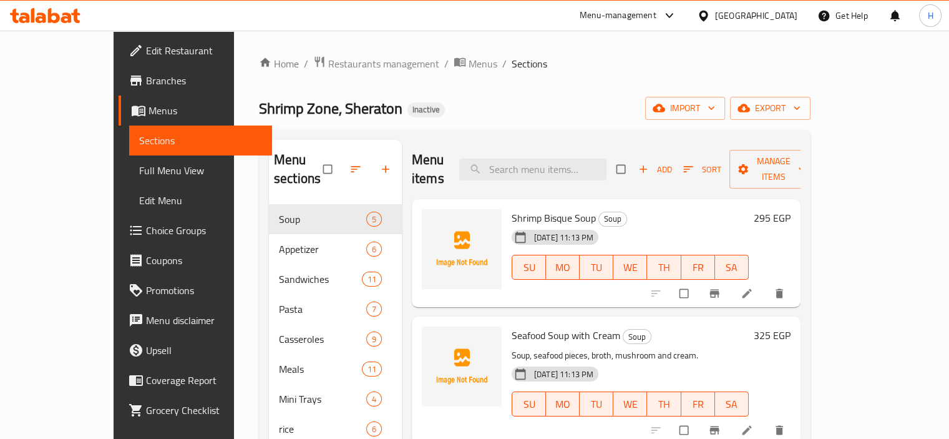
click at [586, 107] on div "Shrimp Zone, Sheraton Inactive import export" at bounding box center [535, 108] width 552 height 23
click at [573, 165] on input "search" at bounding box center [532, 169] width 147 height 22
paste input "شيدر"
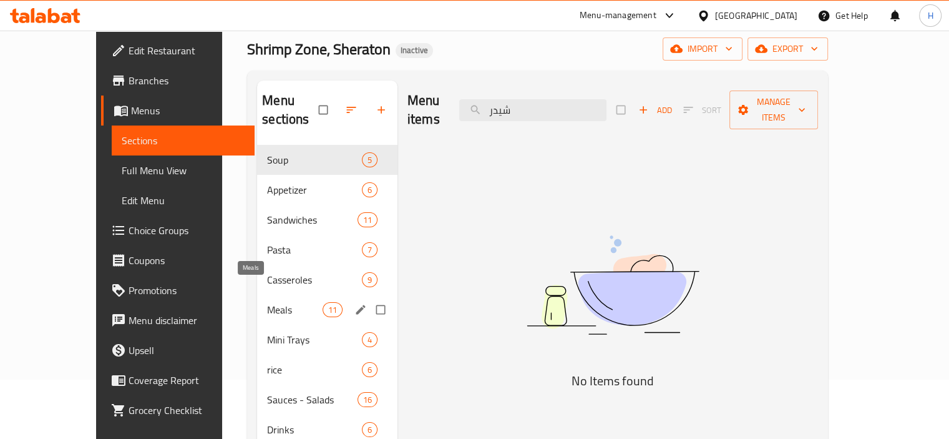
scroll to position [175, 0]
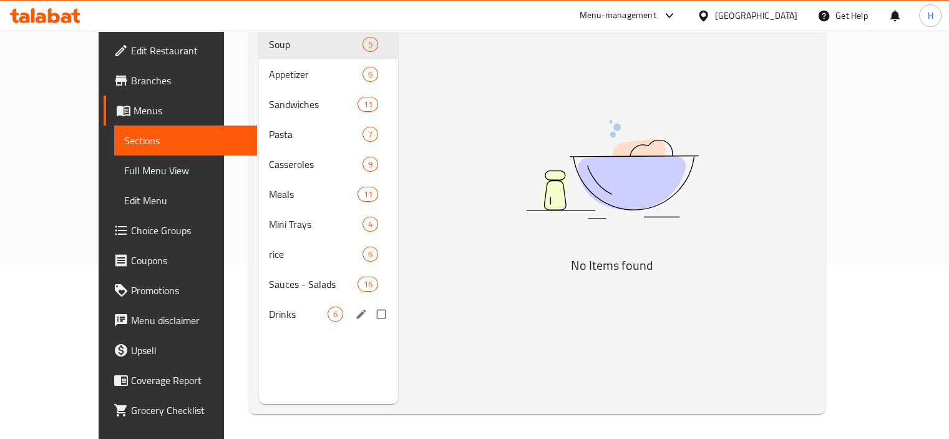
click at [269, 276] on span "Sauces - Salads" at bounding box center [313, 283] width 89 height 15
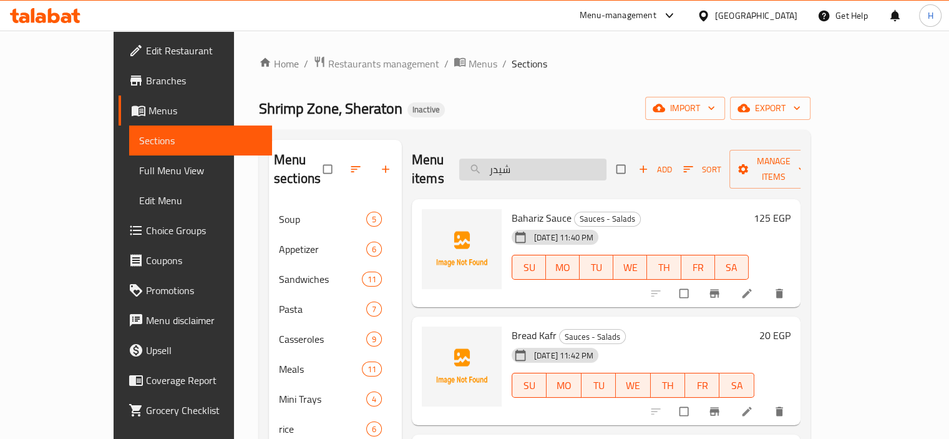
click at [544, 158] on input "شيدر" at bounding box center [532, 169] width 147 height 22
paste input "Water"
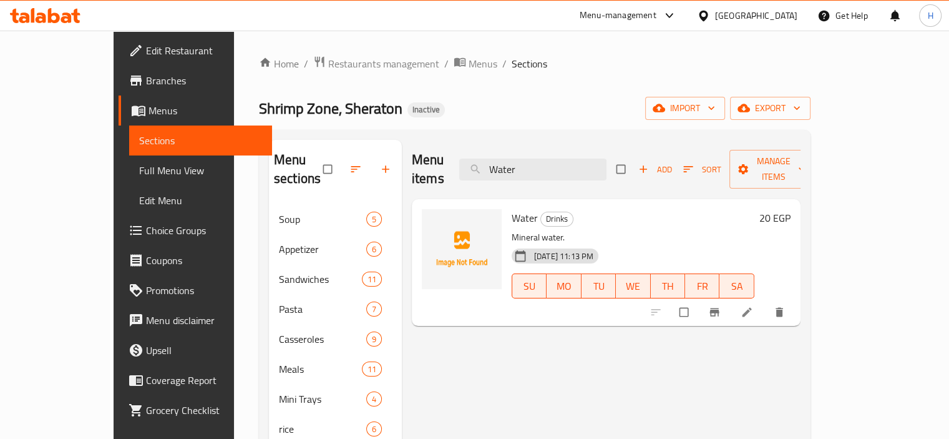
type input "Water"
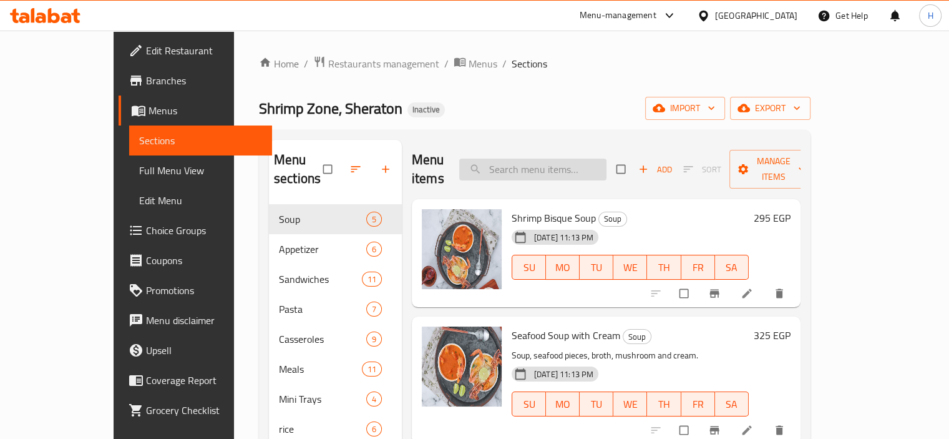
click at [494, 158] on input "search" at bounding box center [532, 169] width 147 height 22
click at [483, 124] on div "Home / Restaurants management / Menus / Sections Shrimp Zone, Sheraton Inactive…" at bounding box center [535, 322] width 552 height 533
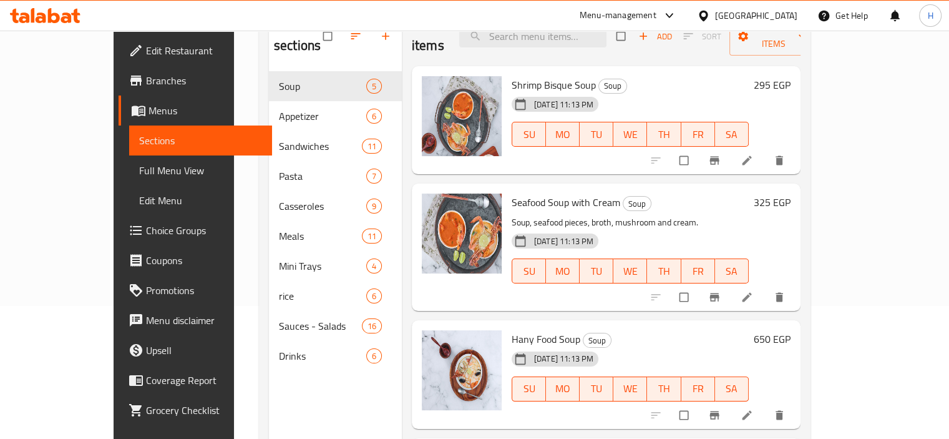
scroll to position [112, 0]
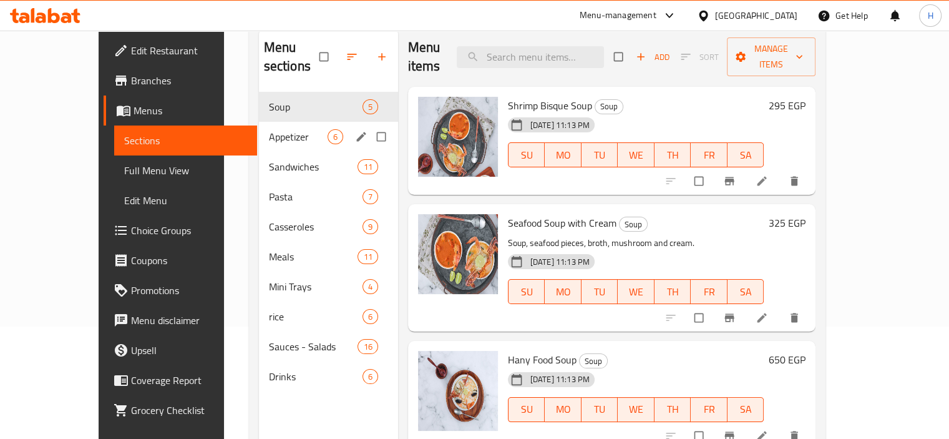
click at [269, 129] on span "Appetizer" at bounding box center [298, 136] width 59 height 15
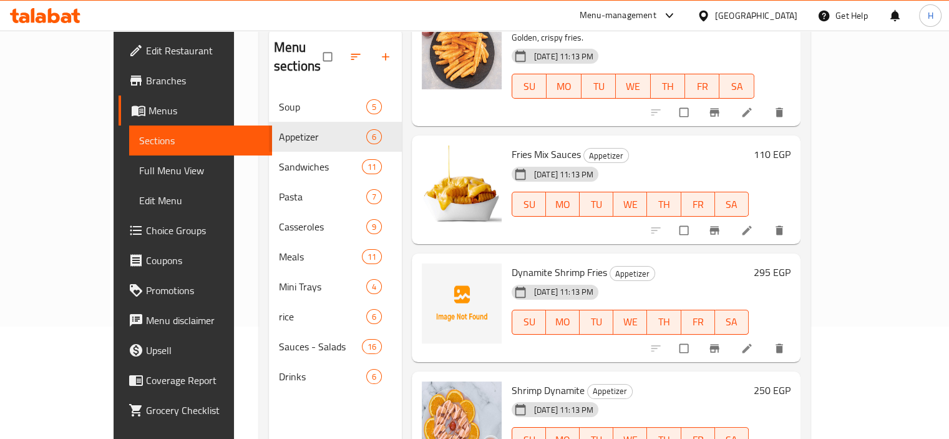
scroll to position [125, 0]
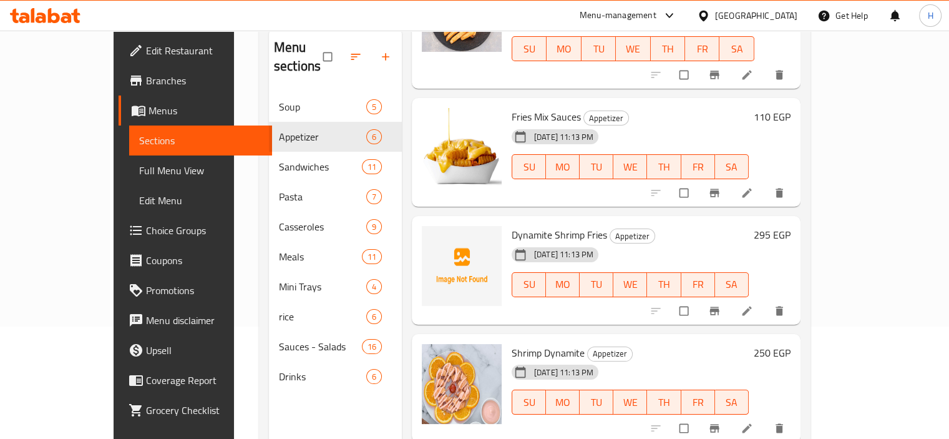
click at [512, 225] on span "Dynamite Shrimp Fries" at bounding box center [559, 234] width 95 height 19
copy span "Dynamite"
click at [427, 237] on span "upload picture" at bounding box center [439, 243] width 25 height 12
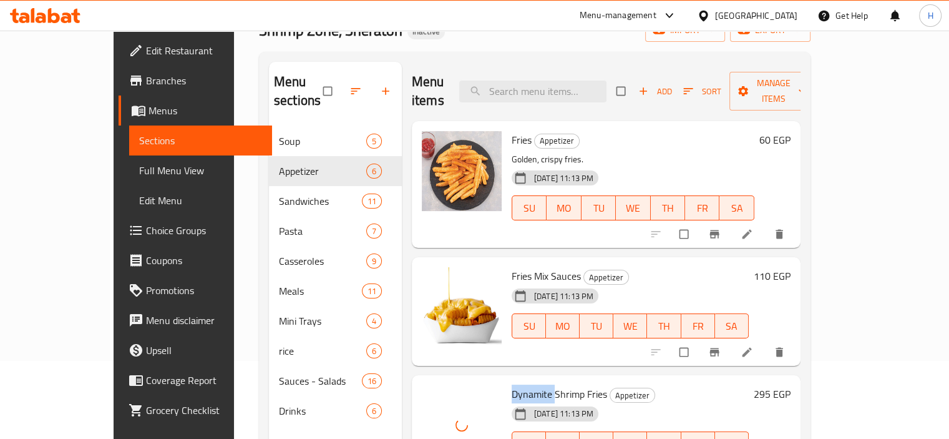
scroll to position [50, 0]
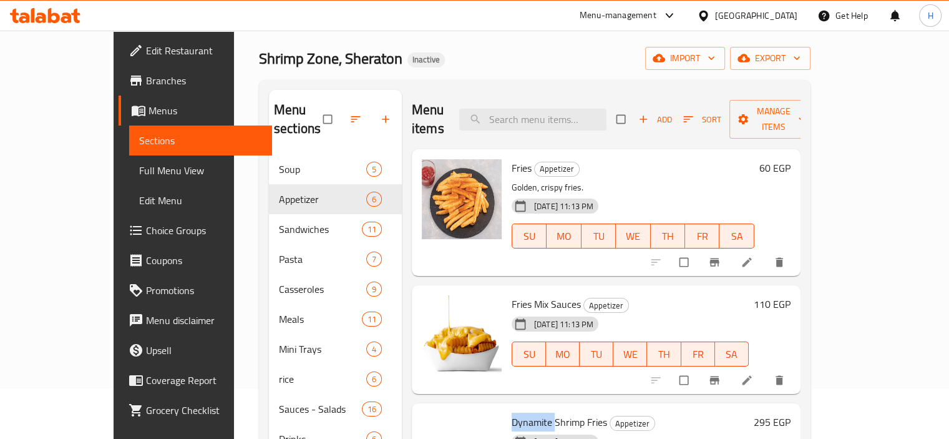
click at [512, 412] on span "Dynamite Shrimp Fries" at bounding box center [559, 421] width 95 height 19
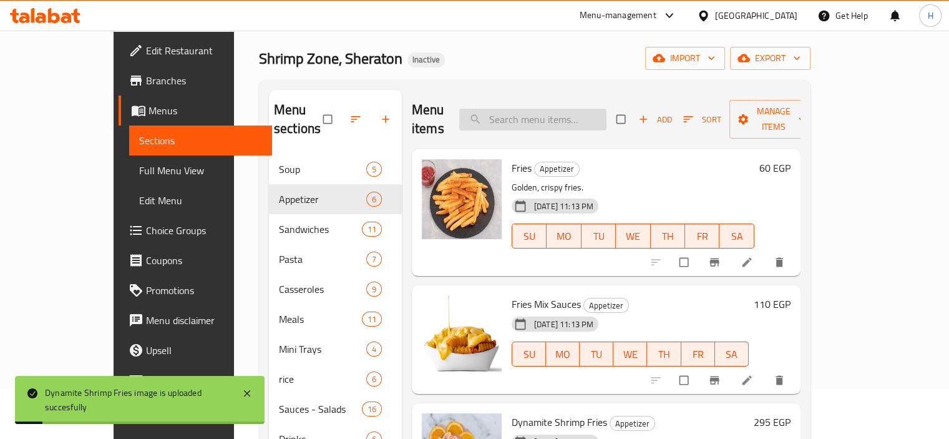
click at [550, 115] on input "search" at bounding box center [532, 120] width 147 height 22
paste input "Dynamite"
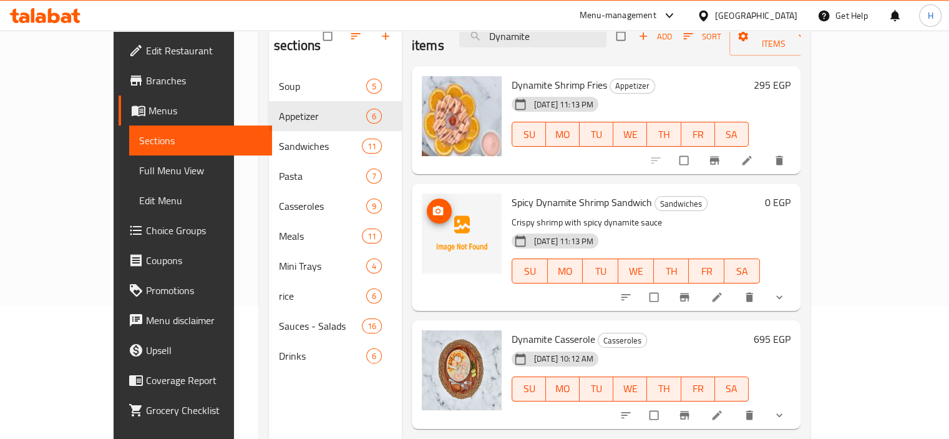
scroll to position [112, 0]
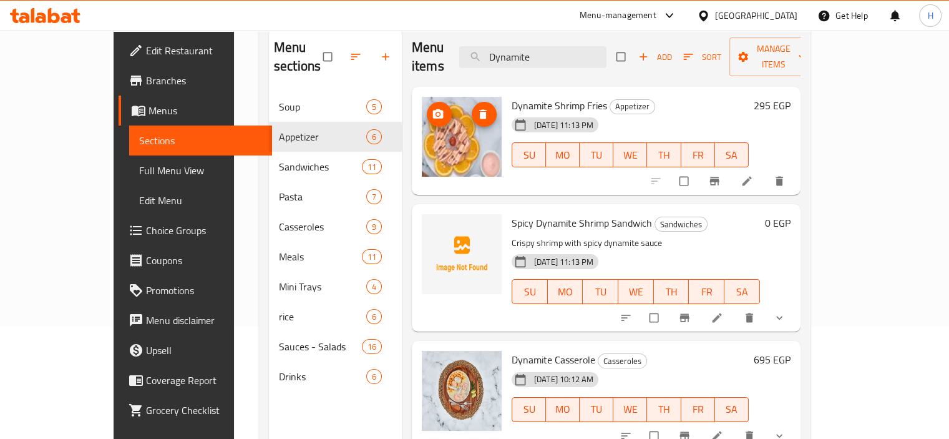
type input "Dynamite"
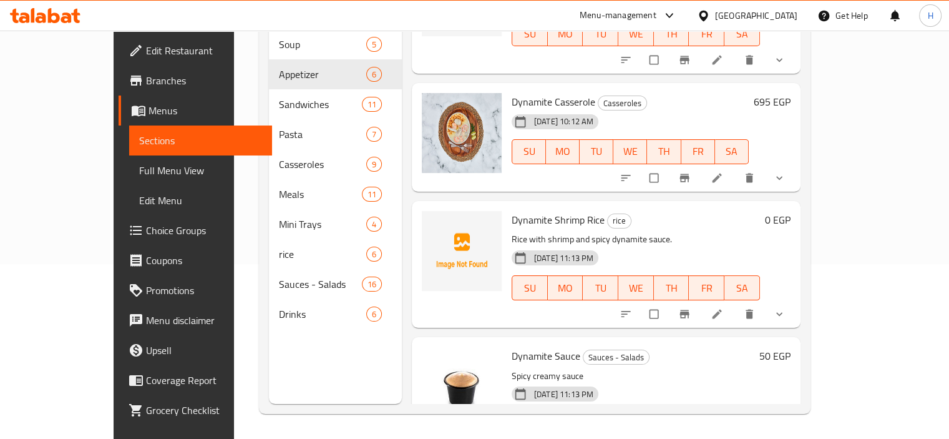
scroll to position [174, 0]
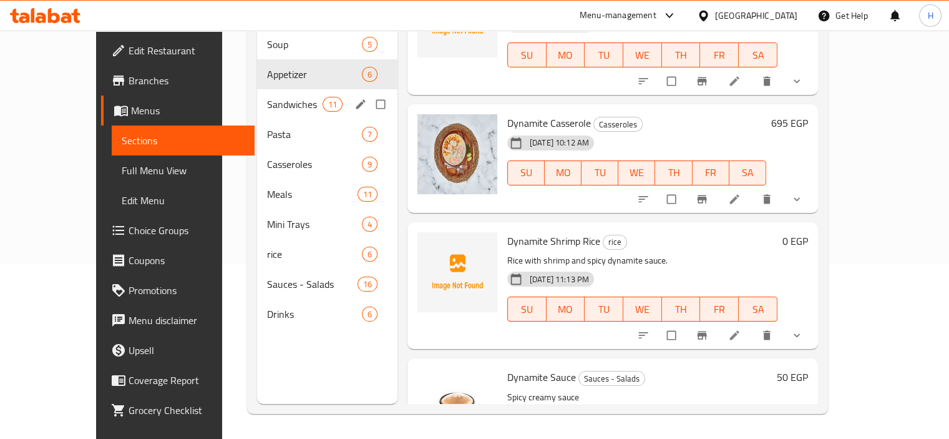
click at [293, 93] on div "Sandwiches 11" at bounding box center [327, 104] width 140 height 30
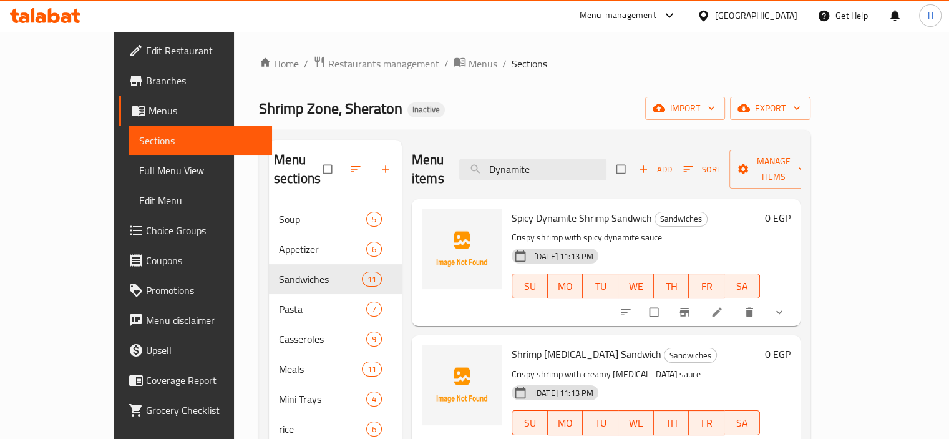
click at [522, 208] on span "Spicy Dynamite Shrimp Sandwich" at bounding box center [582, 217] width 140 height 19
copy span "Dynamite"
click at [427, 220] on span "upload picture" at bounding box center [439, 226] width 25 height 12
click at [432, 356] on icon "upload picture" at bounding box center [438, 362] width 12 height 12
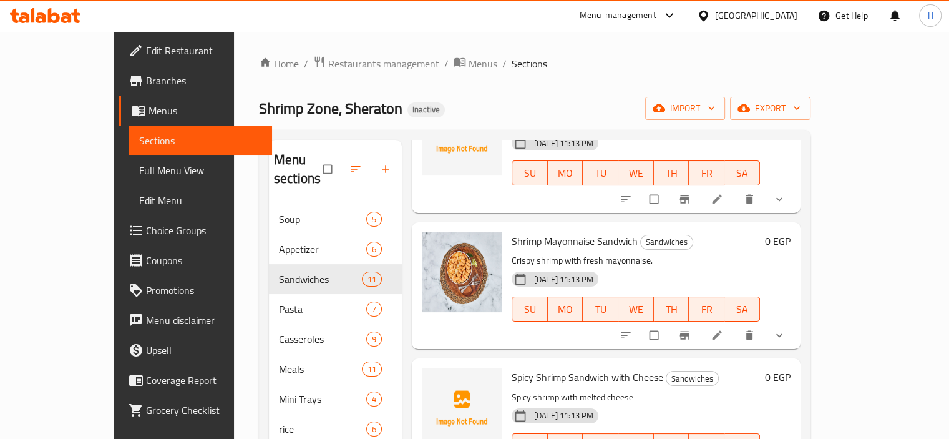
scroll to position [250, 0]
click at [525, 231] on span "Shrimp Mayonnaise Sandwich" at bounding box center [575, 240] width 126 height 19
copy h6 "Shrimp Mayonnaise Sandwich"
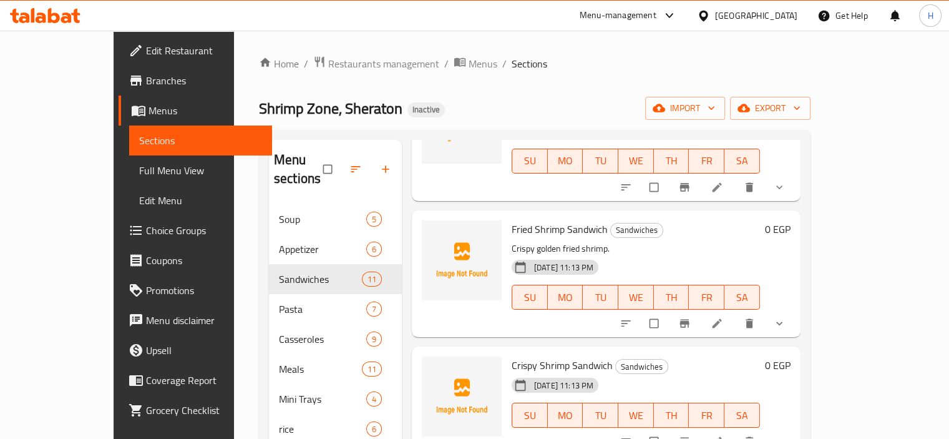
scroll to position [561, 0]
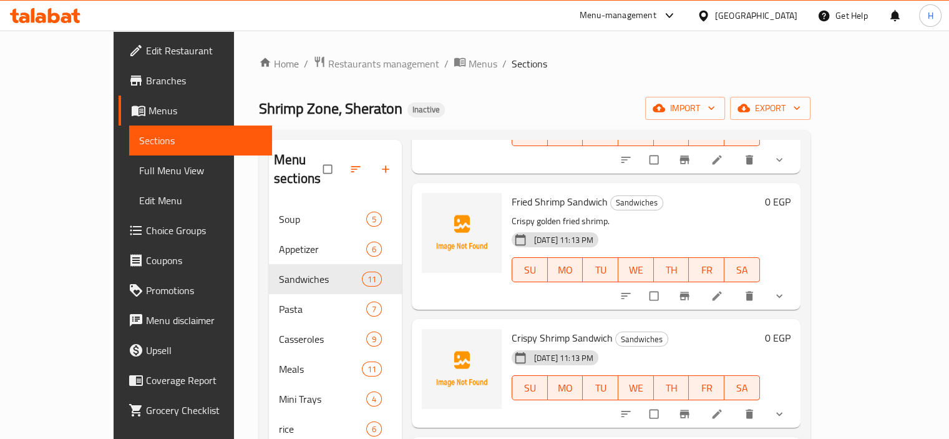
copy h6 "Shrimp Mayonnaise Sandwich"
click at [448, 285] on div at bounding box center [462, 246] width 90 height 117
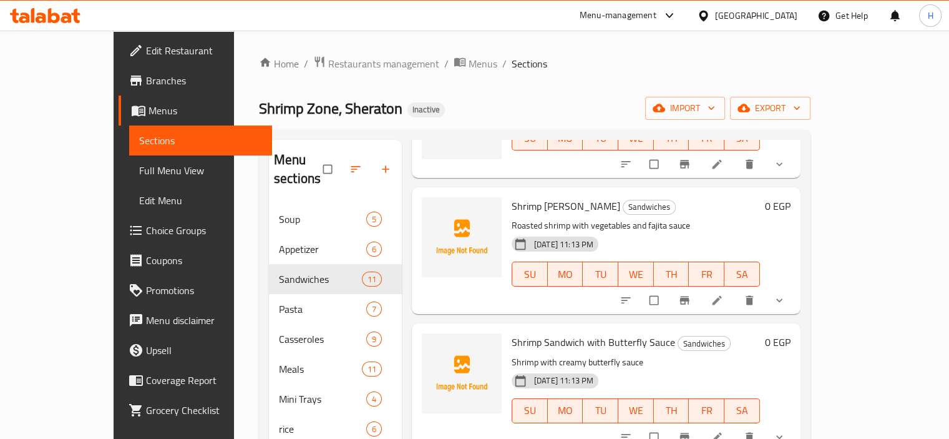
scroll to position [686, 0]
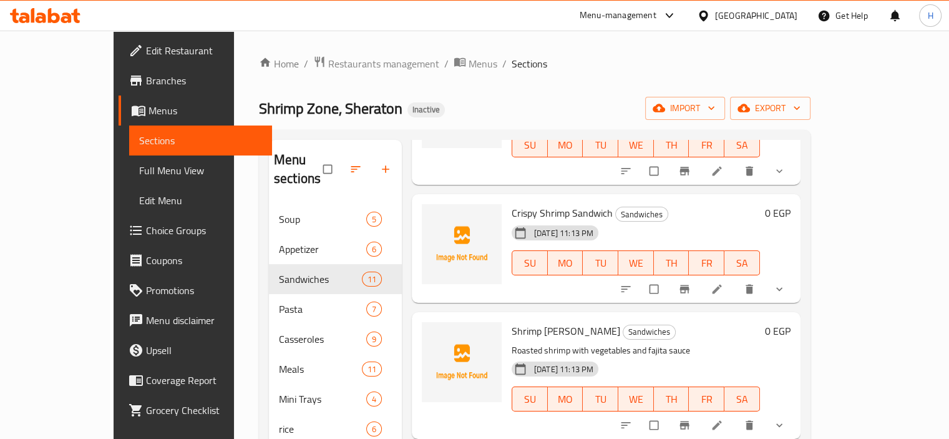
click at [429, 416] on div "Shrimp Fajita Sandwich Sandwiches Roasted shrimp with vegetables and fajita sau…" at bounding box center [606, 375] width 389 height 127
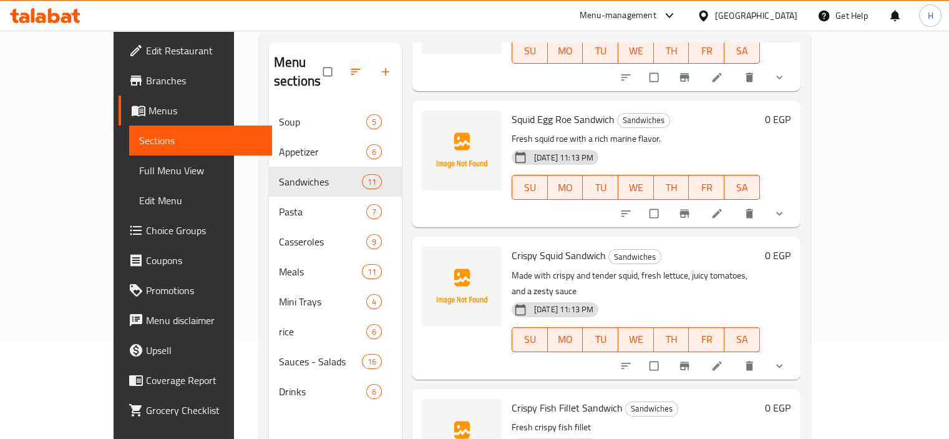
scroll to position [175, 0]
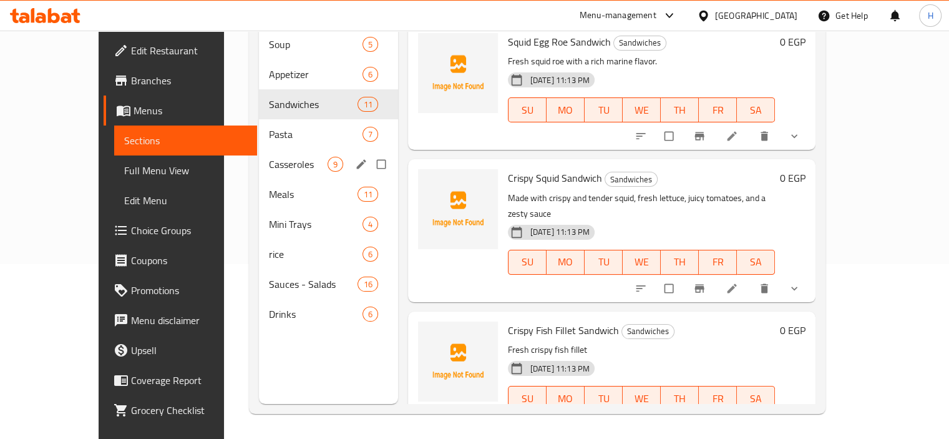
click at [268, 125] on div "Pasta 7" at bounding box center [328, 134] width 139 height 30
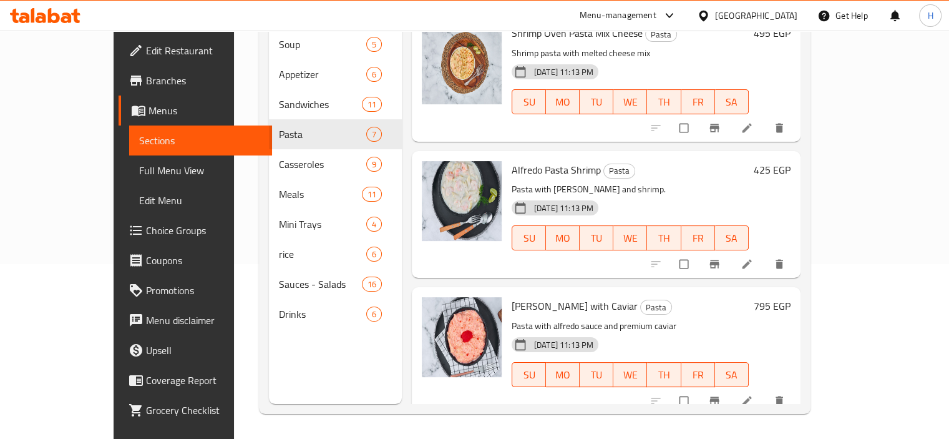
scroll to position [528, 0]
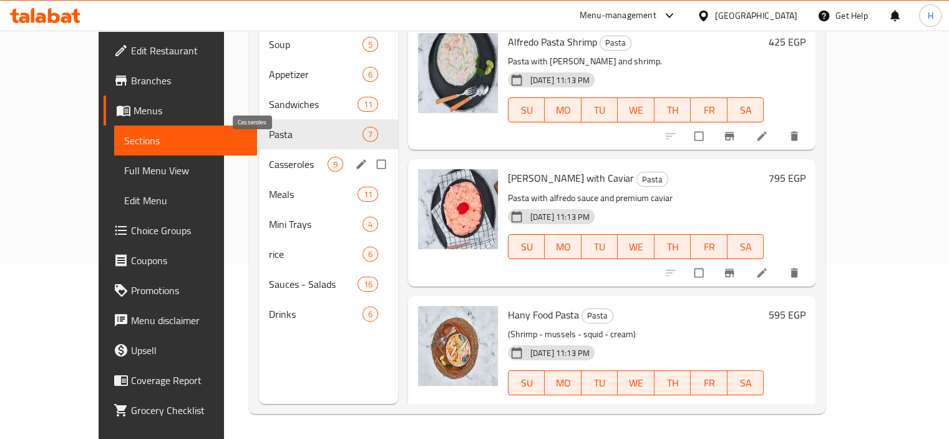
click at [269, 157] on span "Casseroles" at bounding box center [298, 164] width 59 height 15
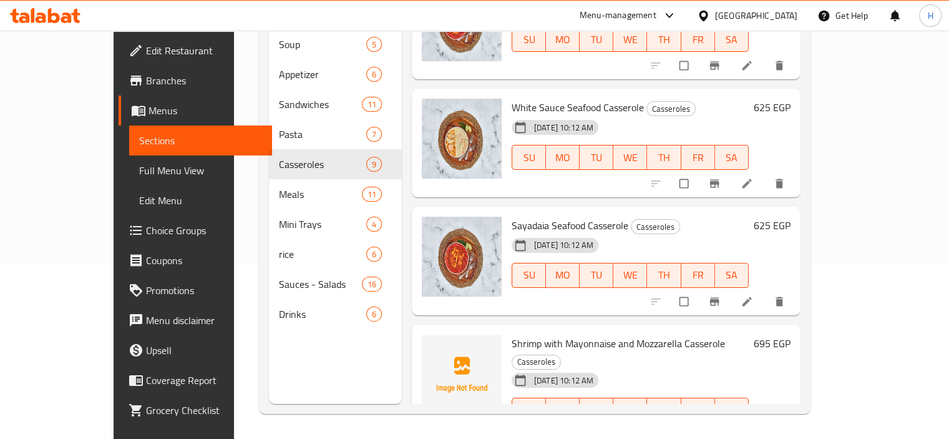
scroll to position [651, 0]
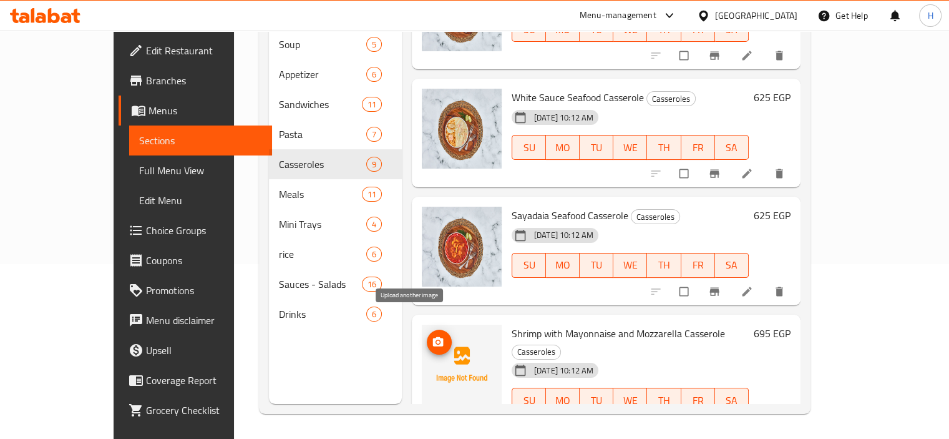
click at [427, 336] on span "upload picture" at bounding box center [439, 342] width 25 height 12
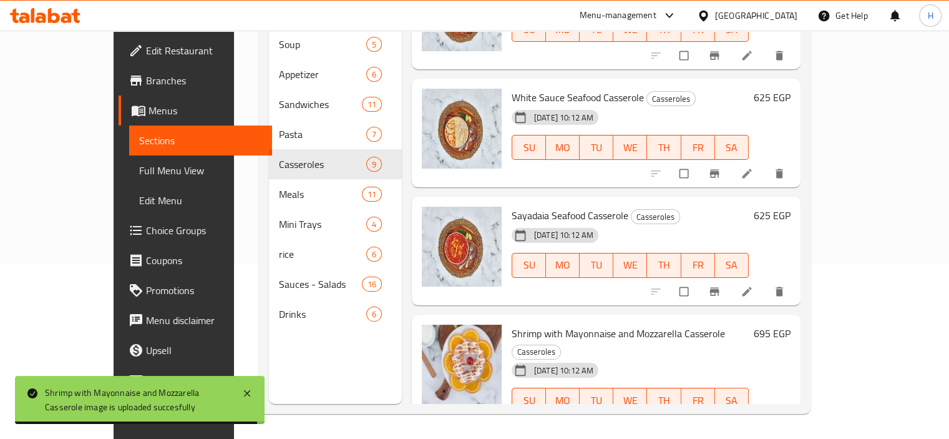
click at [603, 324] on span "Shrimp with Mayonnaise and Mozzarella Casserole" at bounding box center [618, 333] width 213 height 19
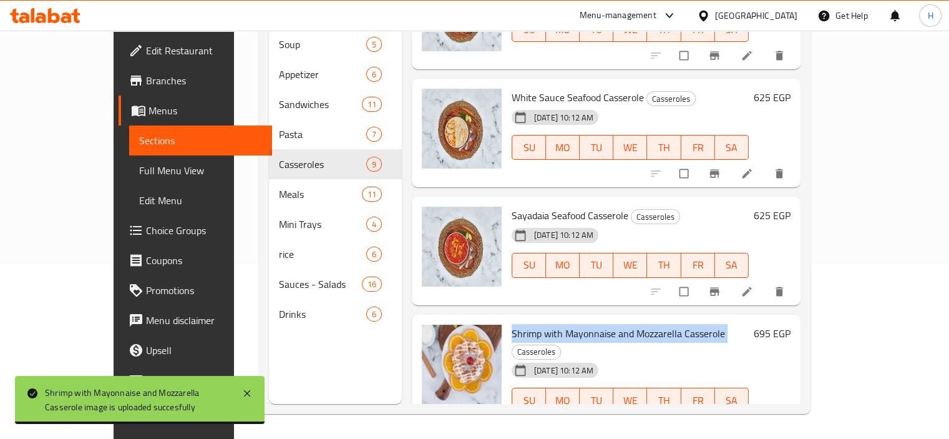
click at [603, 324] on span "Shrimp with Mayonnaise and Mozzarella Casserole" at bounding box center [618, 333] width 213 height 19
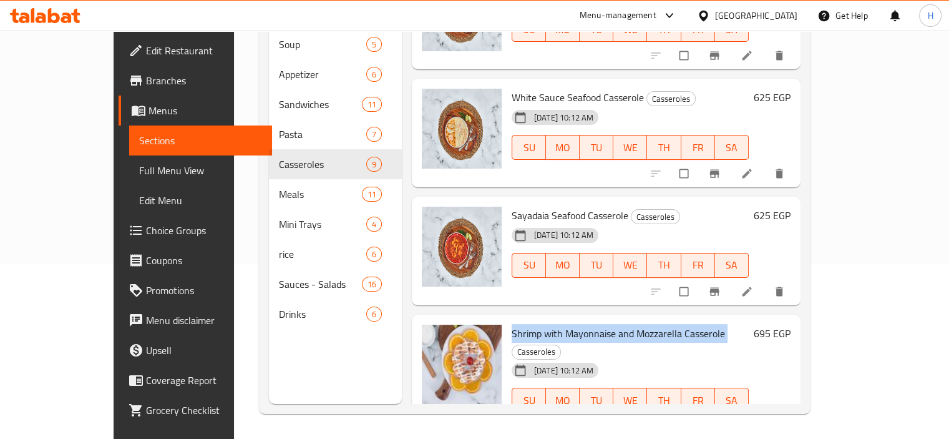
copy h6 "Shrimp with Mayonnaise and Mozzarella Casserole"
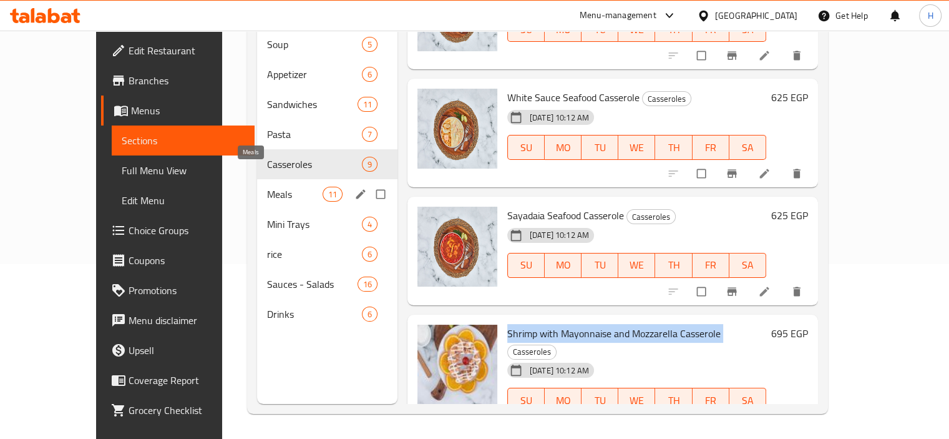
click at [267, 187] on span "Meals" at bounding box center [294, 194] width 55 height 15
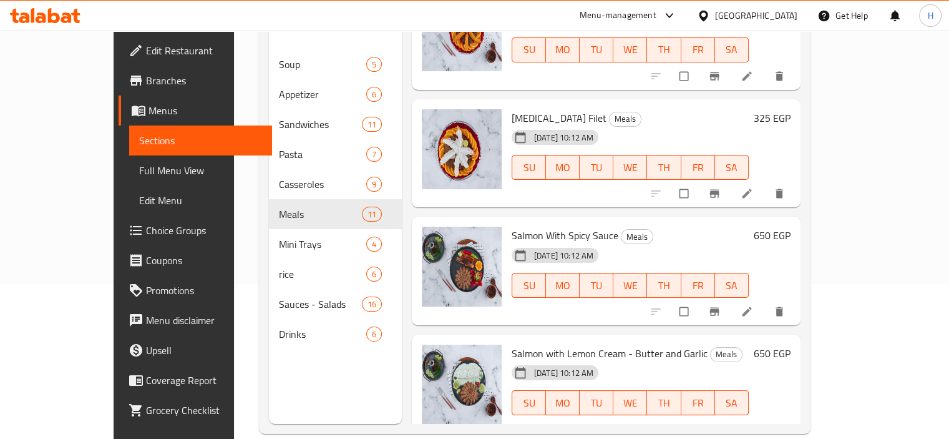
scroll to position [175, 0]
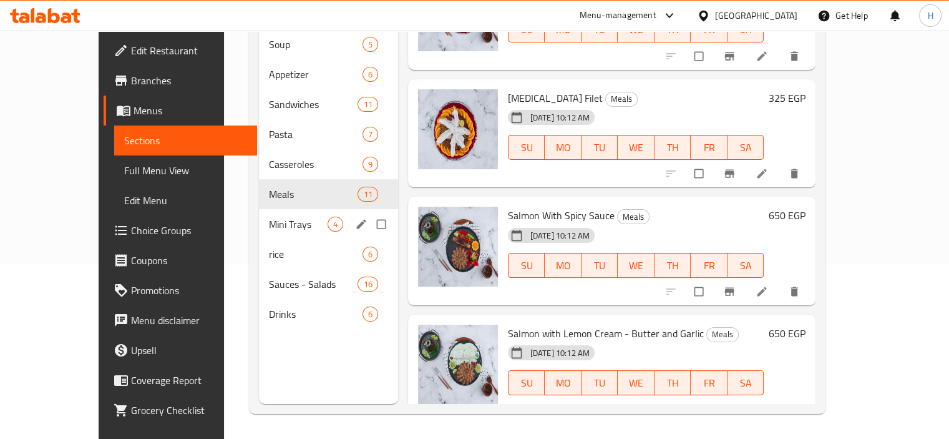
click at [269, 216] on span "Mini Trays" at bounding box center [298, 223] width 59 height 15
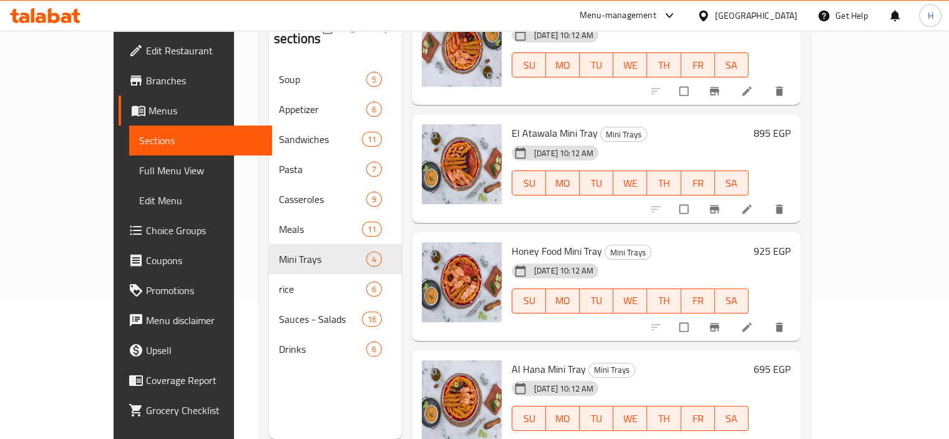
scroll to position [175, 0]
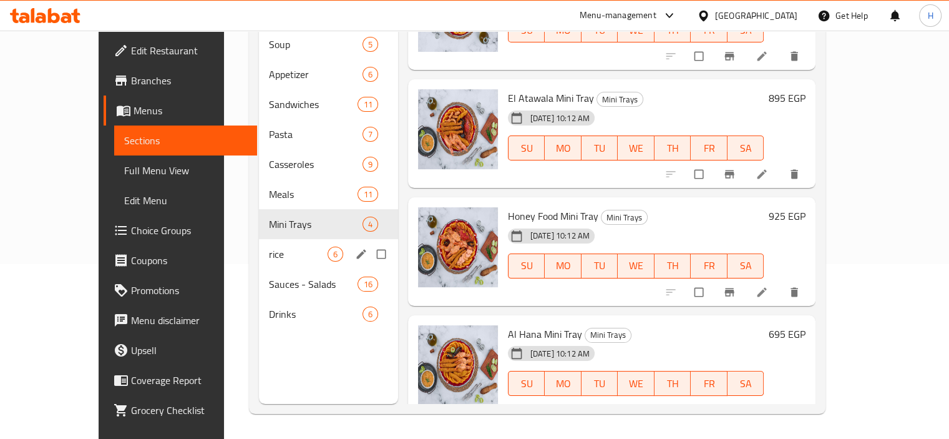
click at [269, 246] on span "rice" at bounding box center [298, 253] width 59 height 15
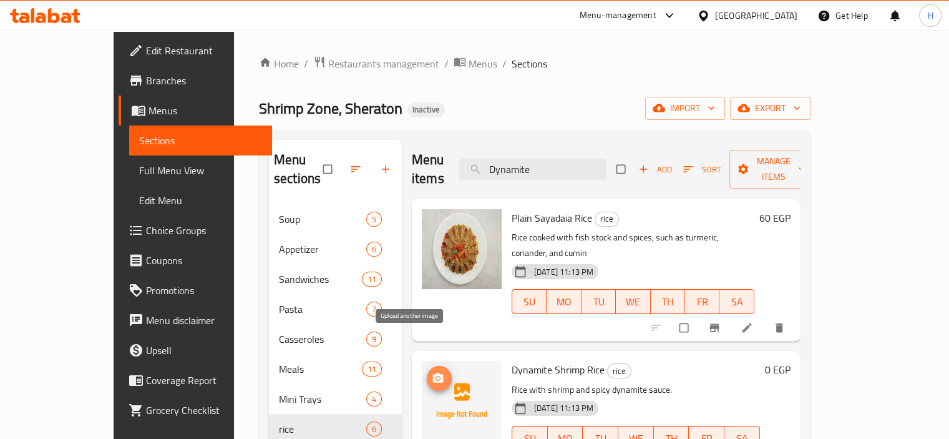
click at [433, 373] on icon "upload picture" at bounding box center [438, 377] width 11 height 9
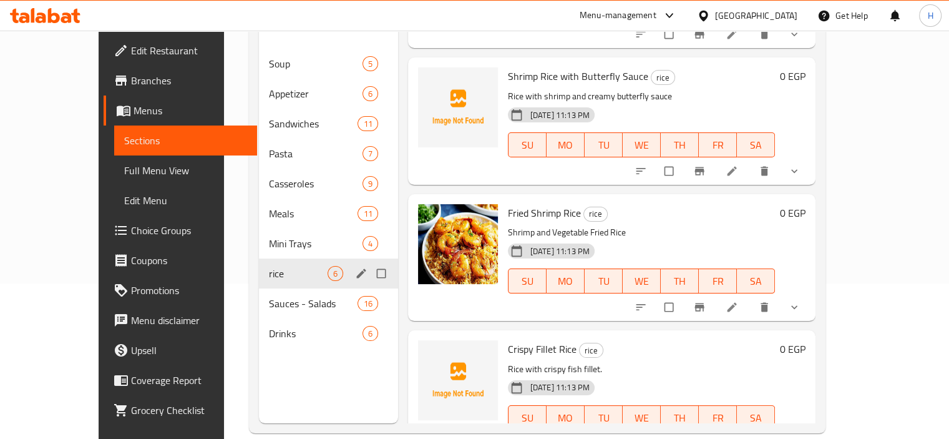
scroll to position [175, 0]
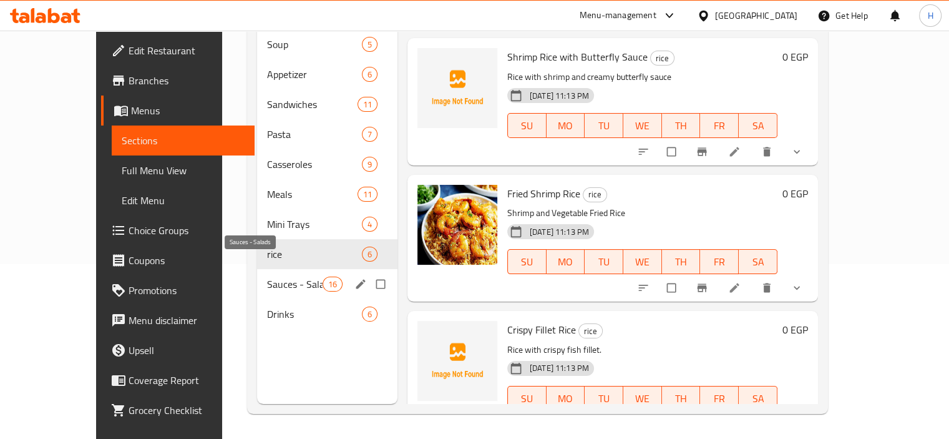
click at [267, 276] on span "Sauces - Salads" at bounding box center [294, 283] width 55 height 15
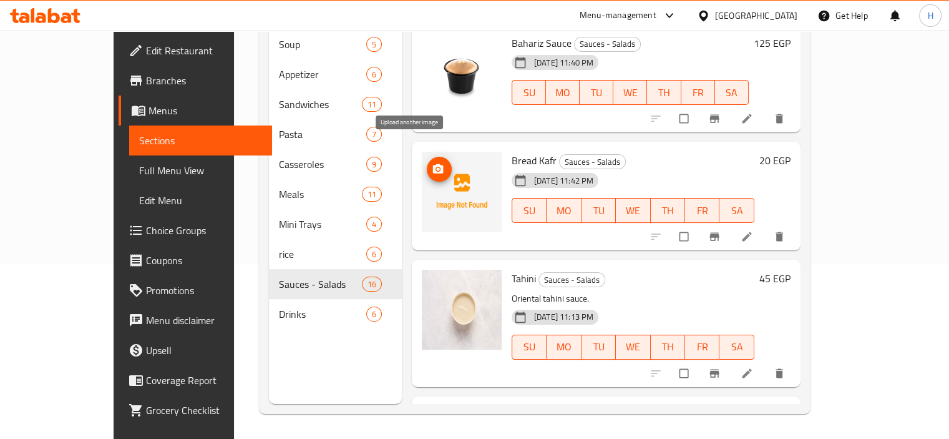
click at [432, 163] on icon "upload picture" at bounding box center [438, 169] width 12 height 12
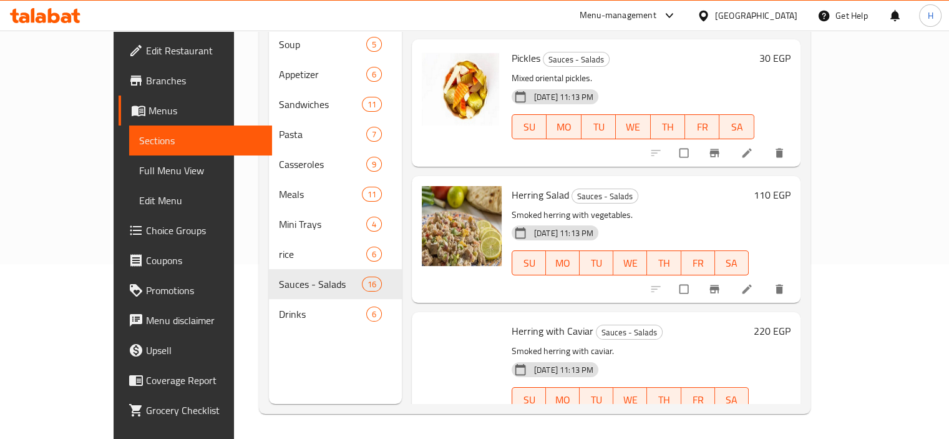
scroll to position [811, 0]
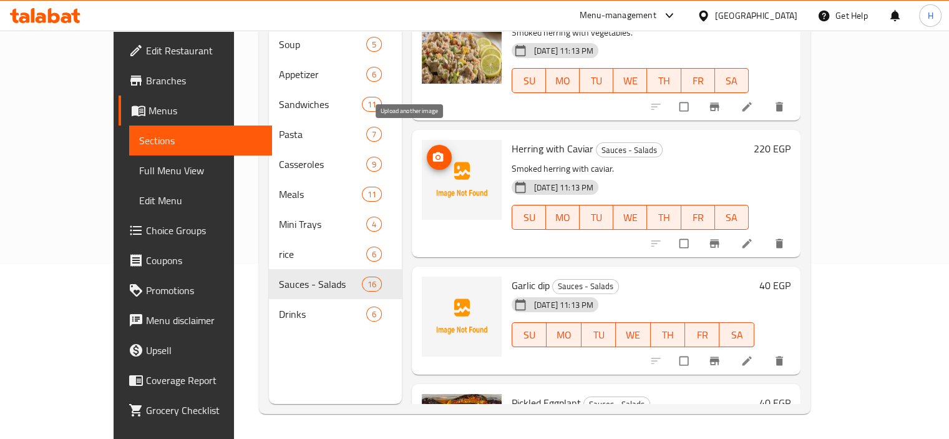
click at [427, 145] on button "upload picture" at bounding box center [439, 157] width 25 height 25
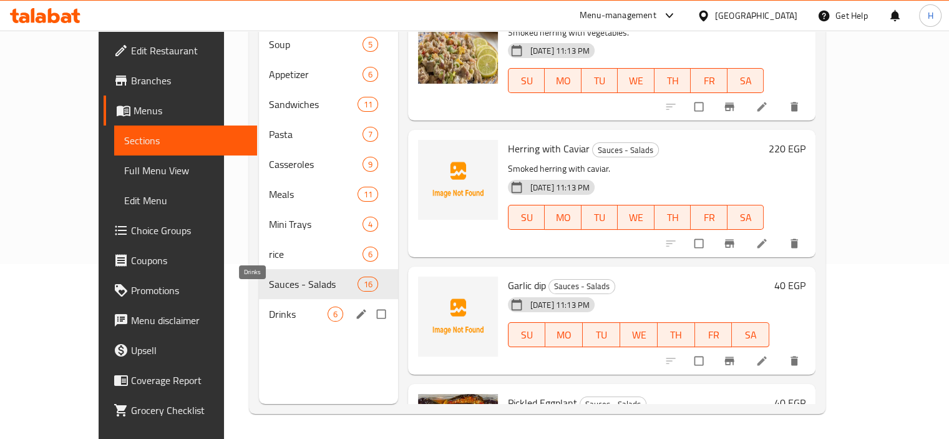
click at [269, 306] on span "Drinks" at bounding box center [298, 313] width 59 height 15
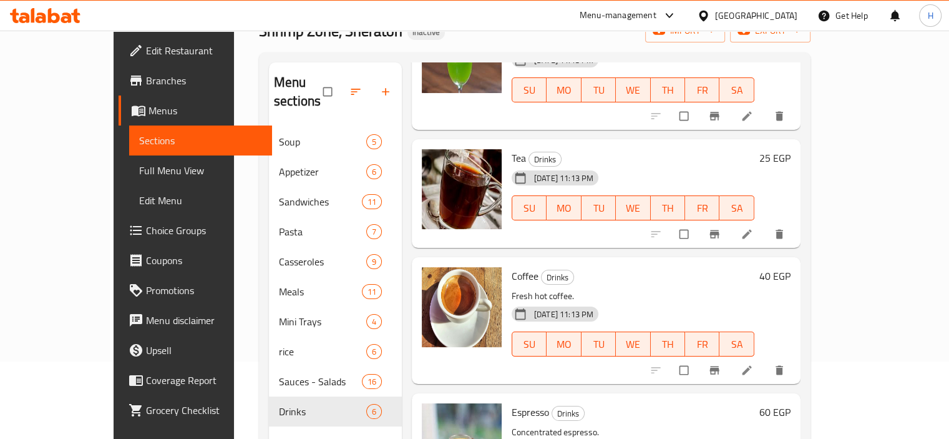
scroll to position [175, 0]
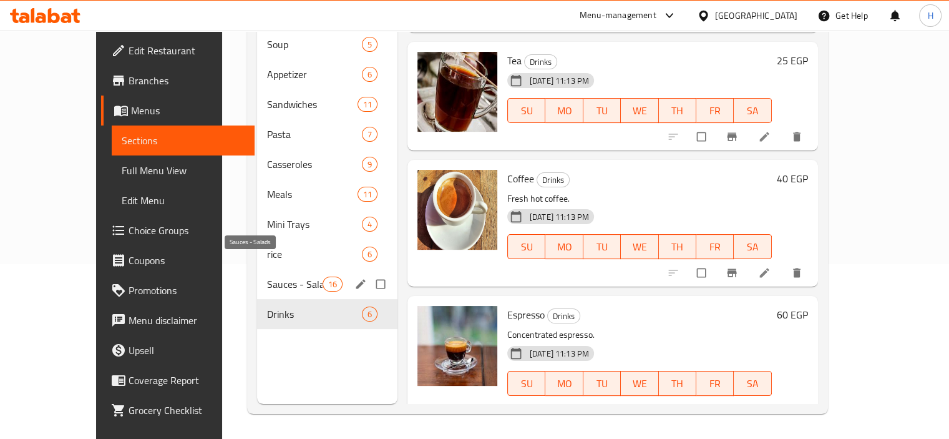
click at [273, 276] on span "Sauces - Salads" at bounding box center [294, 283] width 55 height 15
